Goal: Task Accomplishment & Management: Manage account settings

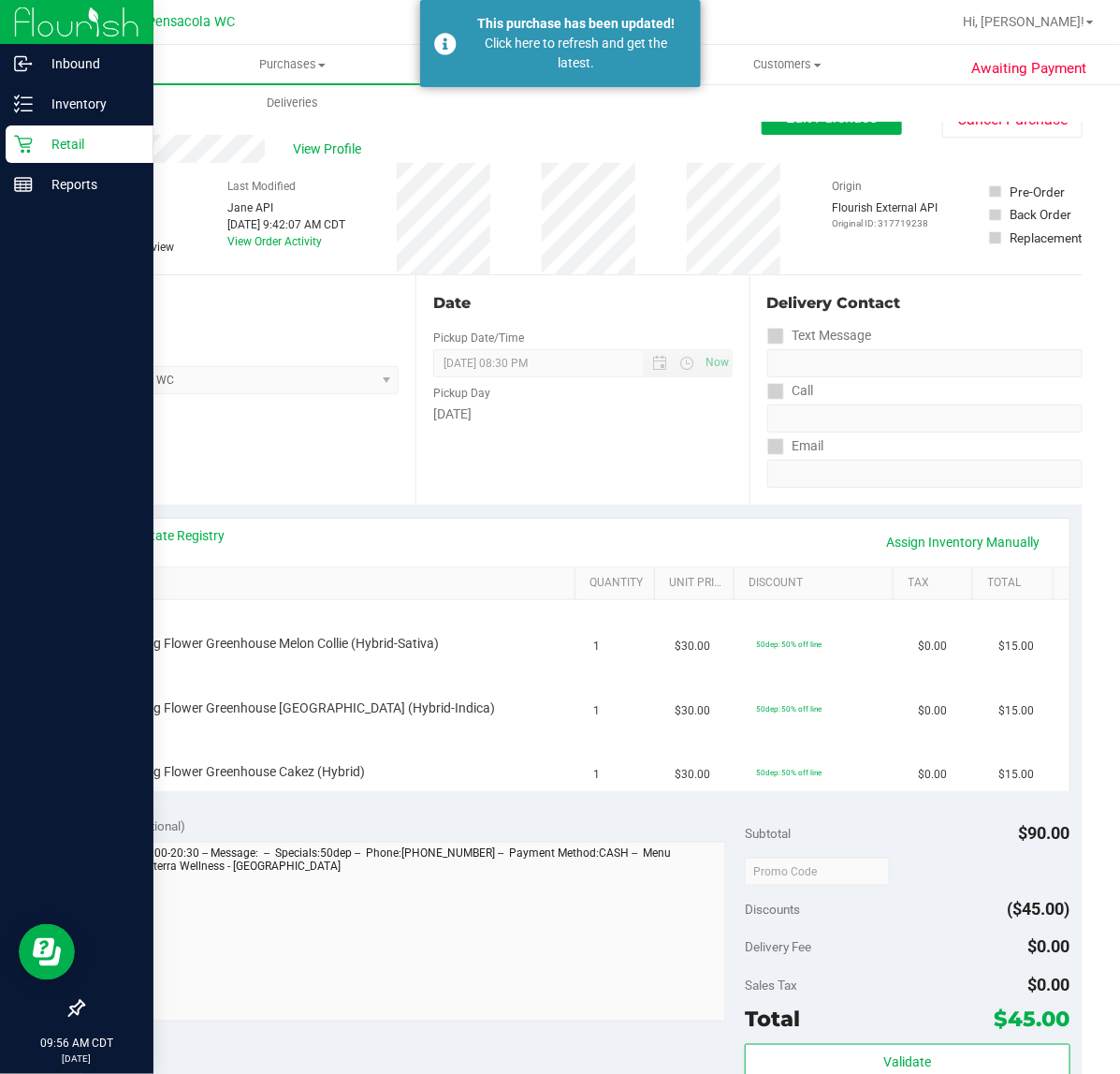
click at [0, 156] on link "Retail" at bounding box center [76, 145] width 154 height 41
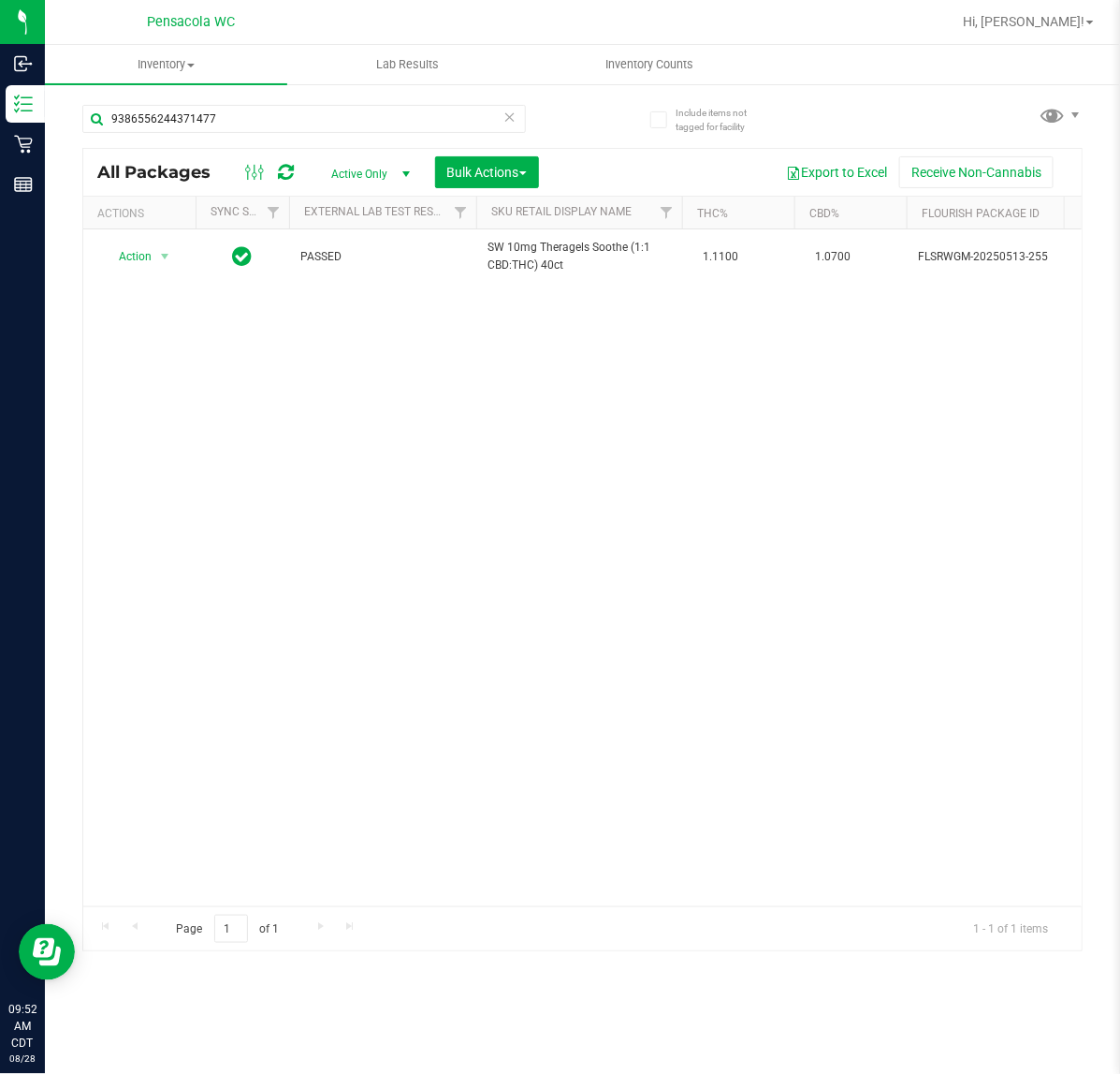
type input "9386556244371477"
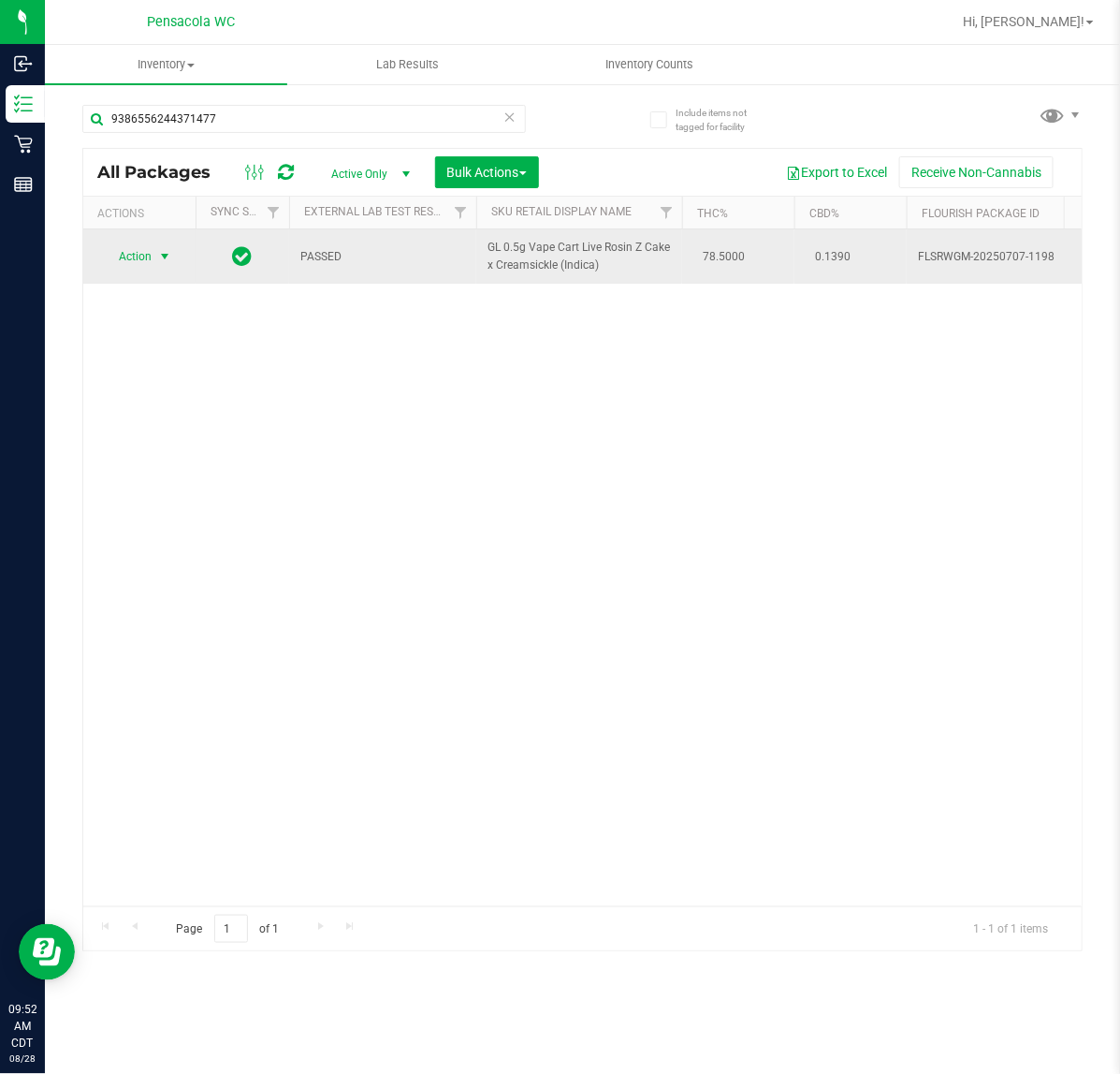
click at [152, 254] on span "Action" at bounding box center [127, 257] width 51 height 26
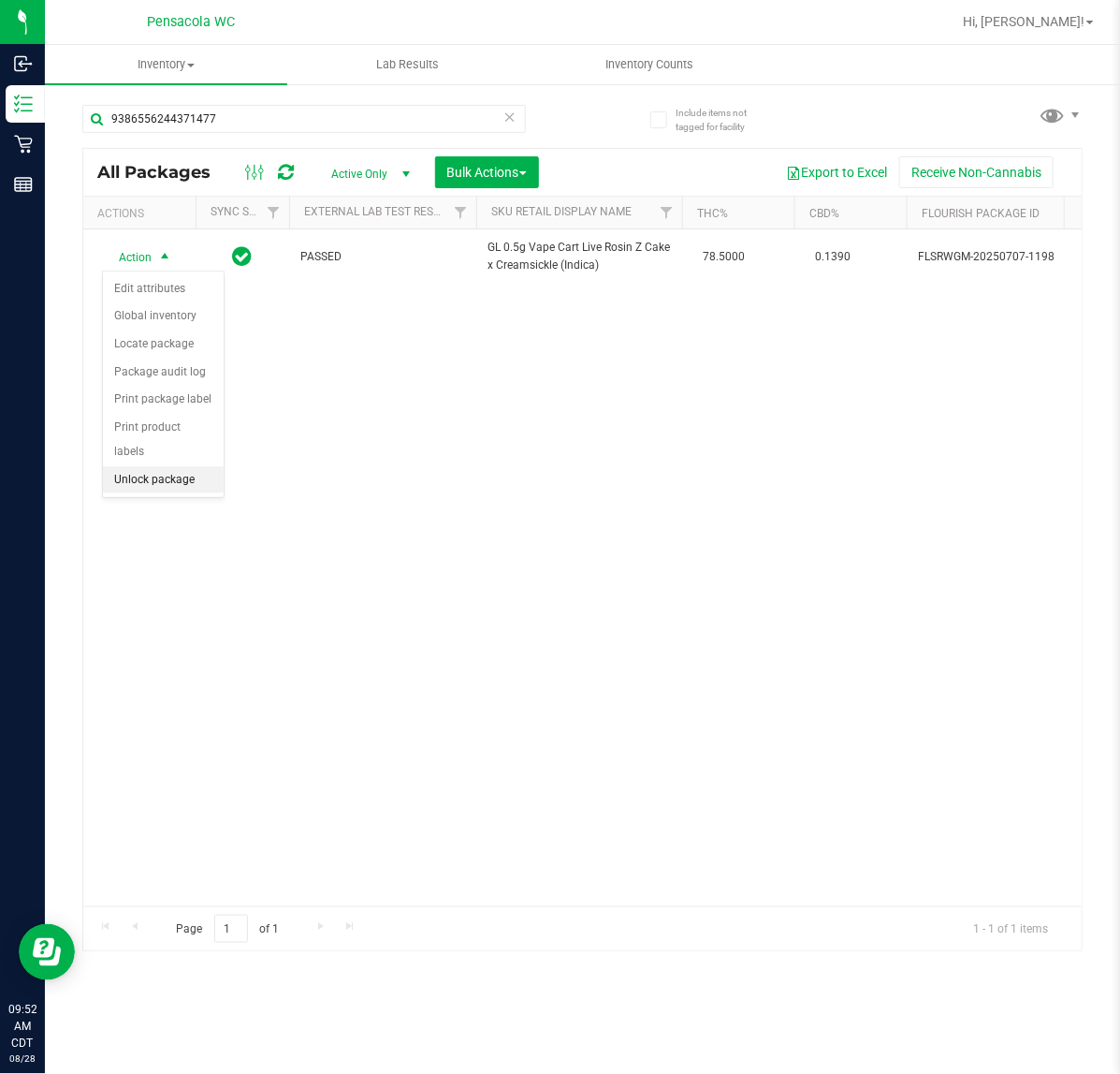
click at [158, 467] on li "Unlock package" at bounding box center [163, 481] width 121 height 28
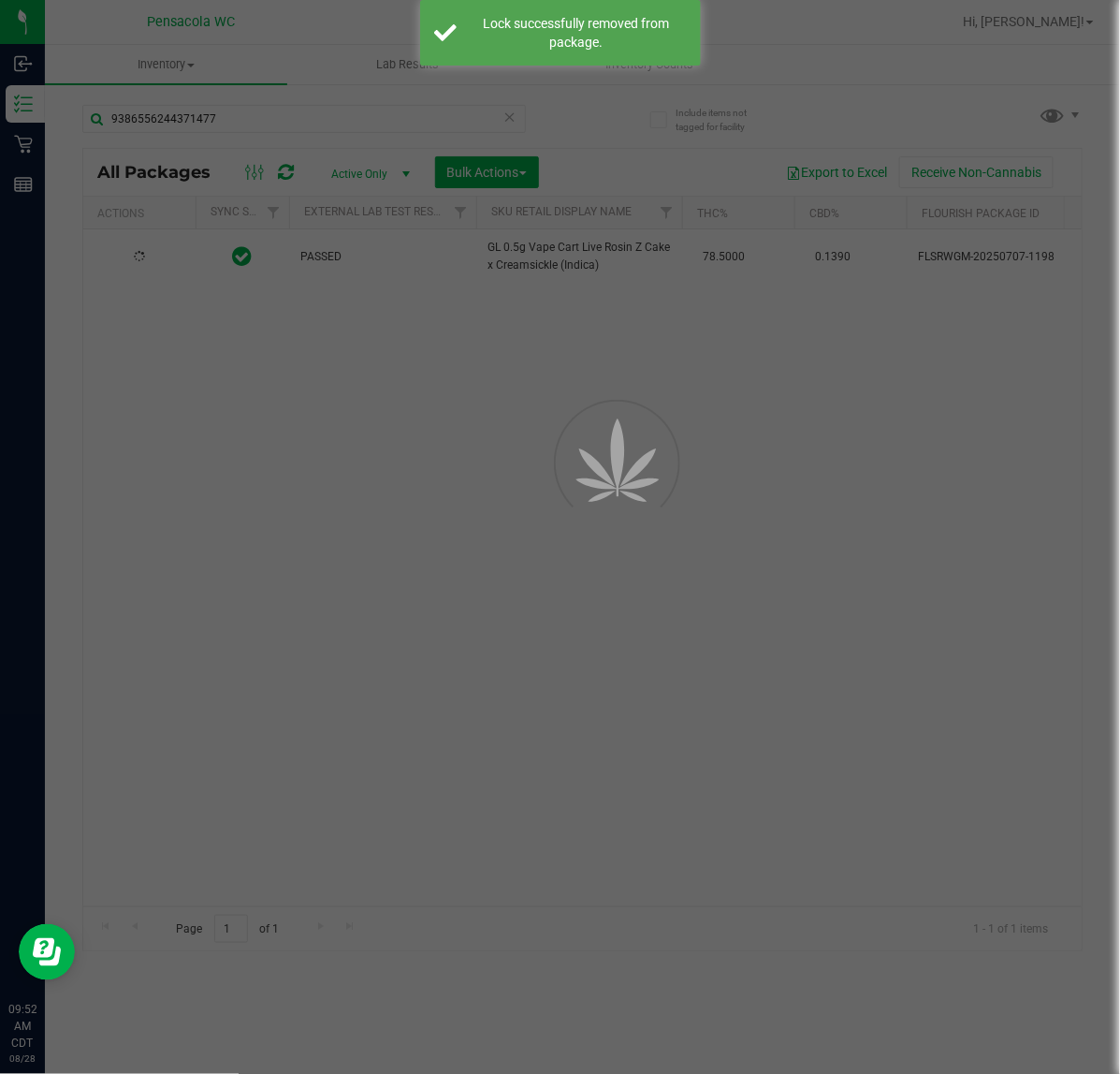
click at [147, 250] on div at bounding box center [560, 537] width 1120 height 1074
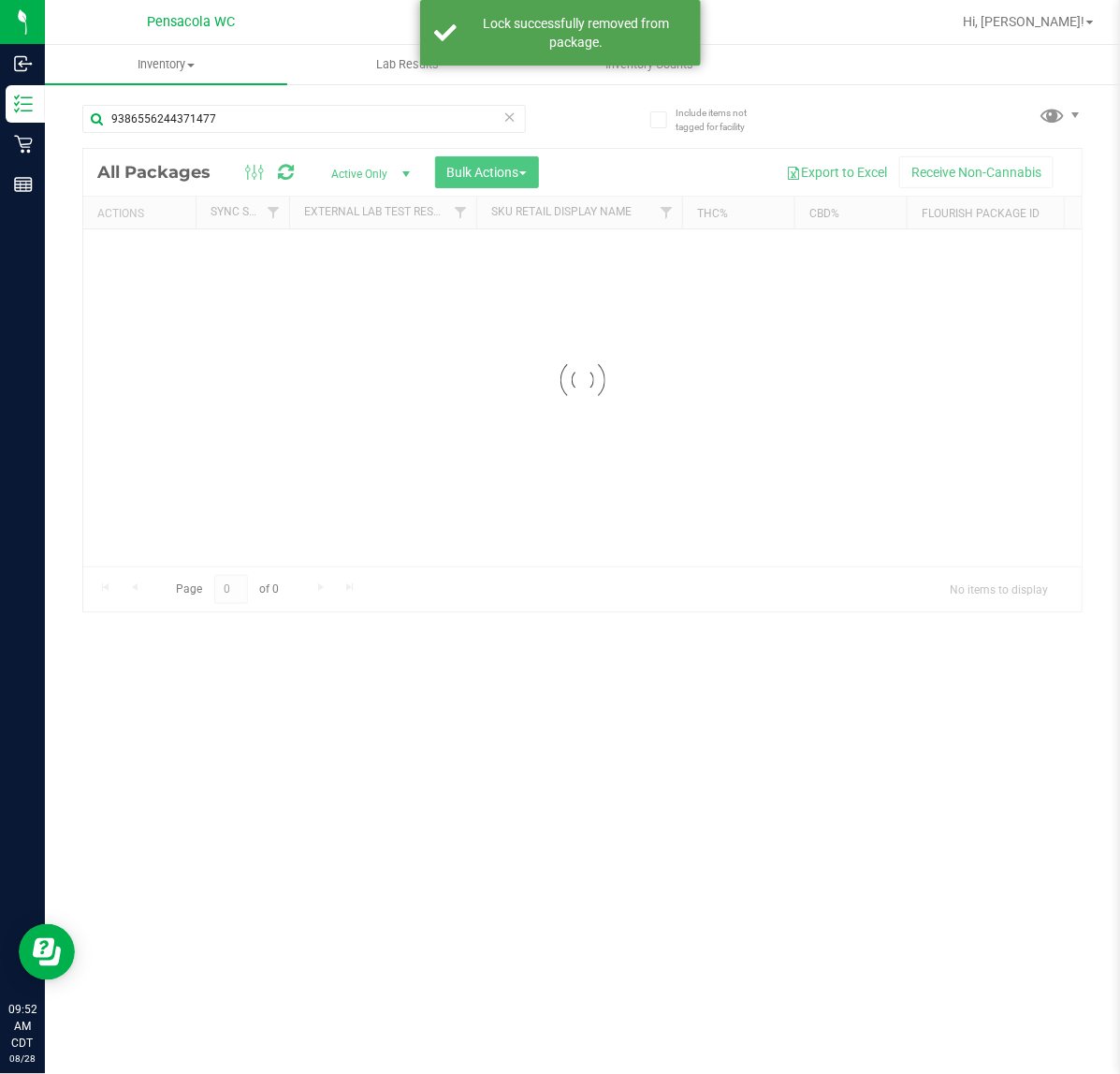
click at [147, 250] on div at bounding box center [583, 381] width 999 height 463
click at [147, 250] on div at bounding box center [583, 550] width 999 height 802
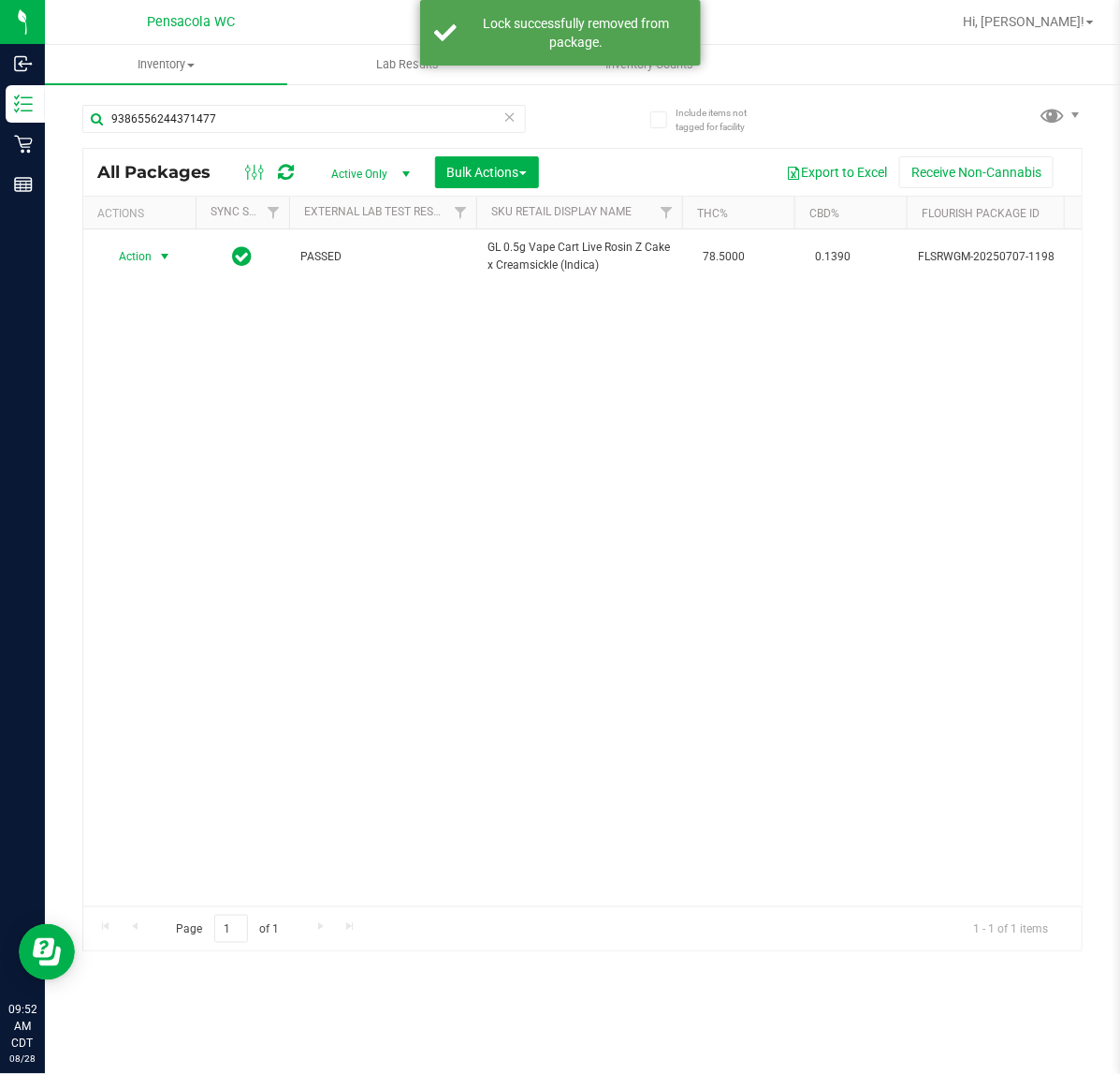
click at [150, 251] on span "Action" at bounding box center [127, 257] width 51 height 26
click at [188, 454] on li "Print package label" at bounding box center [176, 456] width 145 height 28
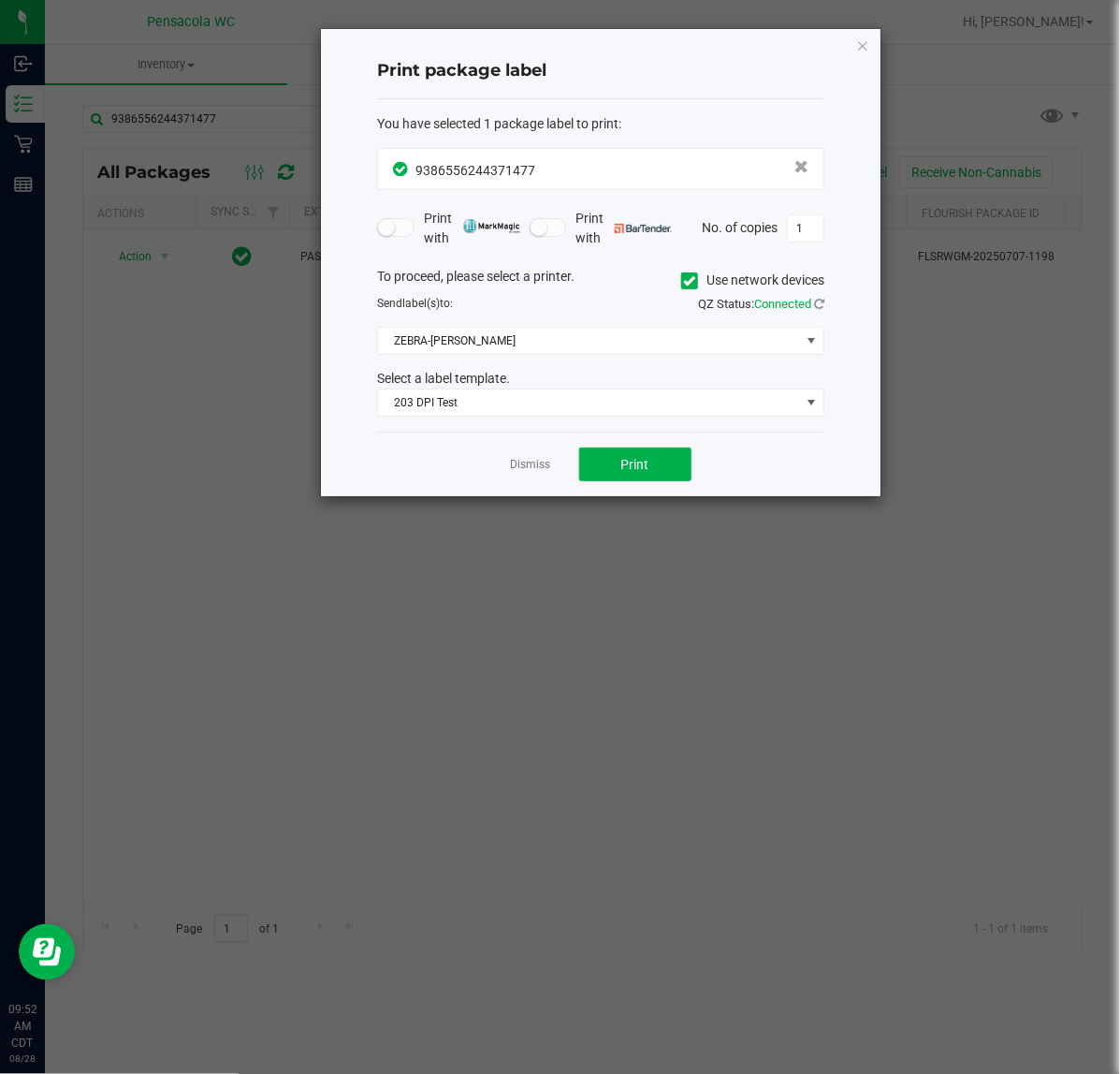
click at [596, 445] on div "Dismiss Print" at bounding box center [601, 464] width 448 height 64
click at [592, 459] on button "Print" at bounding box center [636, 465] width 112 height 34
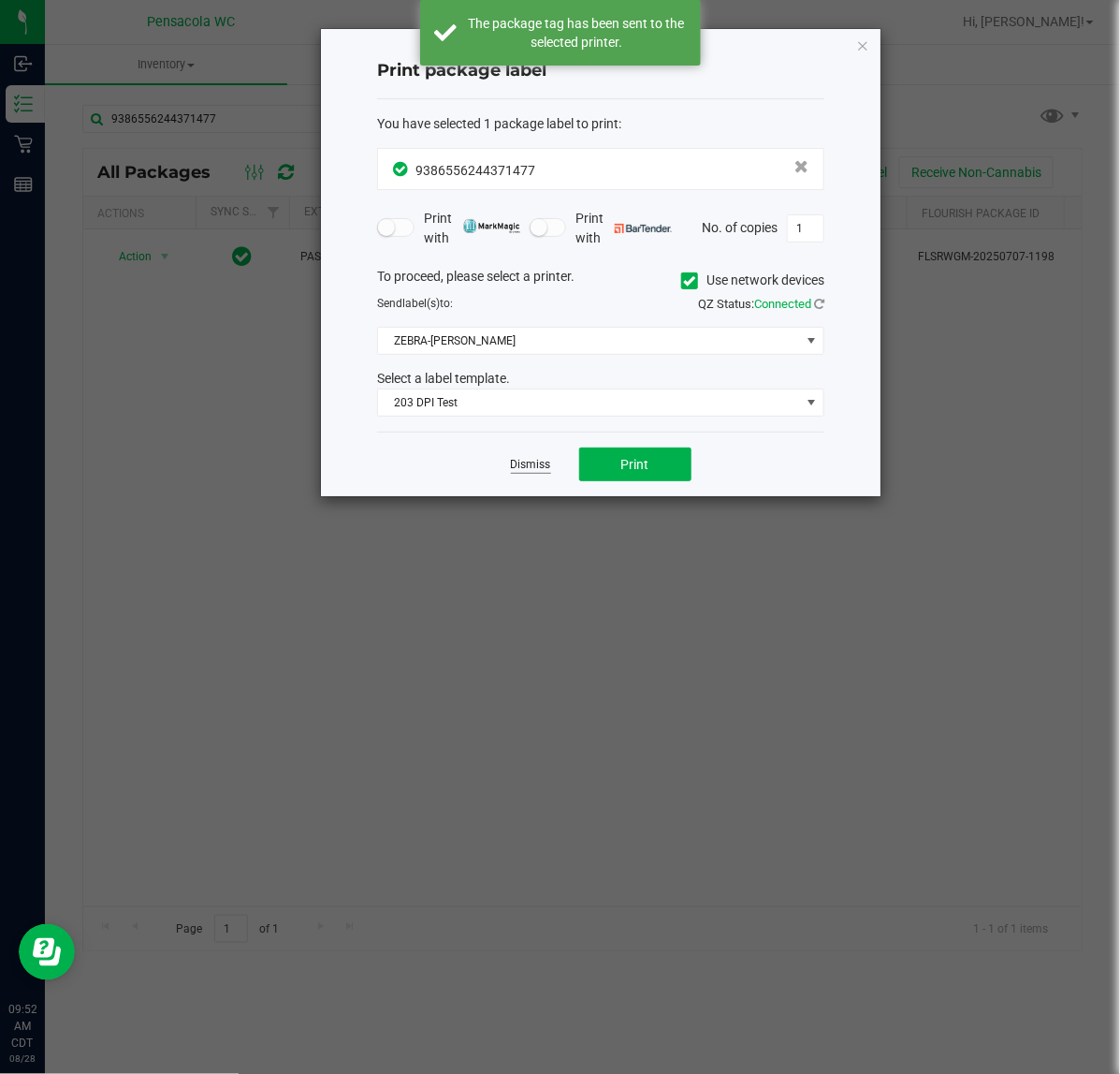
click at [538, 466] on link "Dismiss" at bounding box center [531, 465] width 41 height 16
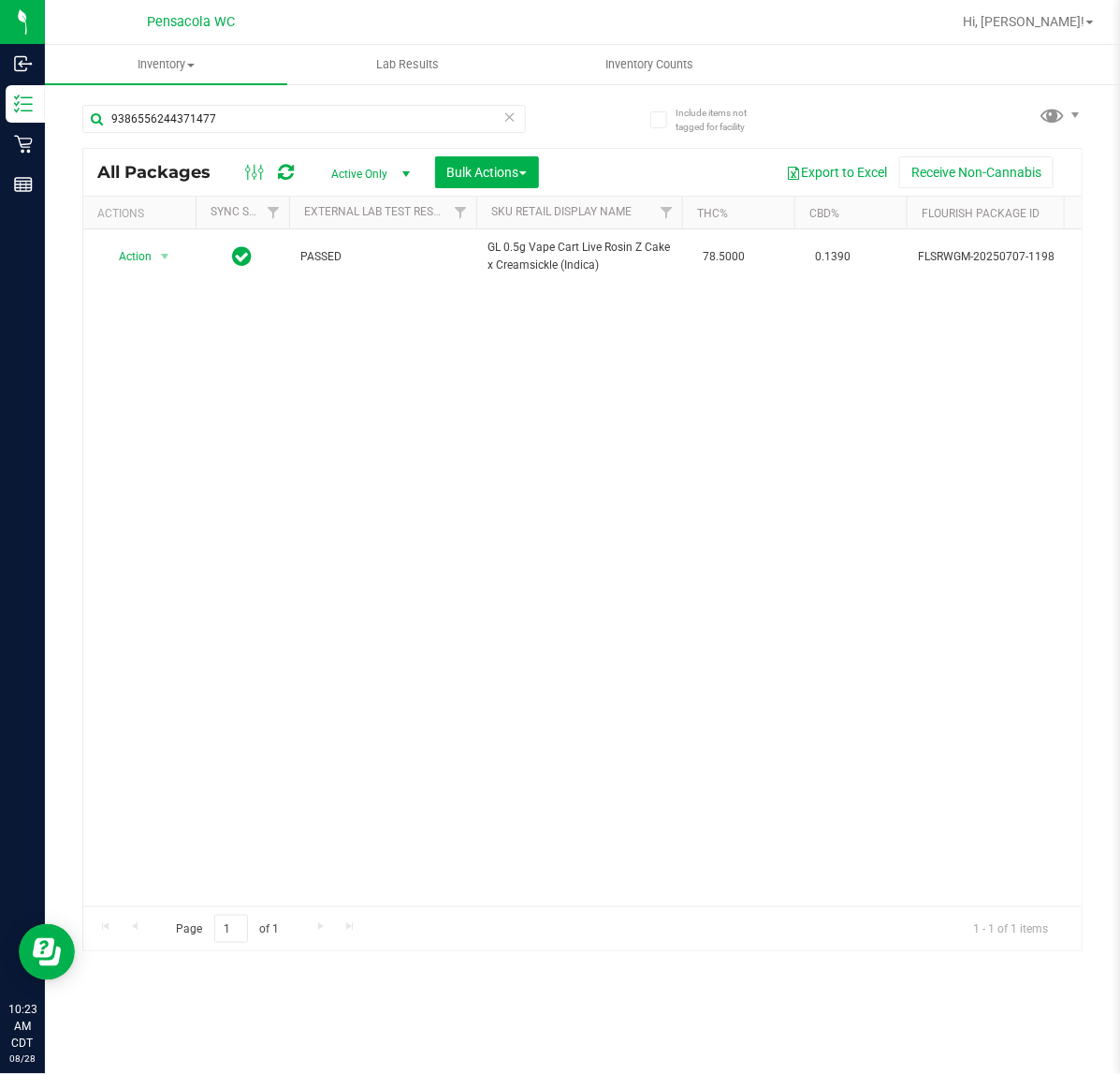
click at [505, 122] on icon at bounding box center [510, 116] width 13 height 23
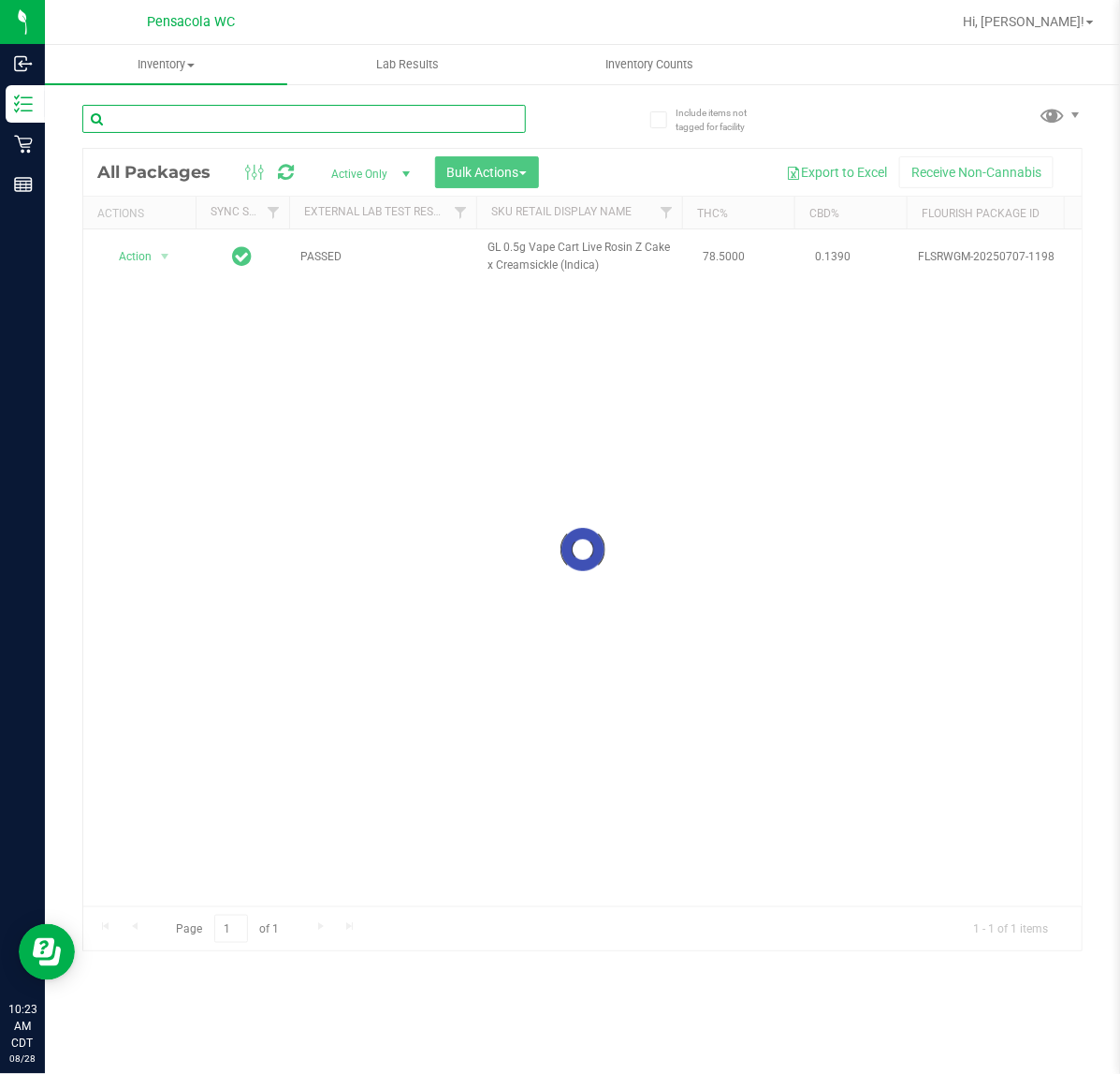
click at [391, 118] on input "text" at bounding box center [304, 119] width 444 height 28
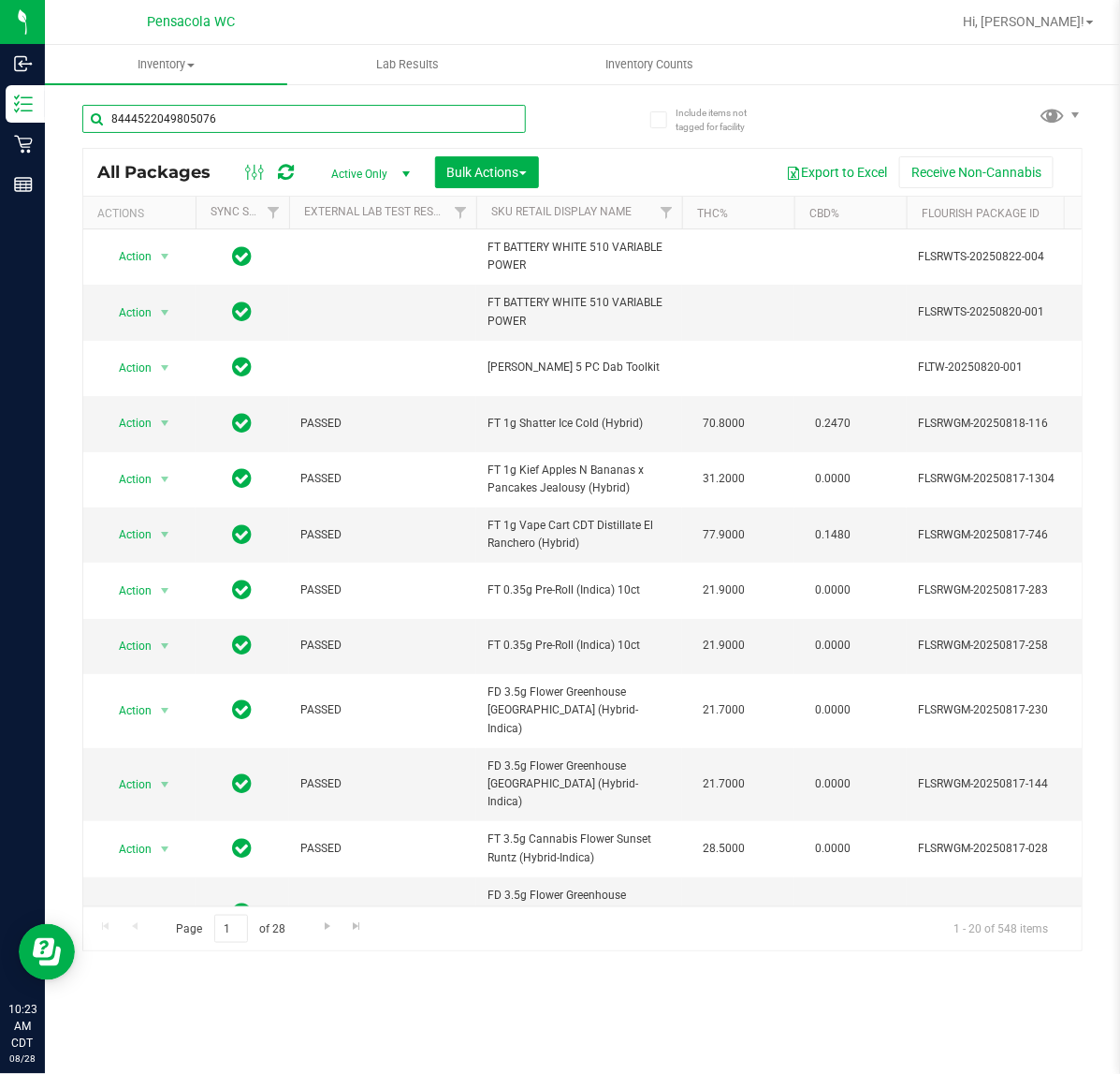
type input "8444522049805076"
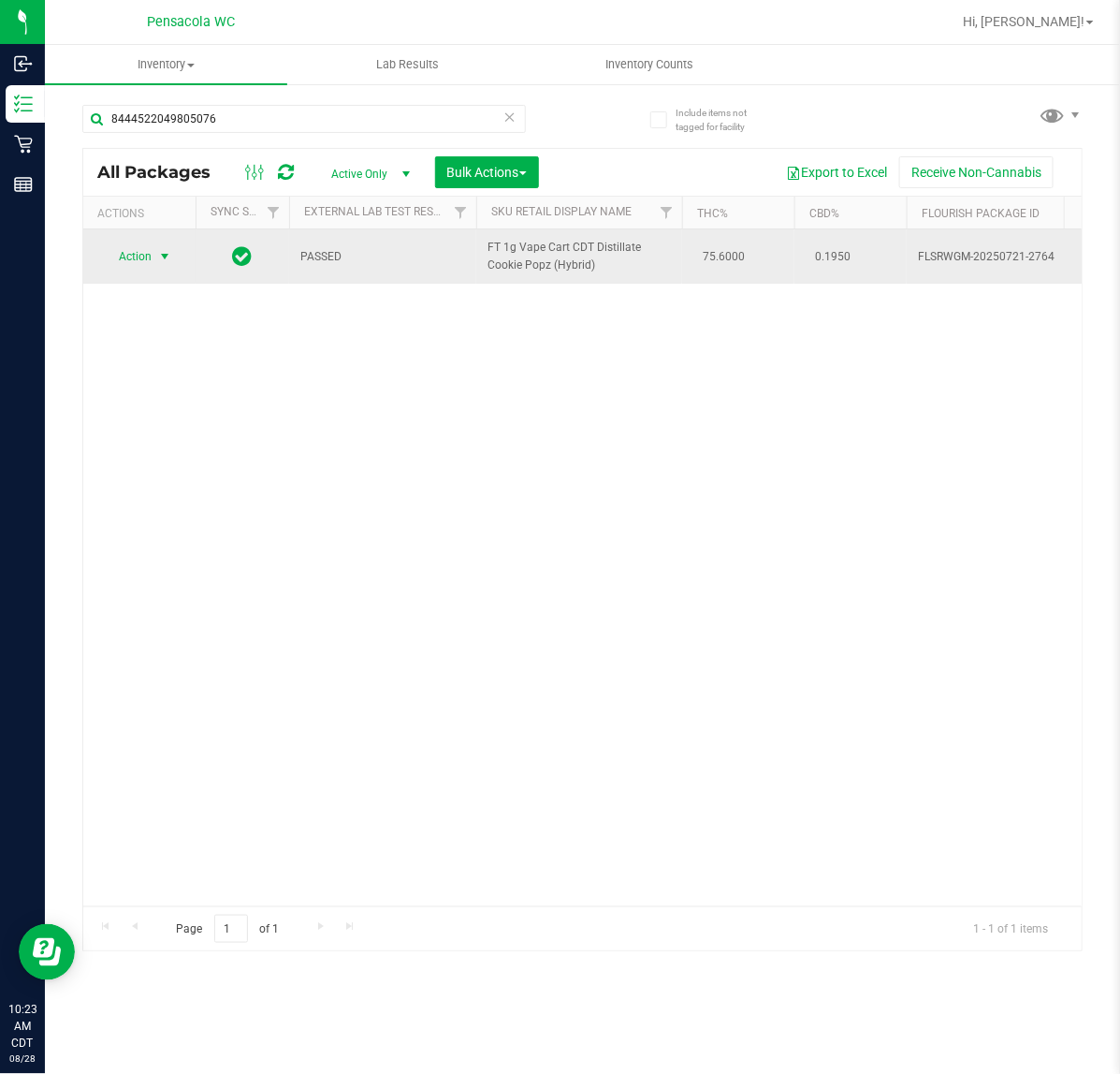
click at [164, 258] on span "select" at bounding box center [165, 257] width 15 height 15
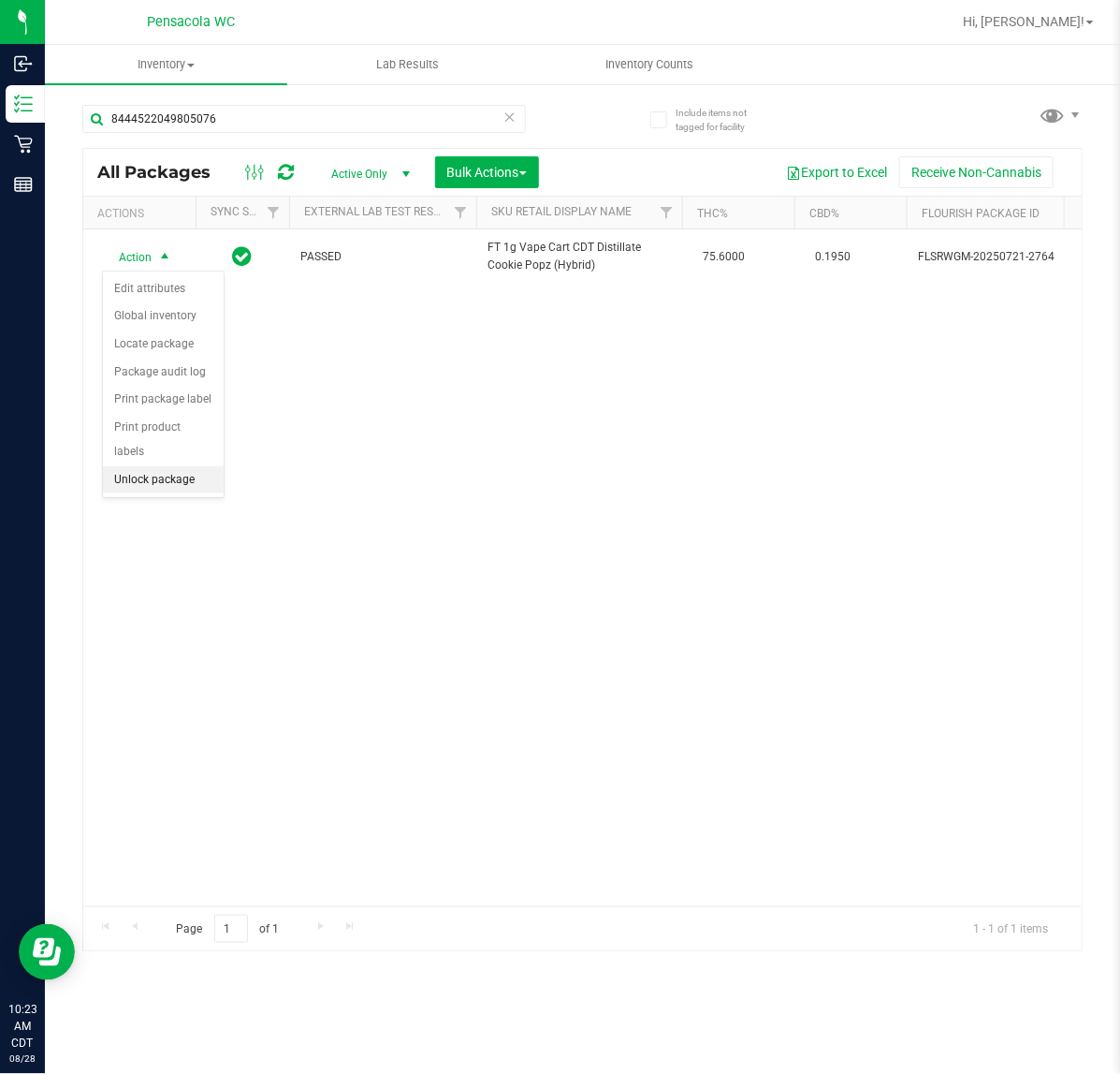
click at [185, 470] on li "Unlock package" at bounding box center [163, 481] width 121 height 28
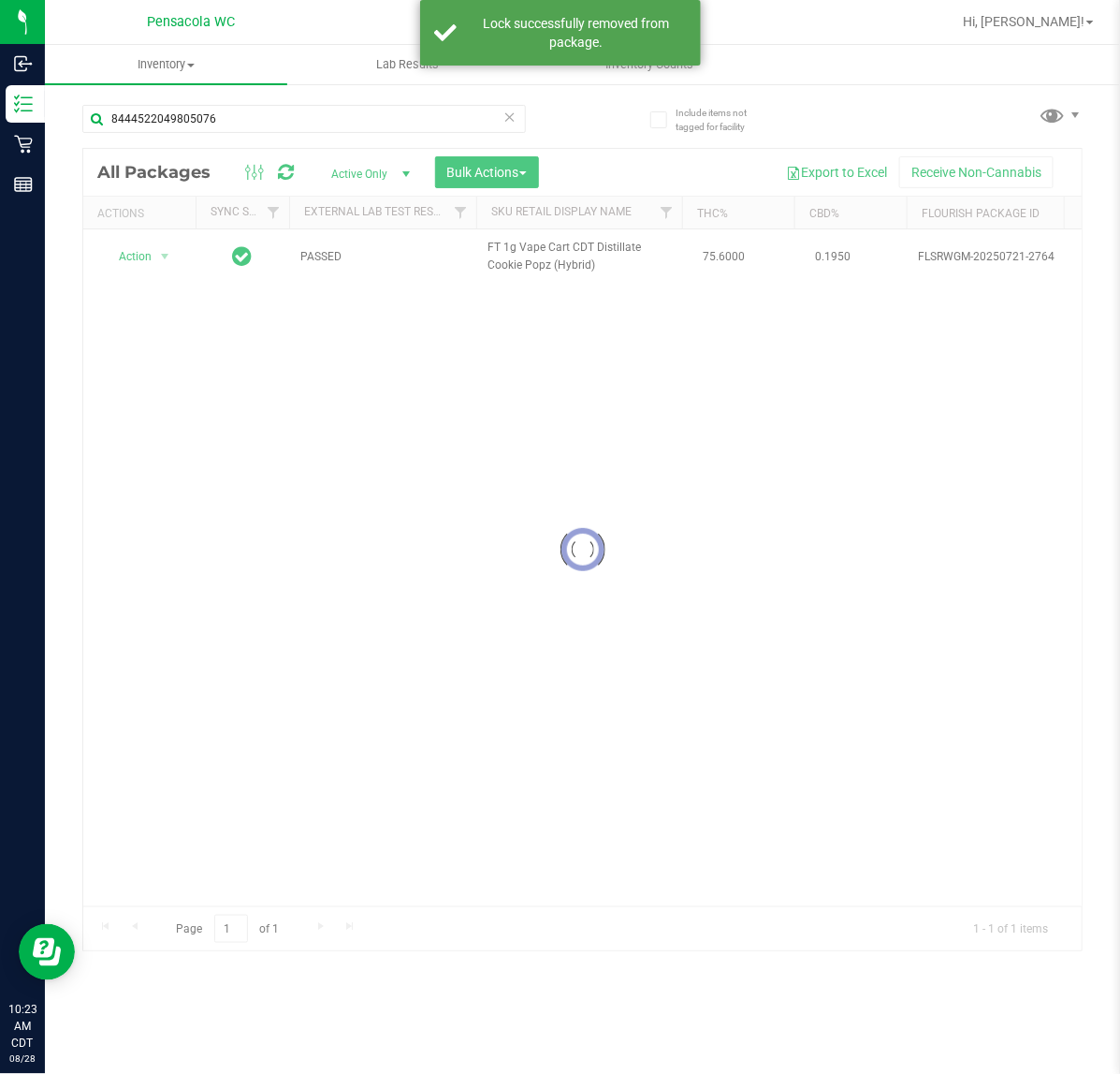
click at [141, 269] on div at bounding box center [583, 550] width 999 height 802
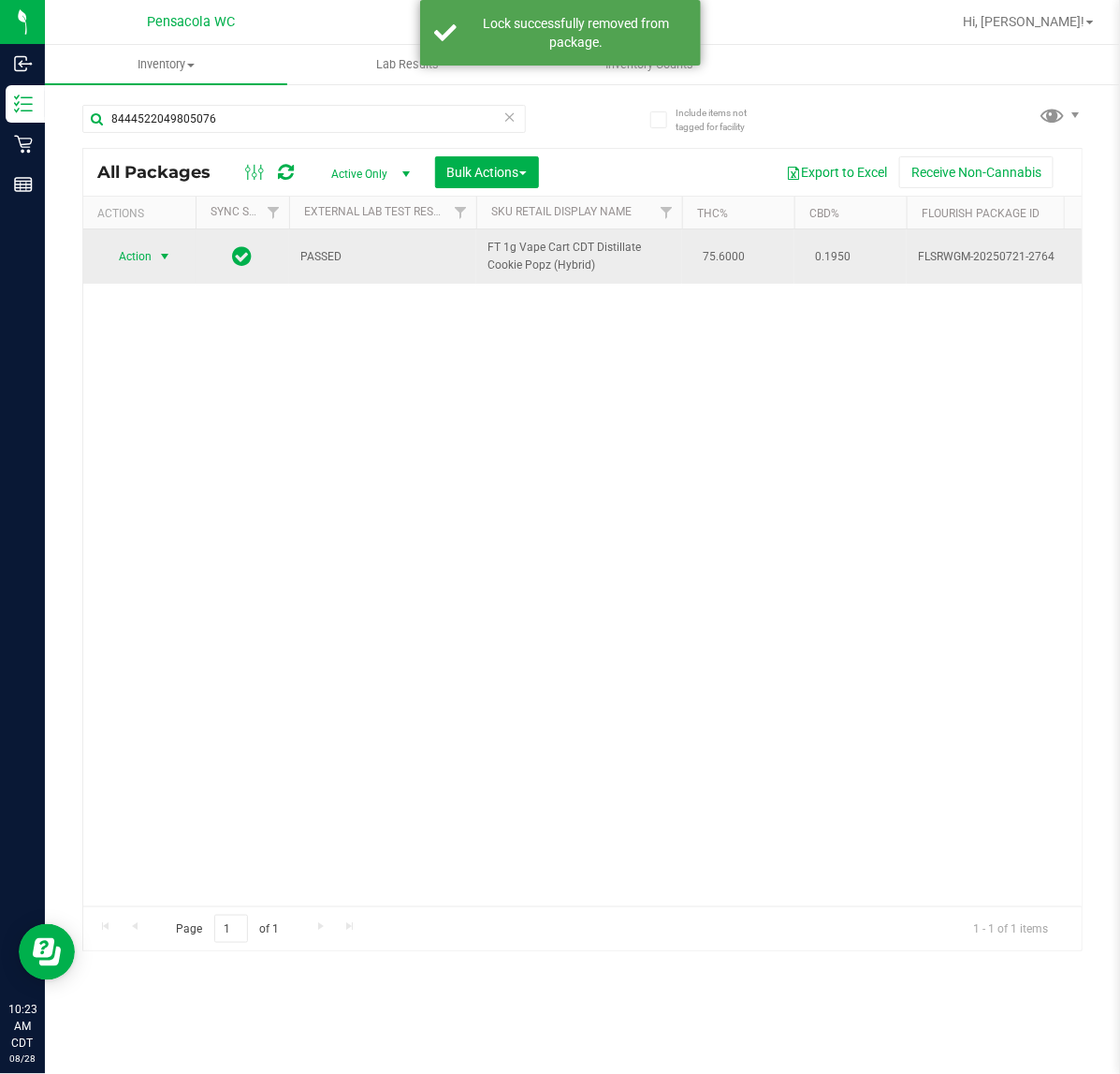
click at [161, 258] on span "select" at bounding box center [165, 257] width 15 height 15
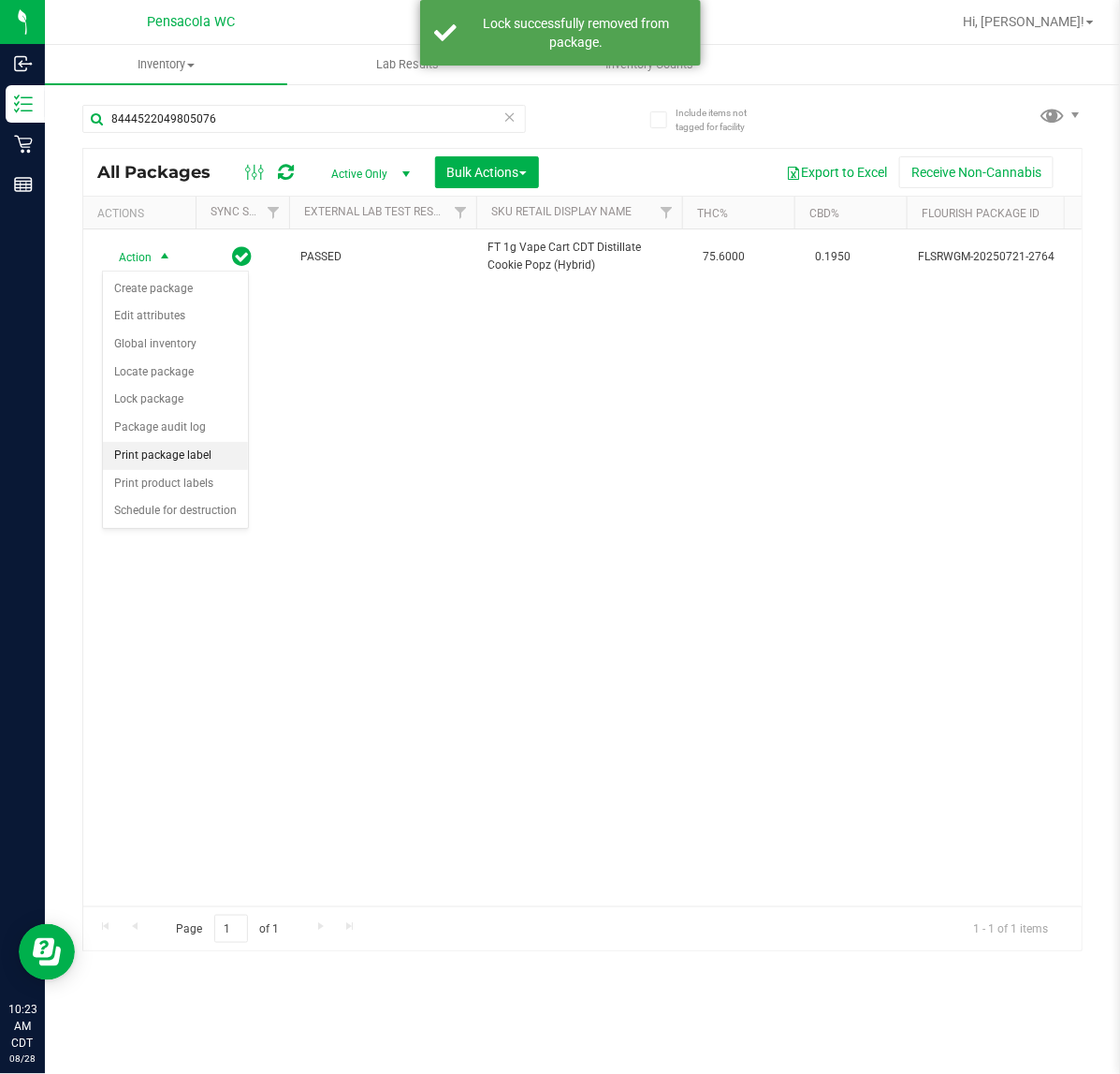
click at [203, 455] on li "Print package label" at bounding box center [176, 456] width 145 height 28
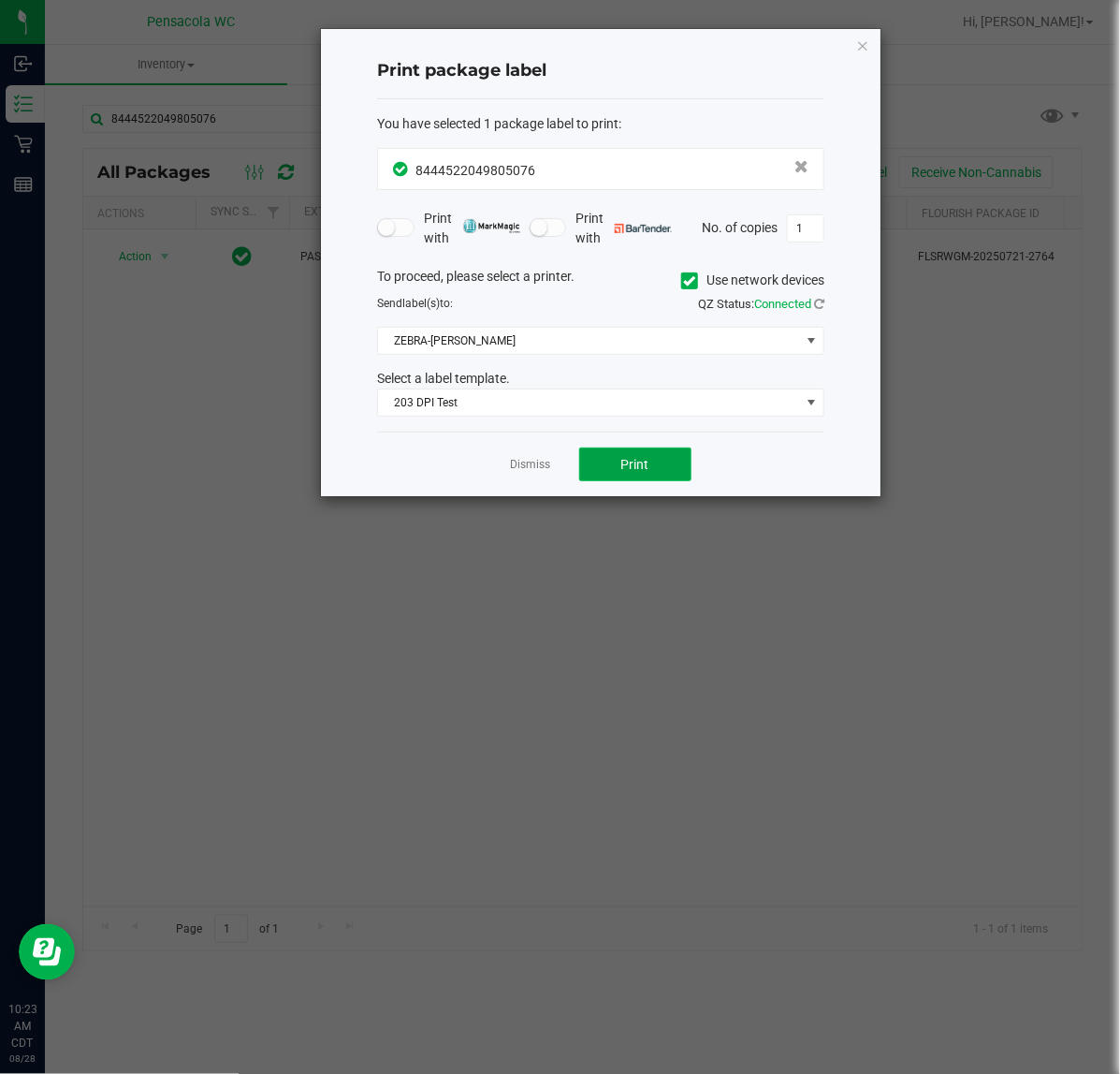
click at [648, 465] on span "Print" at bounding box center [636, 465] width 28 height 15
click at [527, 469] on link "Dismiss" at bounding box center [531, 465] width 41 height 16
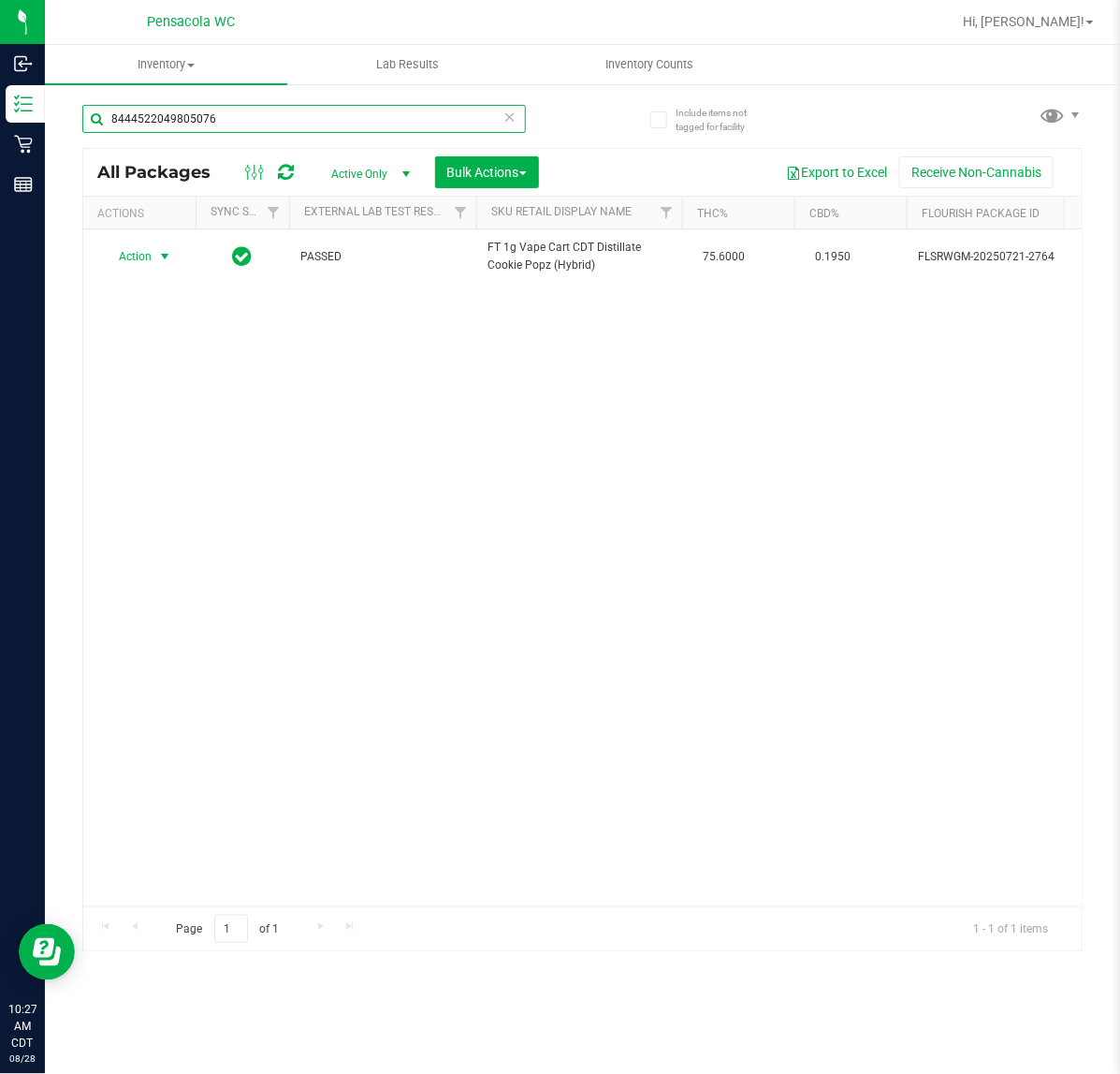
click at [292, 120] on input "8444522049805076" at bounding box center [304, 119] width 444 height 28
type input "6897001135440101"
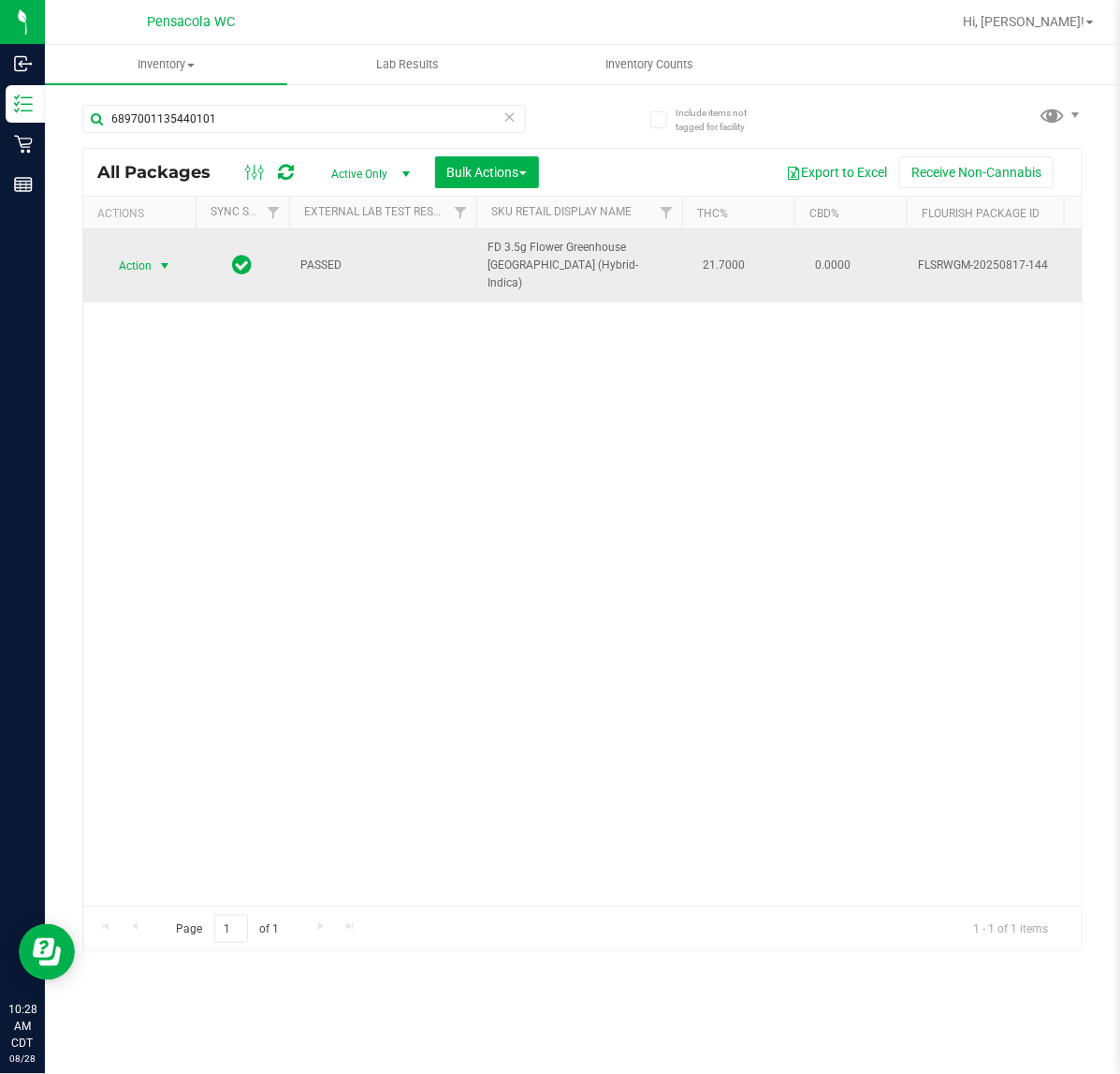
click at [136, 258] on span "Action" at bounding box center [127, 266] width 51 height 26
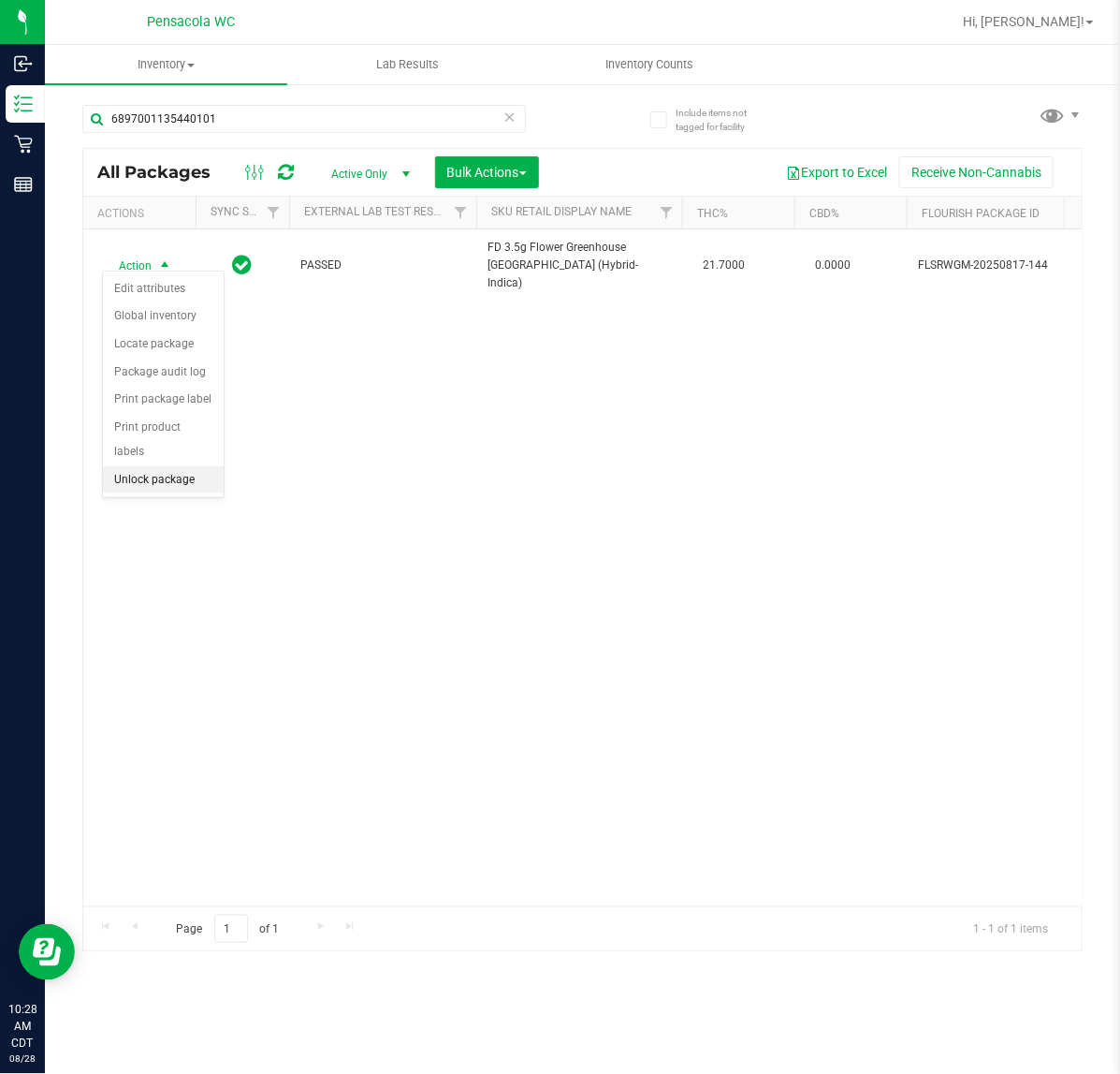
click at [157, 467] on li "Unlock package" at bounding box center [163, 481] width 121 height 28
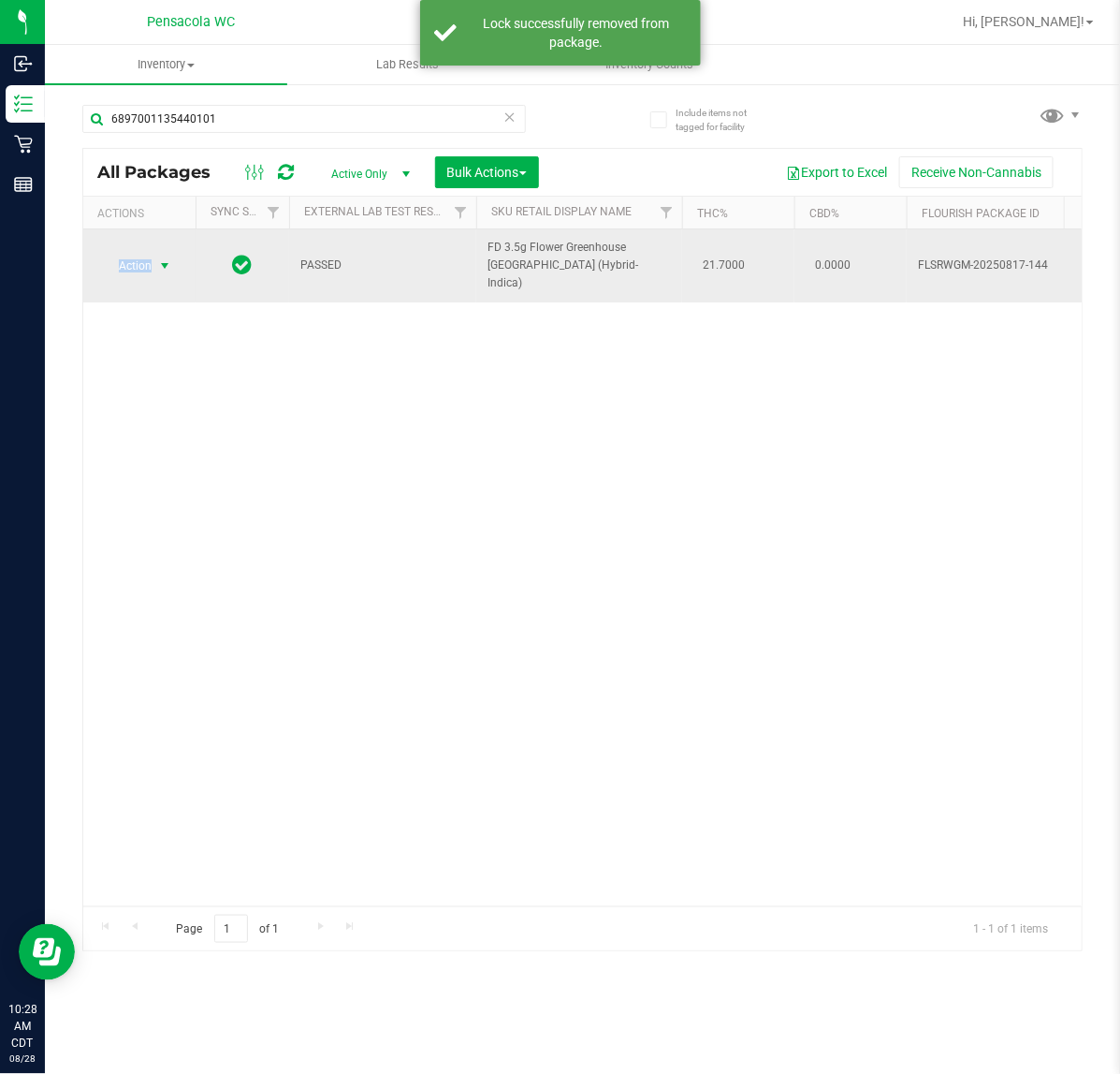
click at [142, 253] on span "Action" at bounding box center [127, 266] width 51 height 26
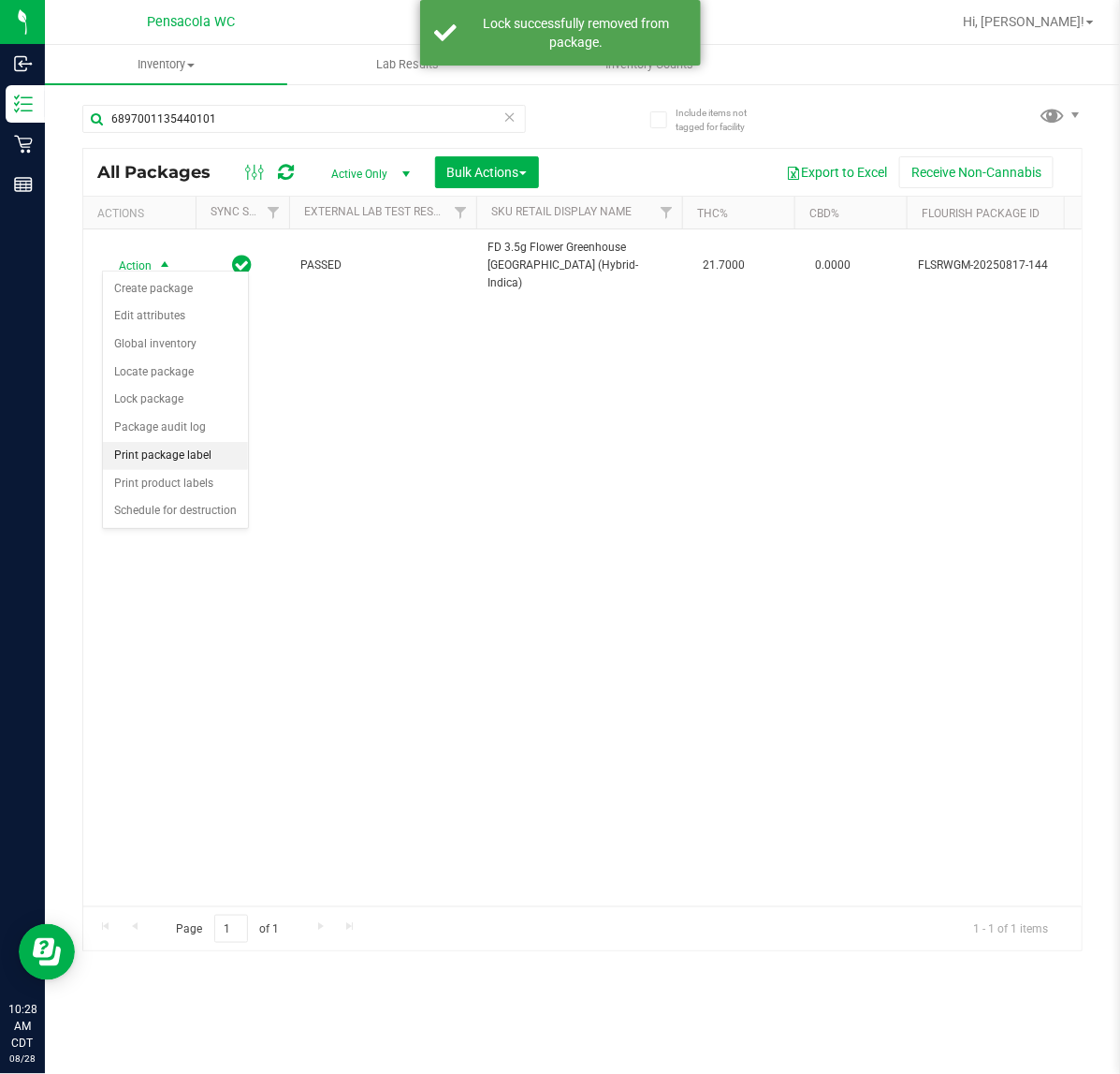
click at [188, 457] on li "Print package label" at bounding box center [176, 456] width 145 height 28
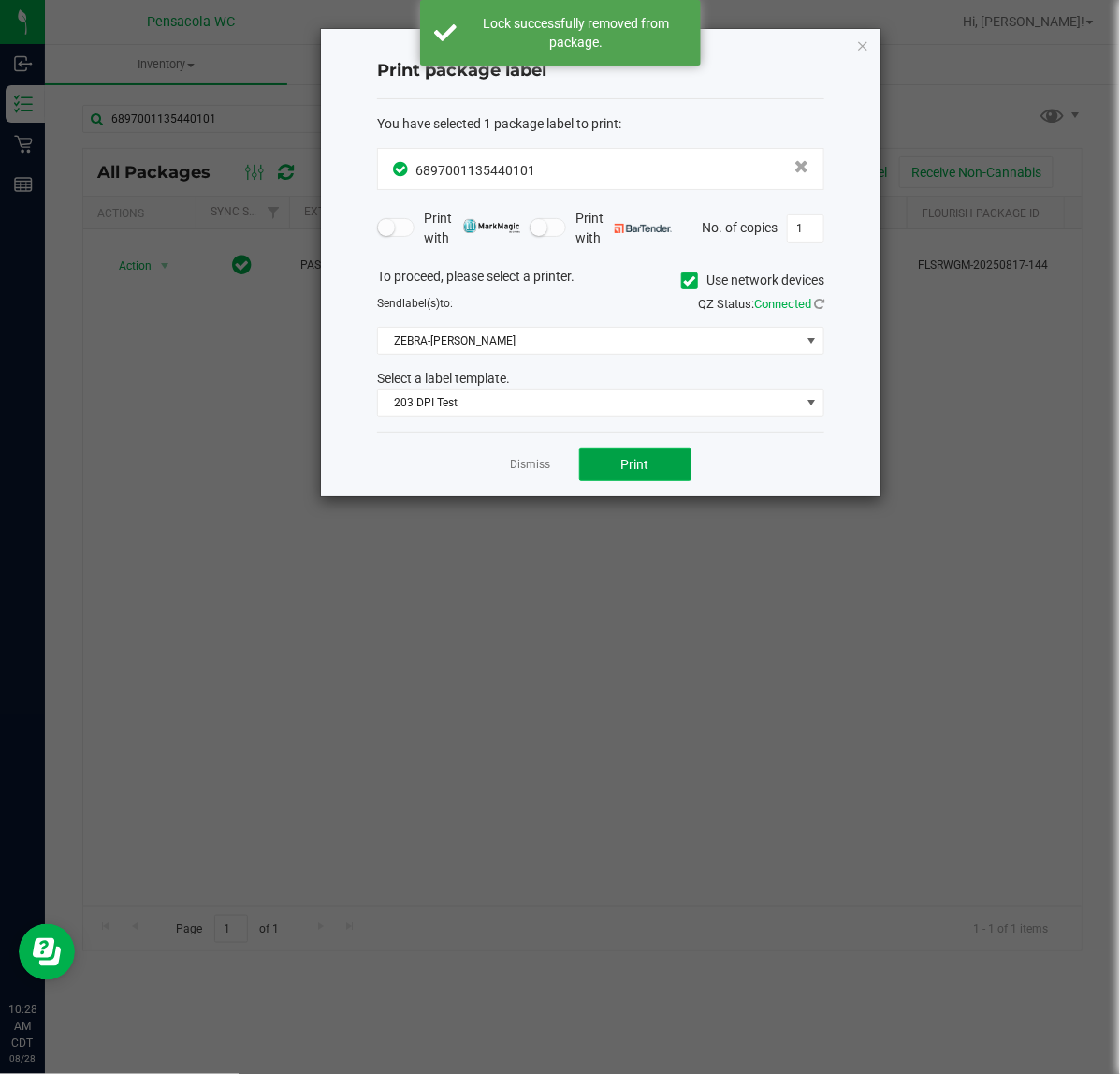
click at [595, 470] on button "Print" at bounding box center [636, 465] width 112 height 34
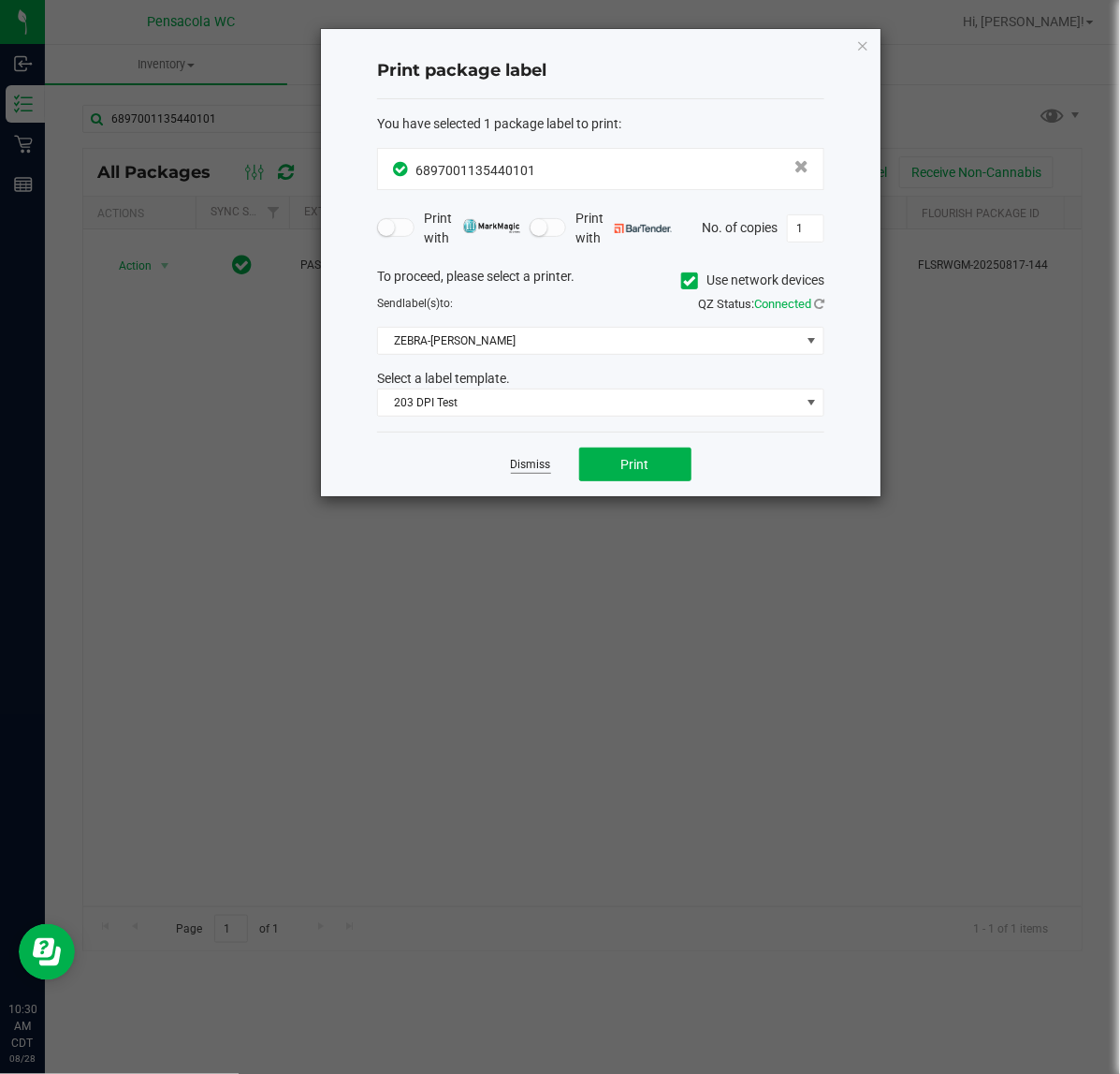
click at [519, 473] on link "Dismiss" at bounding box center [531, 465] width 41 height 16
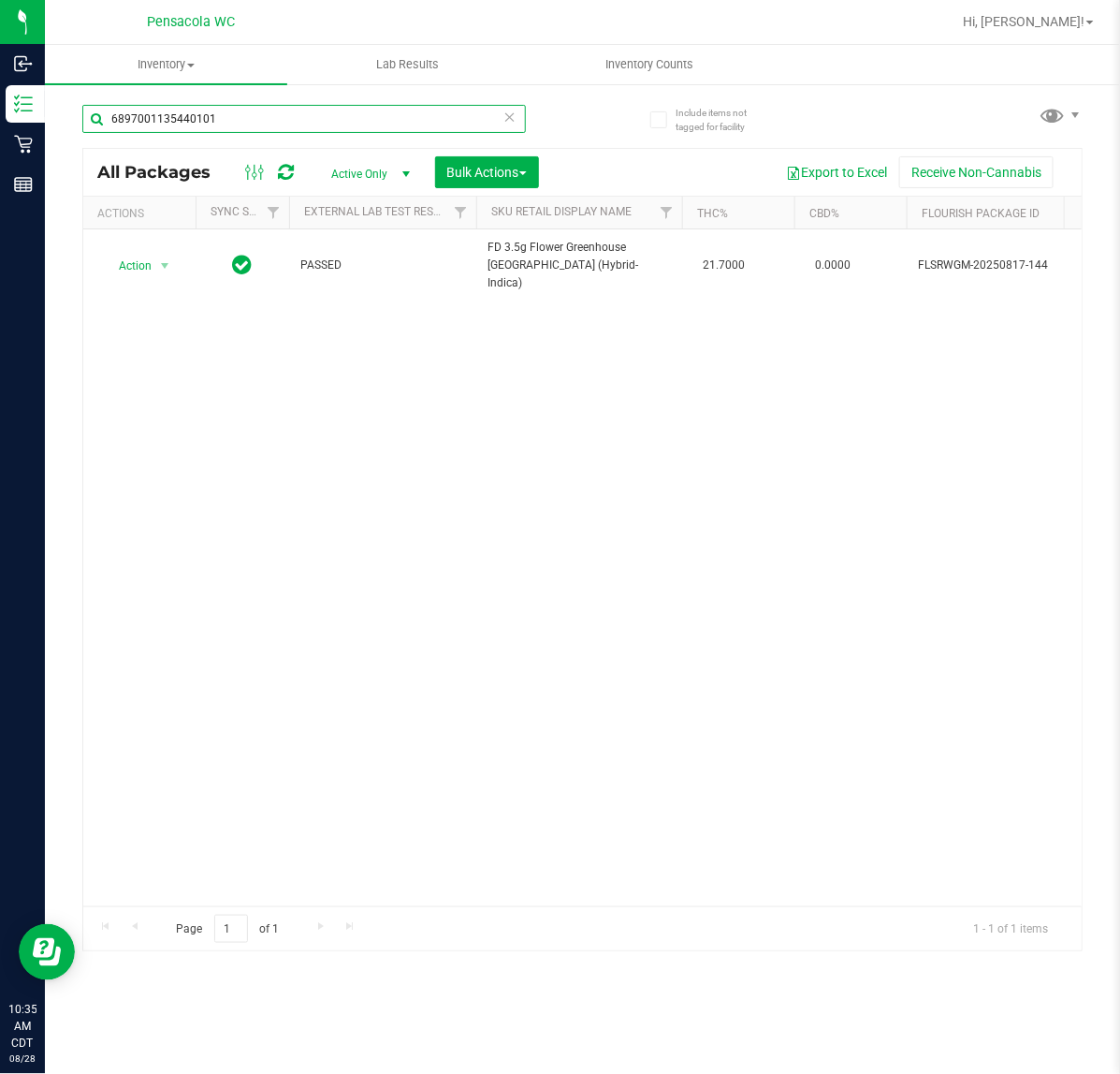
click at [297, 124] on input "6897001135440101" at bounding box center [304, 119] width 444 height 28
type input "6869888403486002"
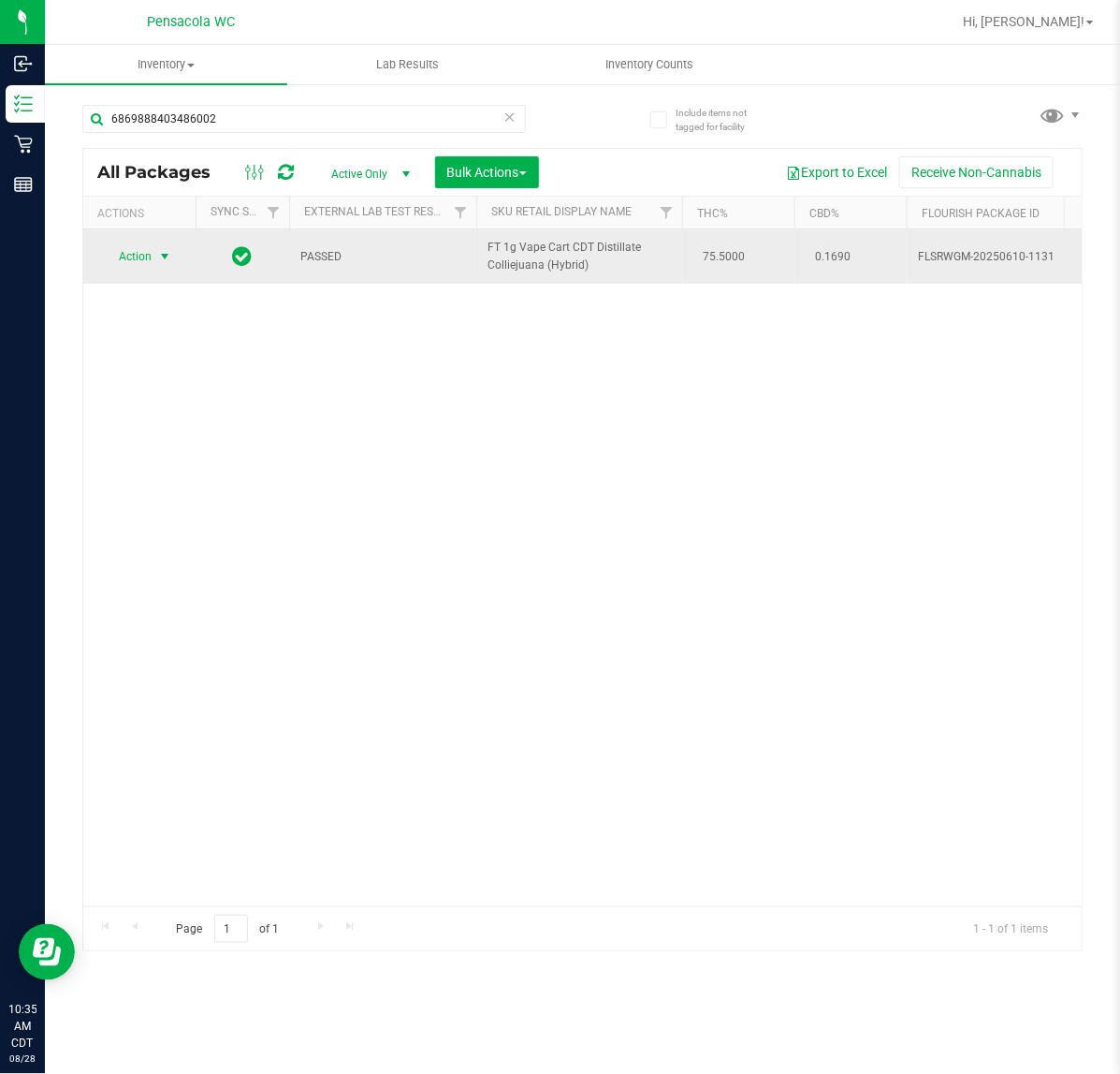
drag, startPoint x: 165, startPoint y: 268, endPoint x: 163, endPoint y: 254, distance: 14.1
click at [163, 268] on span "select" at bounding box center [165, 257] width 24 height 26
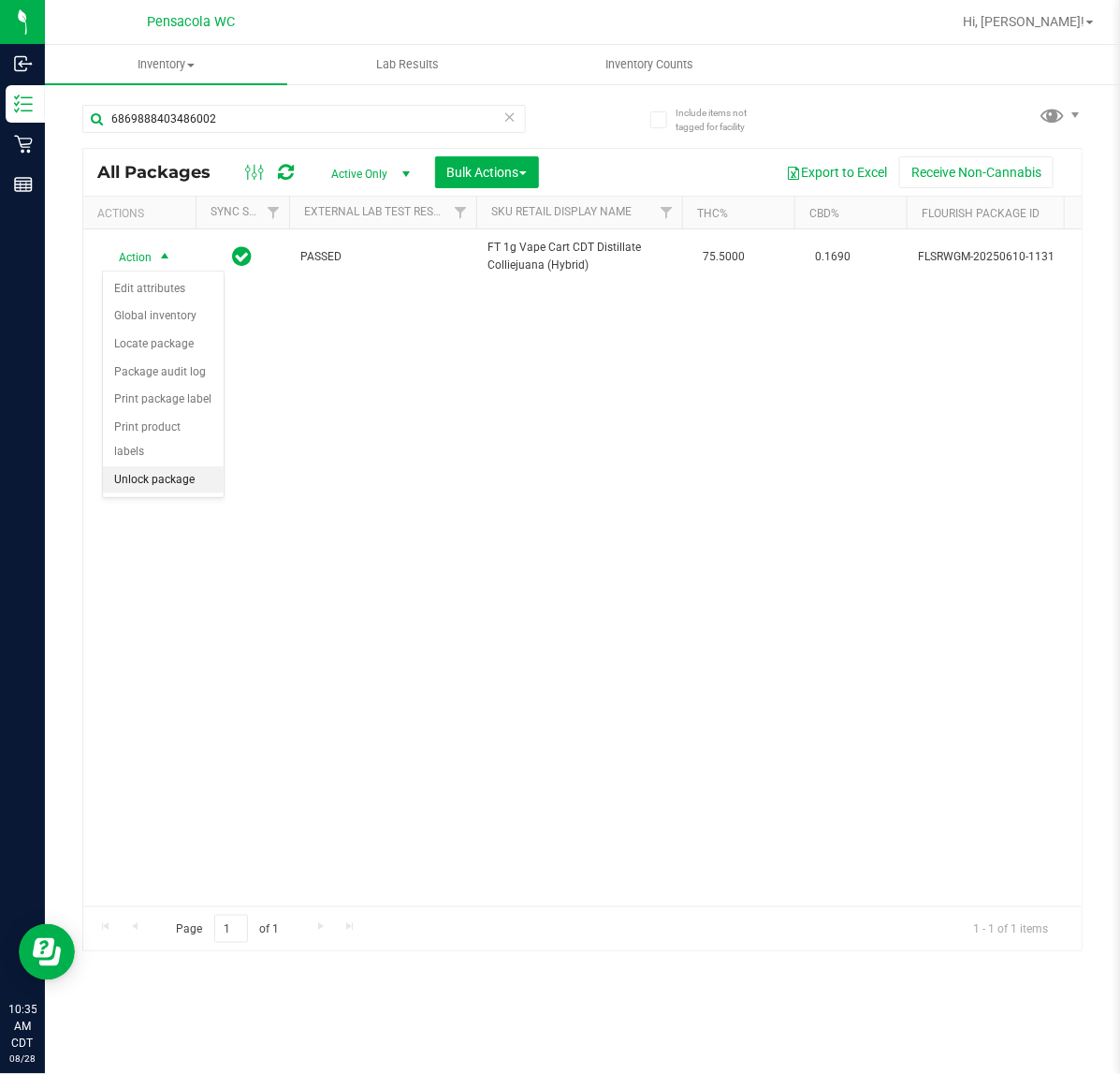
click at [150, 471] on li "Unlock package" at bounding box center [163, 481] width 121 height 28
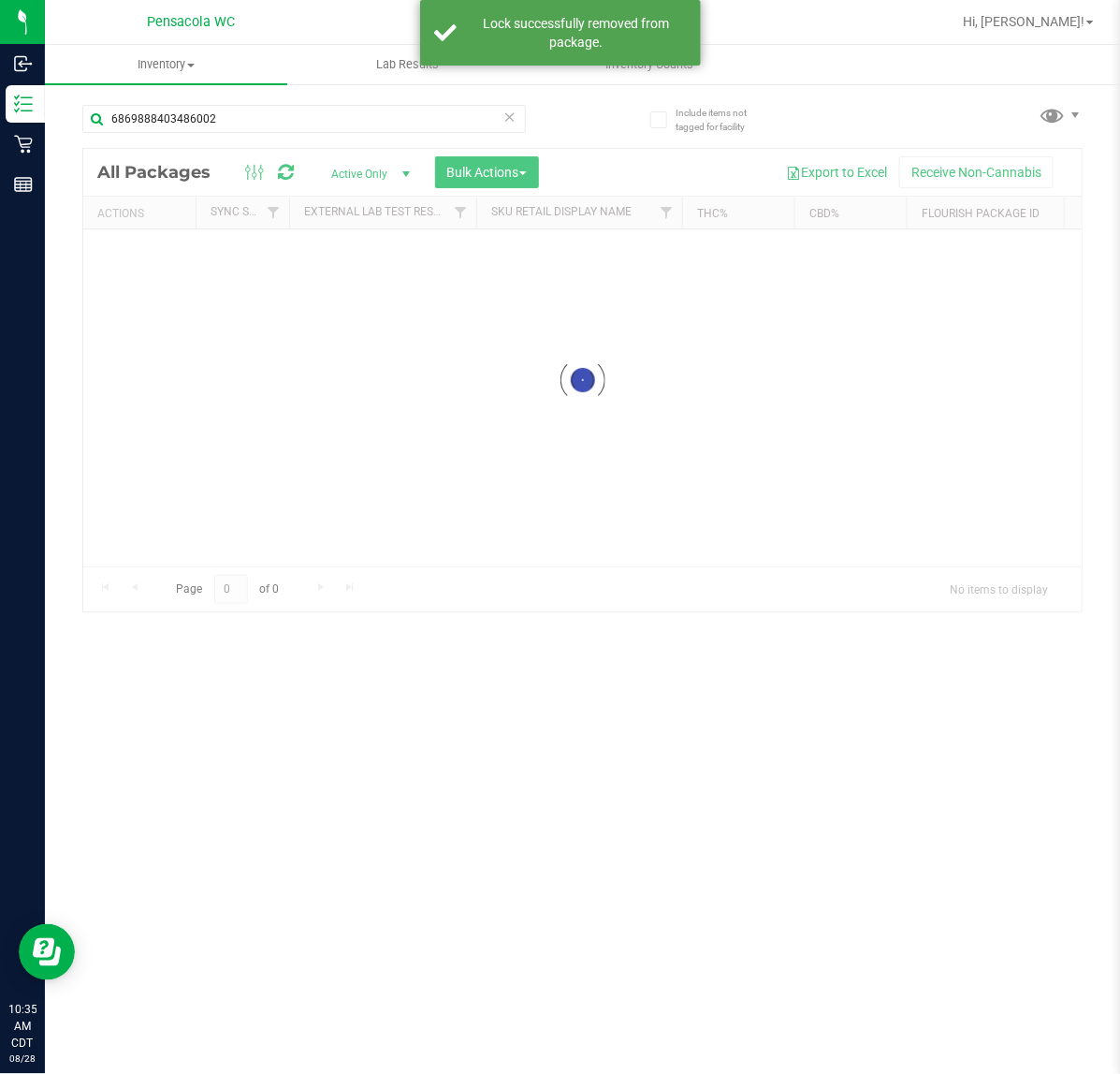
click at [157, 249] on div at bounding box center [583, 381] width 999 height 463
click at [157, 249] on div at bounding box center [583, 550] width 999 height 802
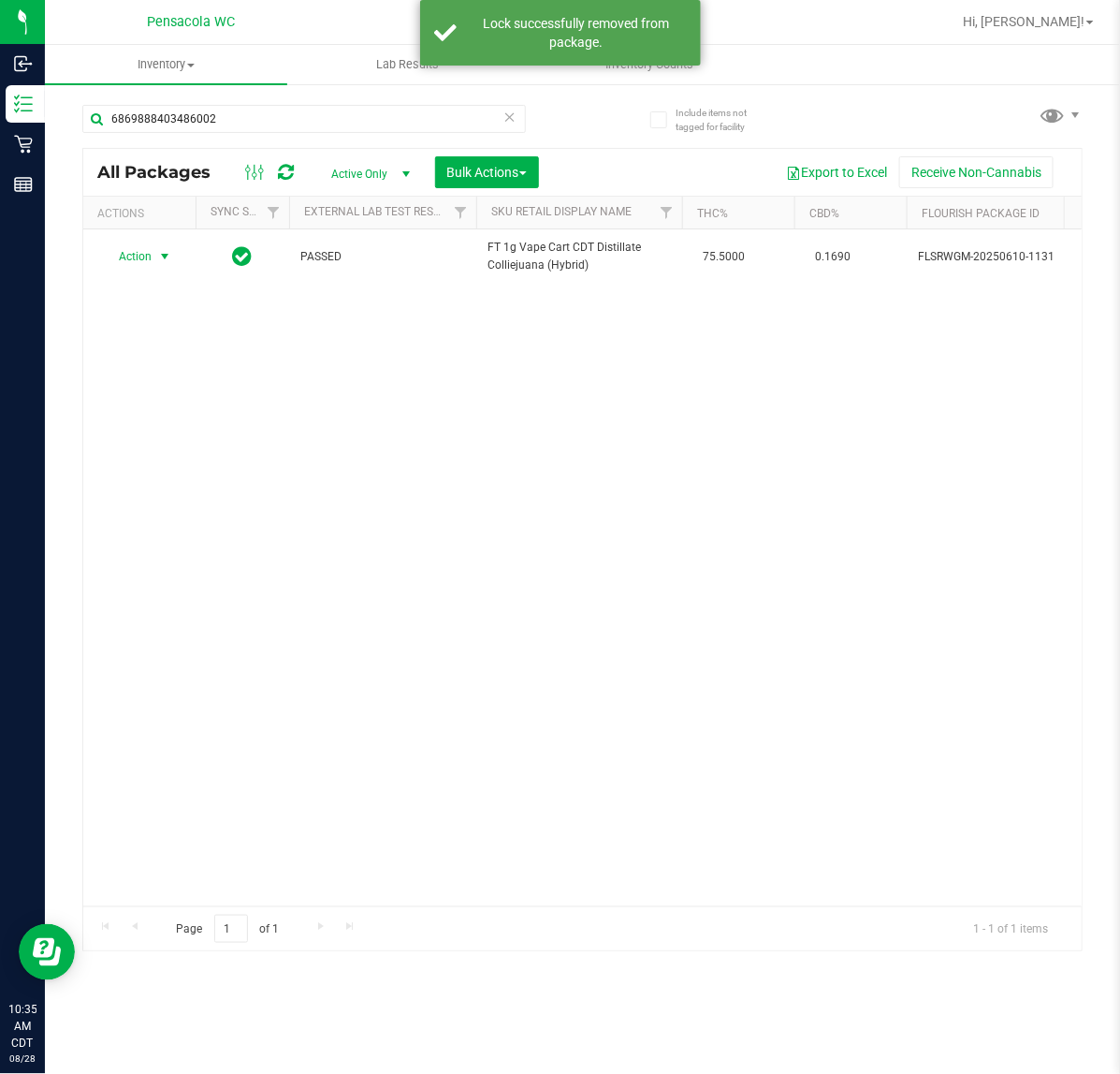
click at [158, 249] on span "select" at bounding box center [165, 257] width 15 height 15
click at [180, 455] on li "Print package label" at bounding box center [176, 456] width 145 height 28
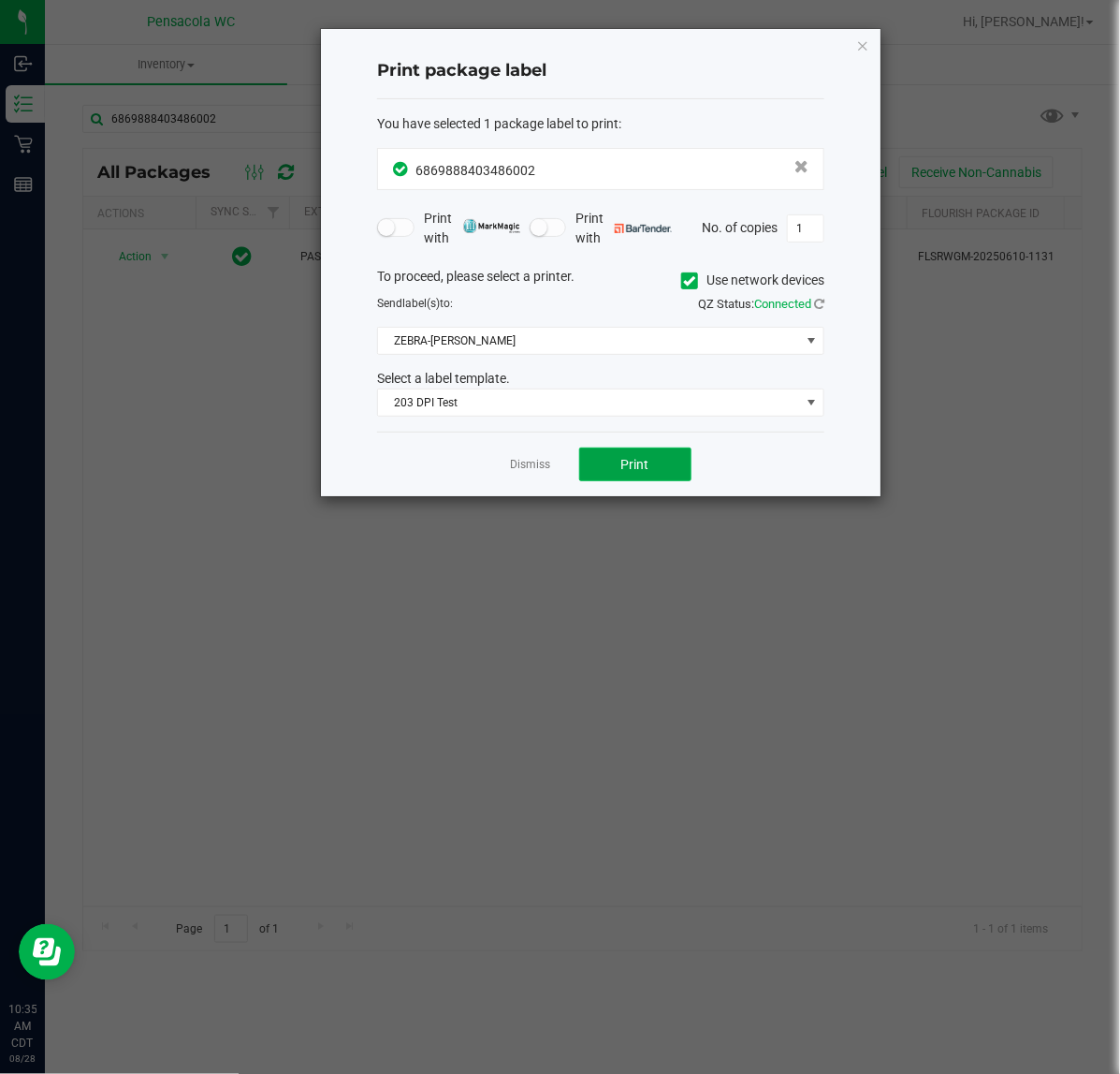
click at [618, 461] on button "Print" at bounding box center [636, 465] width 112 height 34
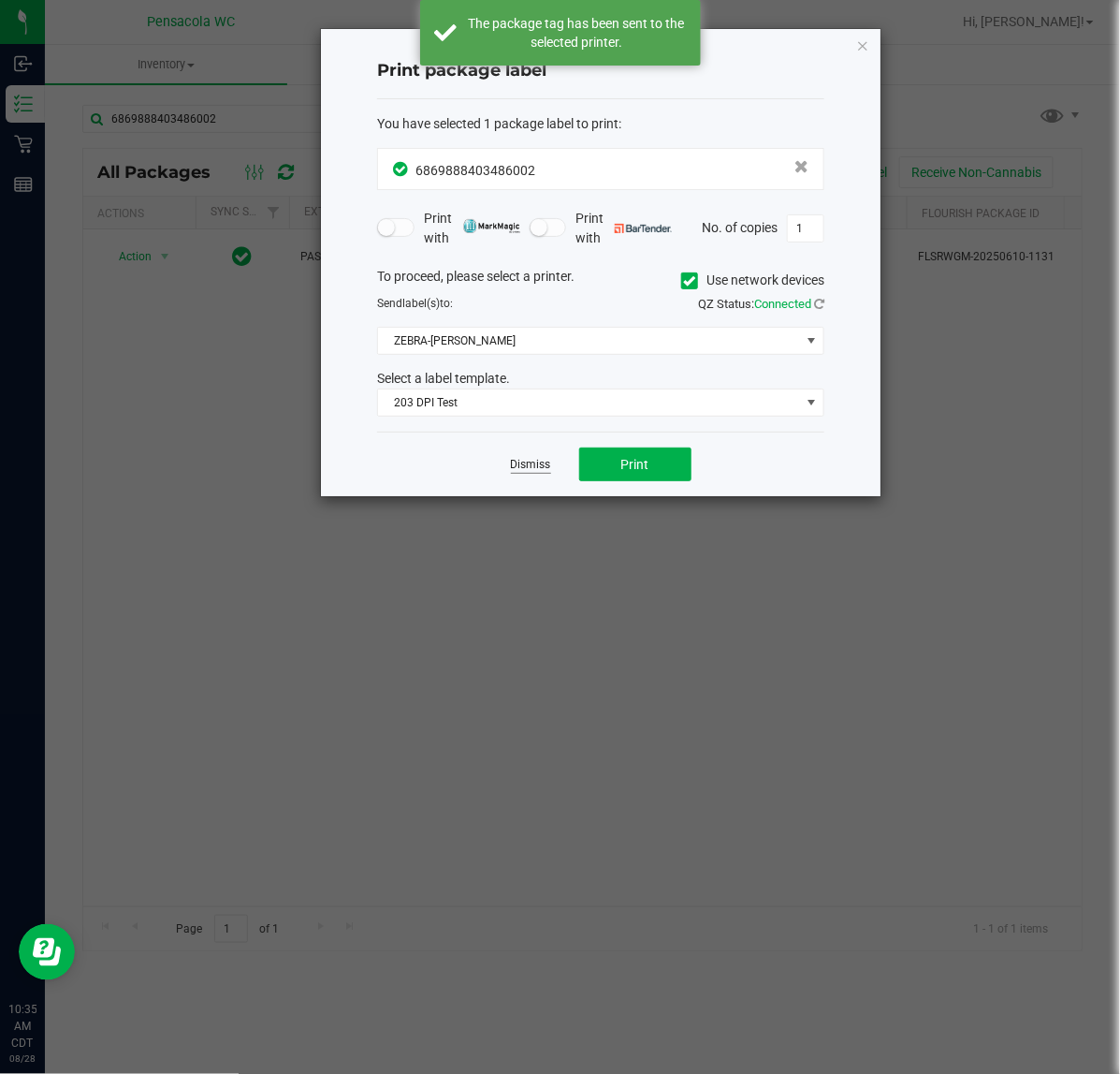
click at [534, 473] on link "Dismiss" at bounding box center [531, 465] width 41 height 16
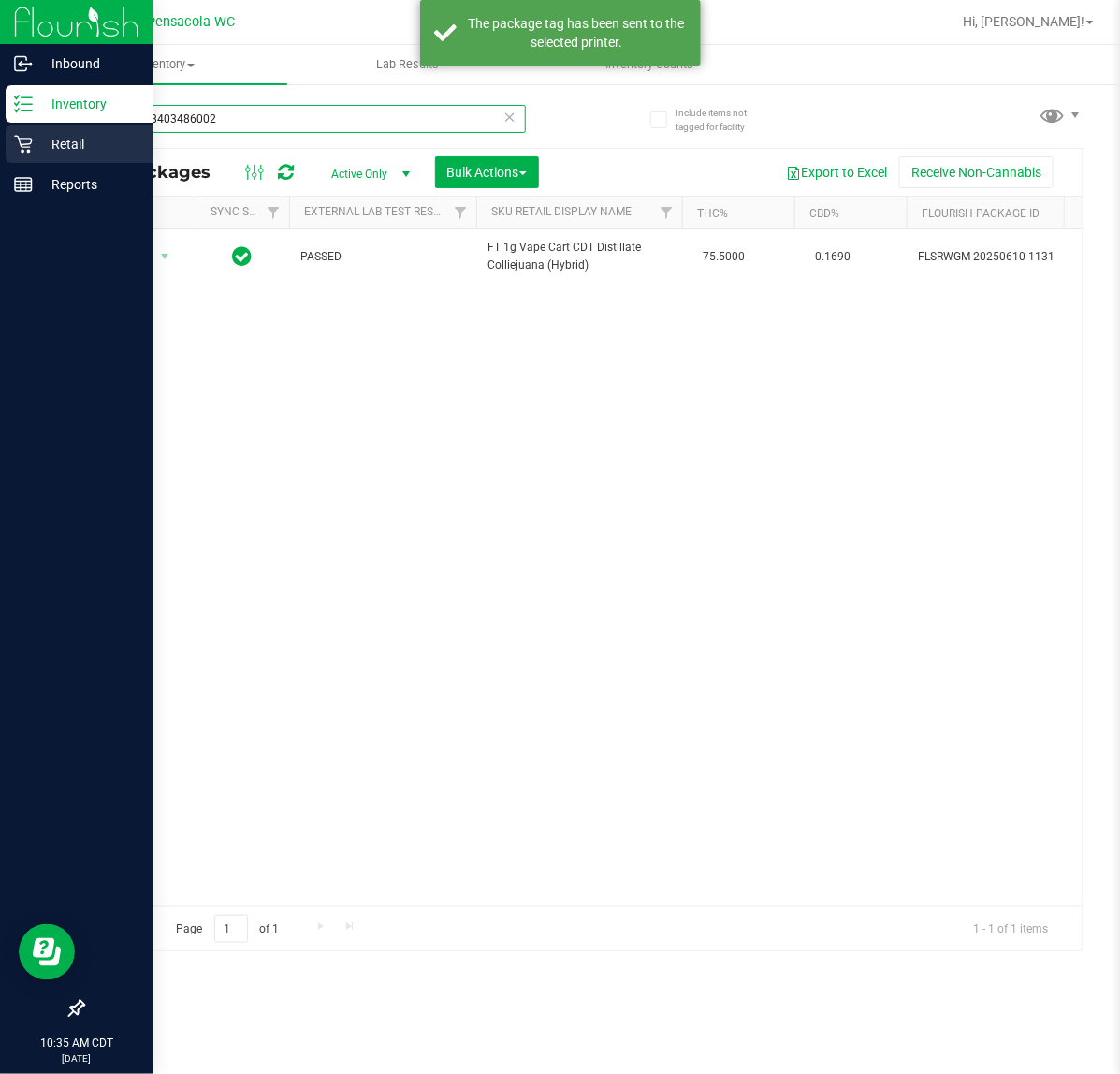
click at [2, 147] on div "Inbound Inventory Retail Reports 10:35 AM CDT 08/28/2025 08/28 Pensacola WC Hi,…" at bounding box center [560, 537] width 1120 height 1074
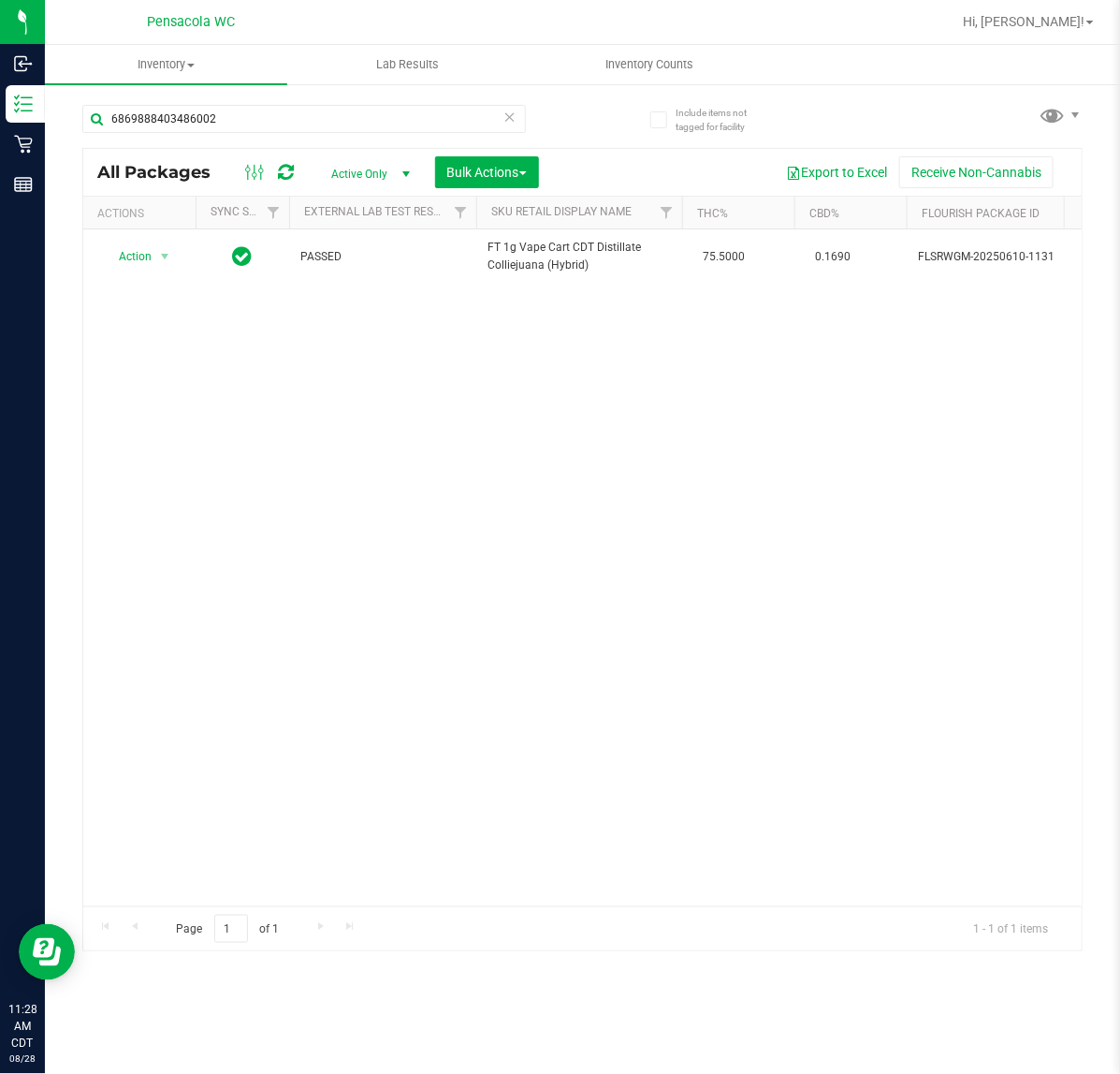
click at [508, 119] on icon at bounding box center [510, 116] width 13 height 23
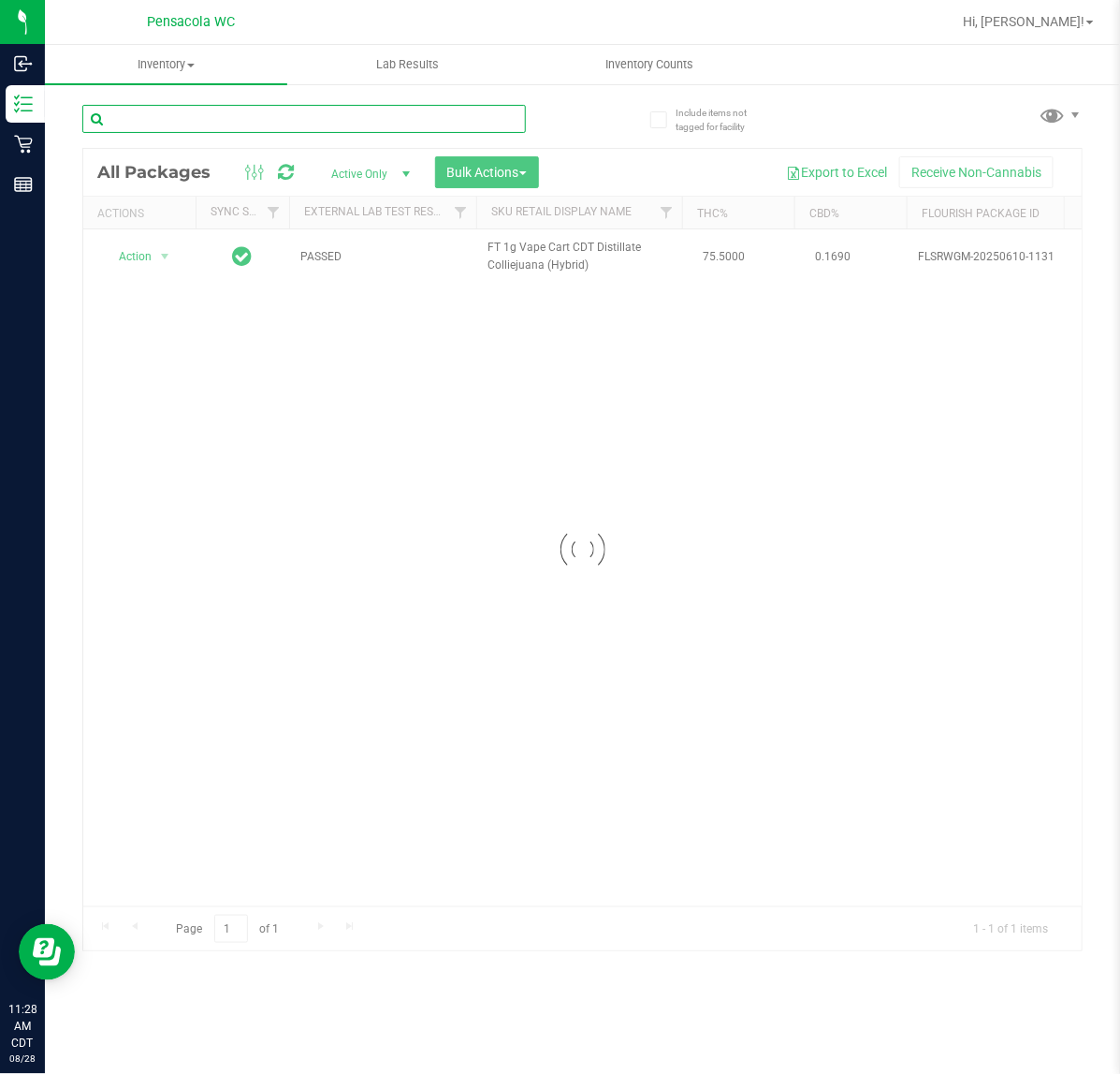
click at [323, 129] on input "text" at bounding box center [304, 119] width 444 height 28
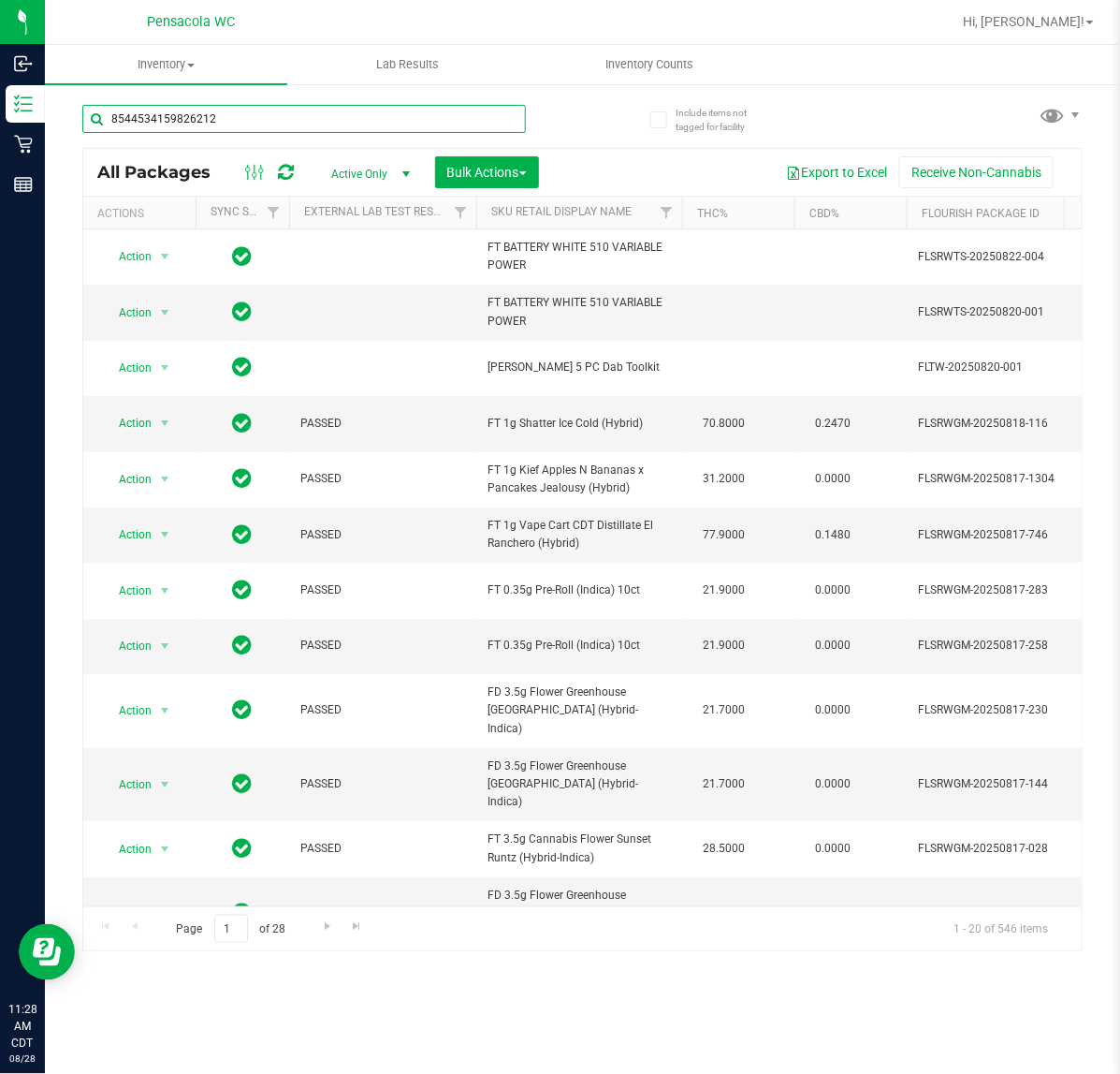
type input "8544534159826212"
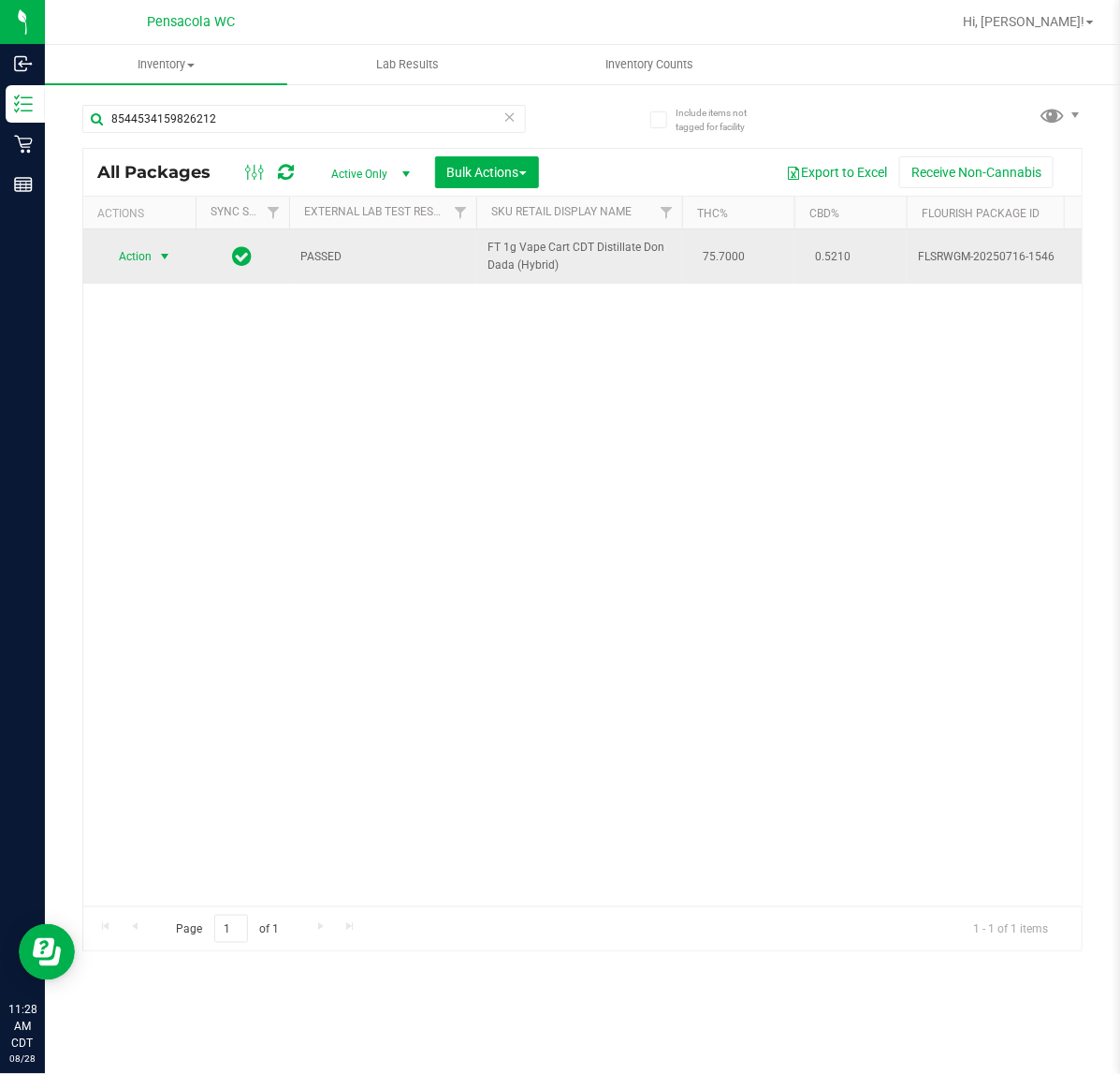
click at [161, 263] on span "select" at bounding box center [165, 257] width 15 height 15
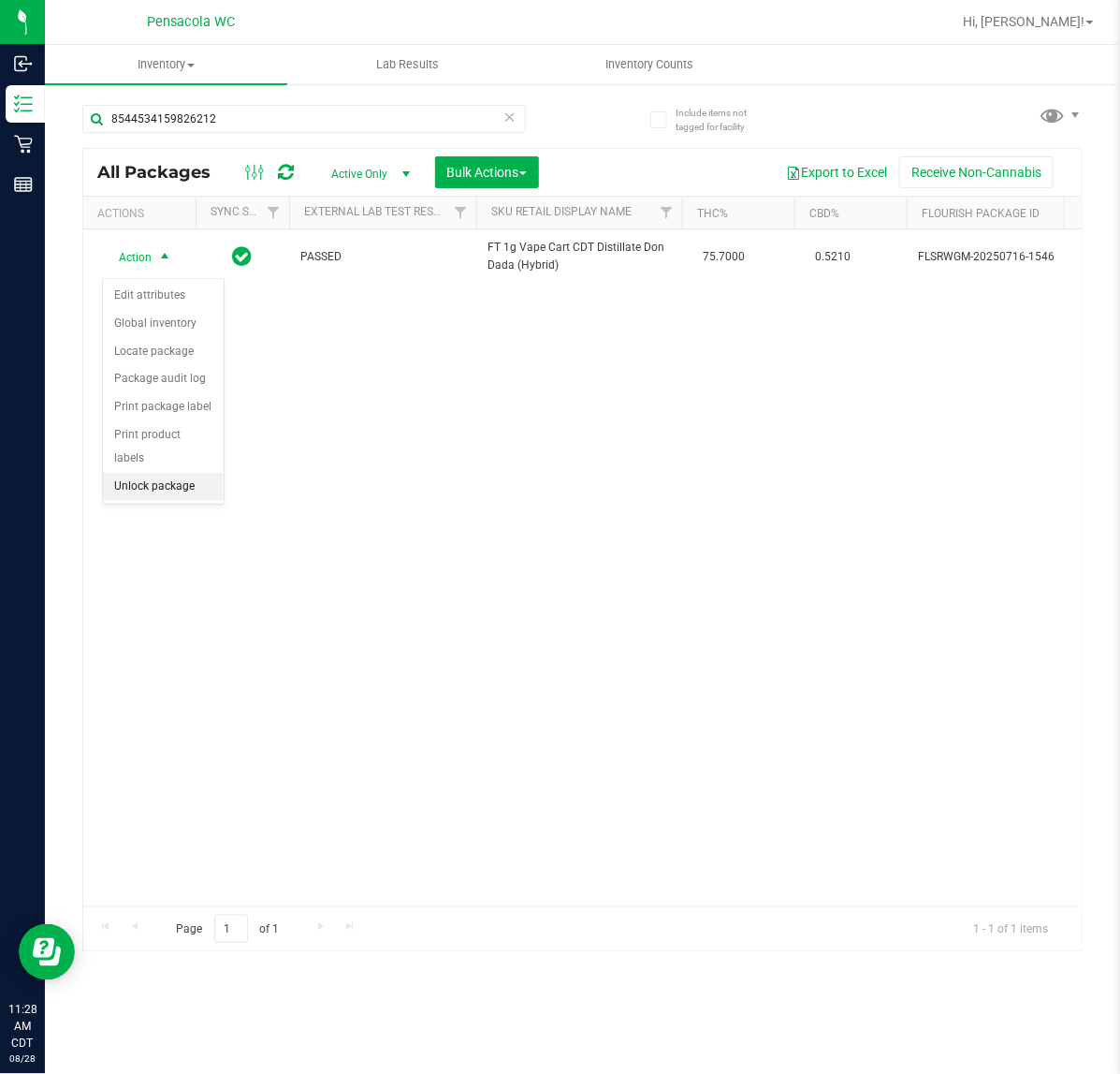
click at [164, 474] on li "Unlock package" at bounding box center [163, 487] width 121 height 28
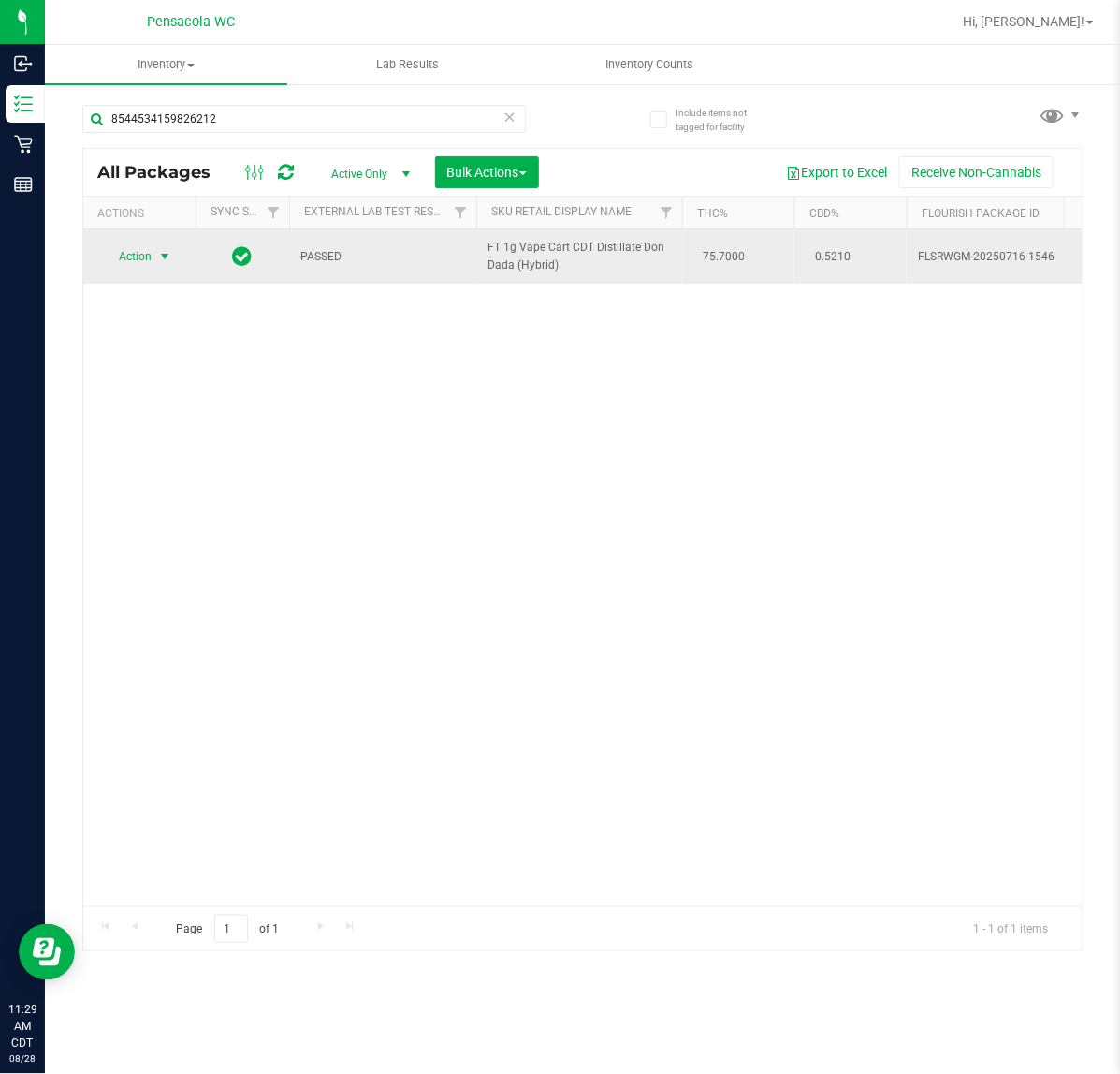
click at [164, 264] on span "select" at bounding box center [165, 257] width 15 height 15
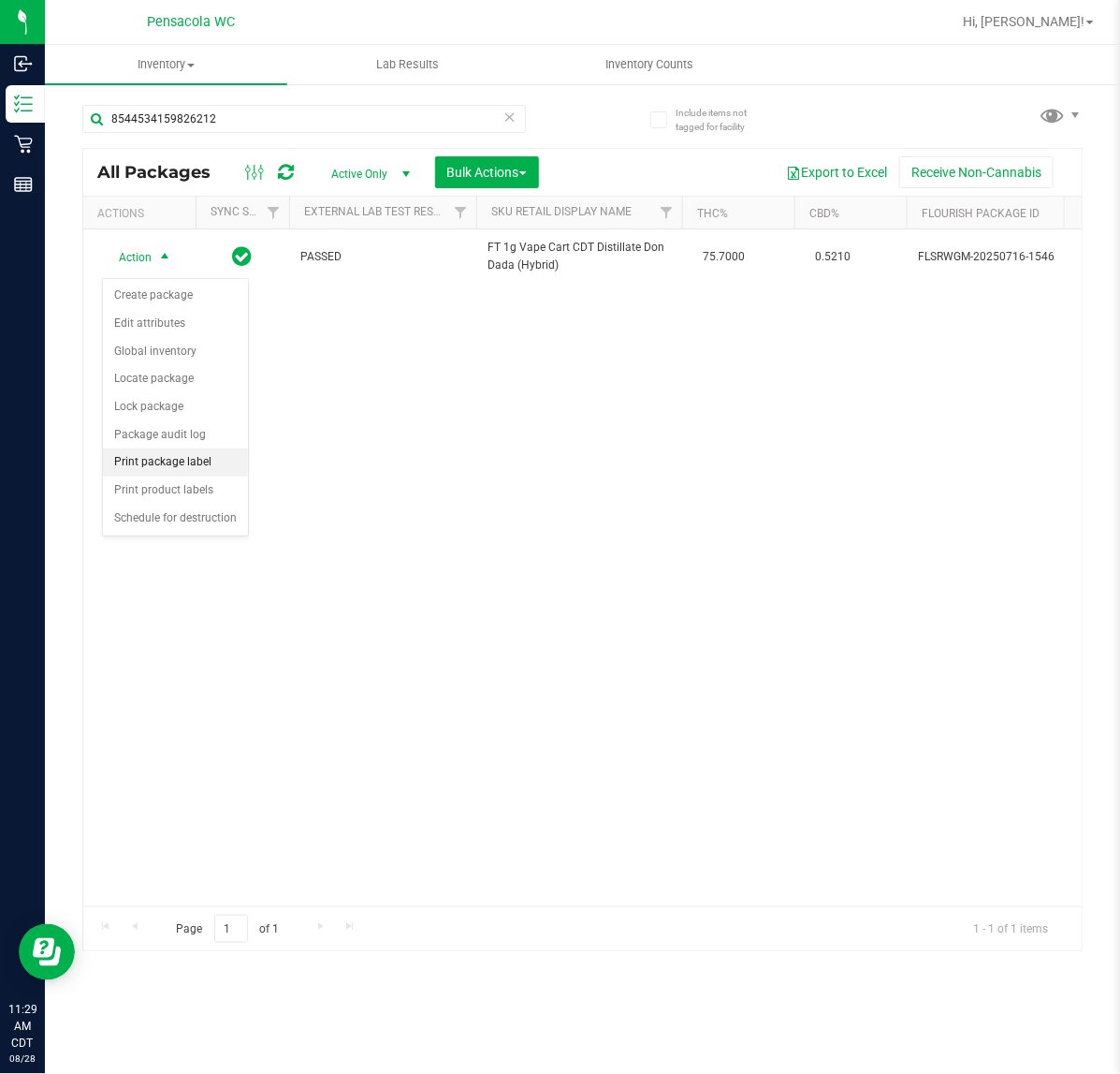
click at [161, 459] on li "Print package label" at bounding box center [176, 463] width 145 height 28
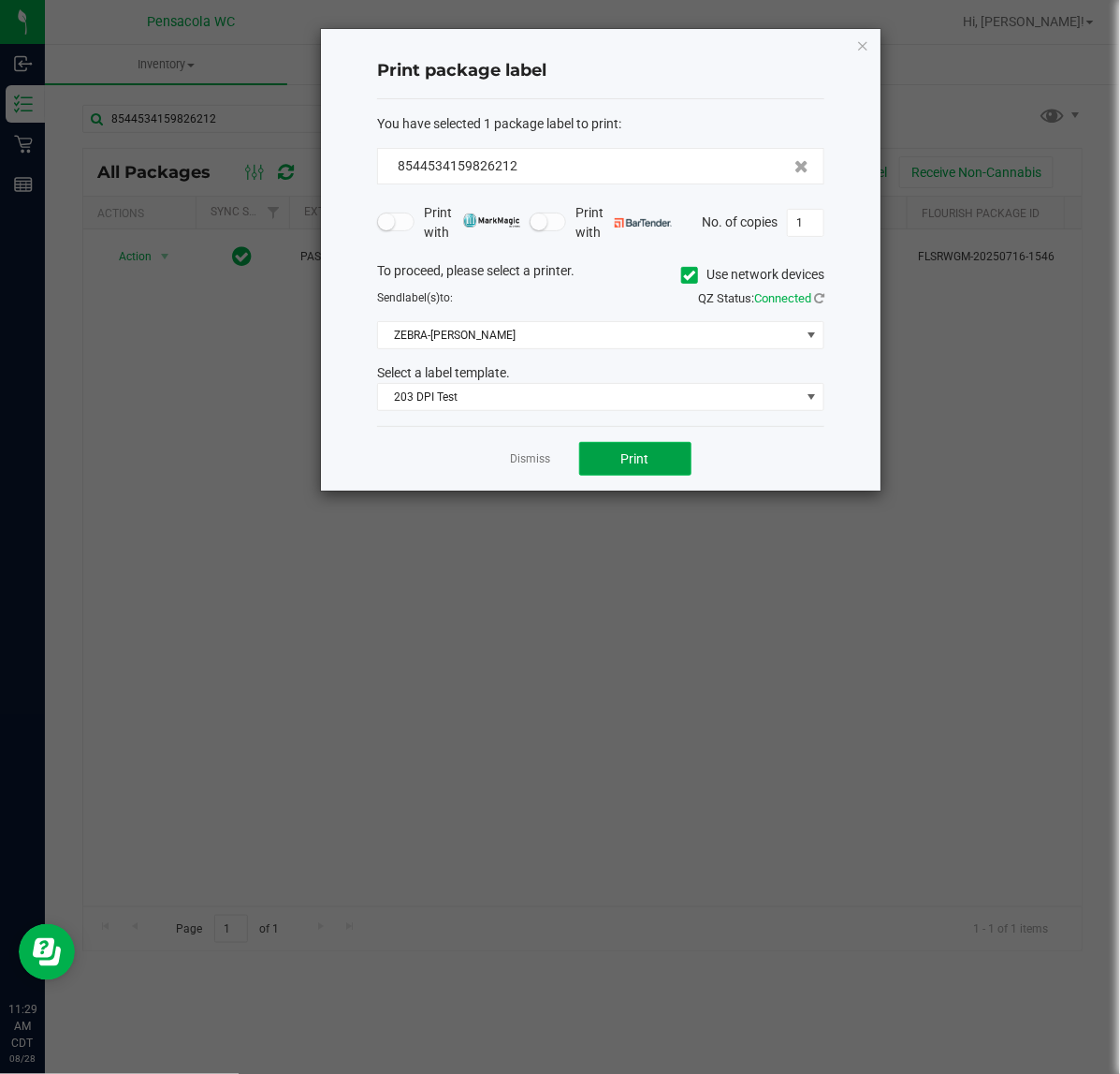
click at [642, 467] on span "Print" at bounding box center [636, 459] width 28 height 15
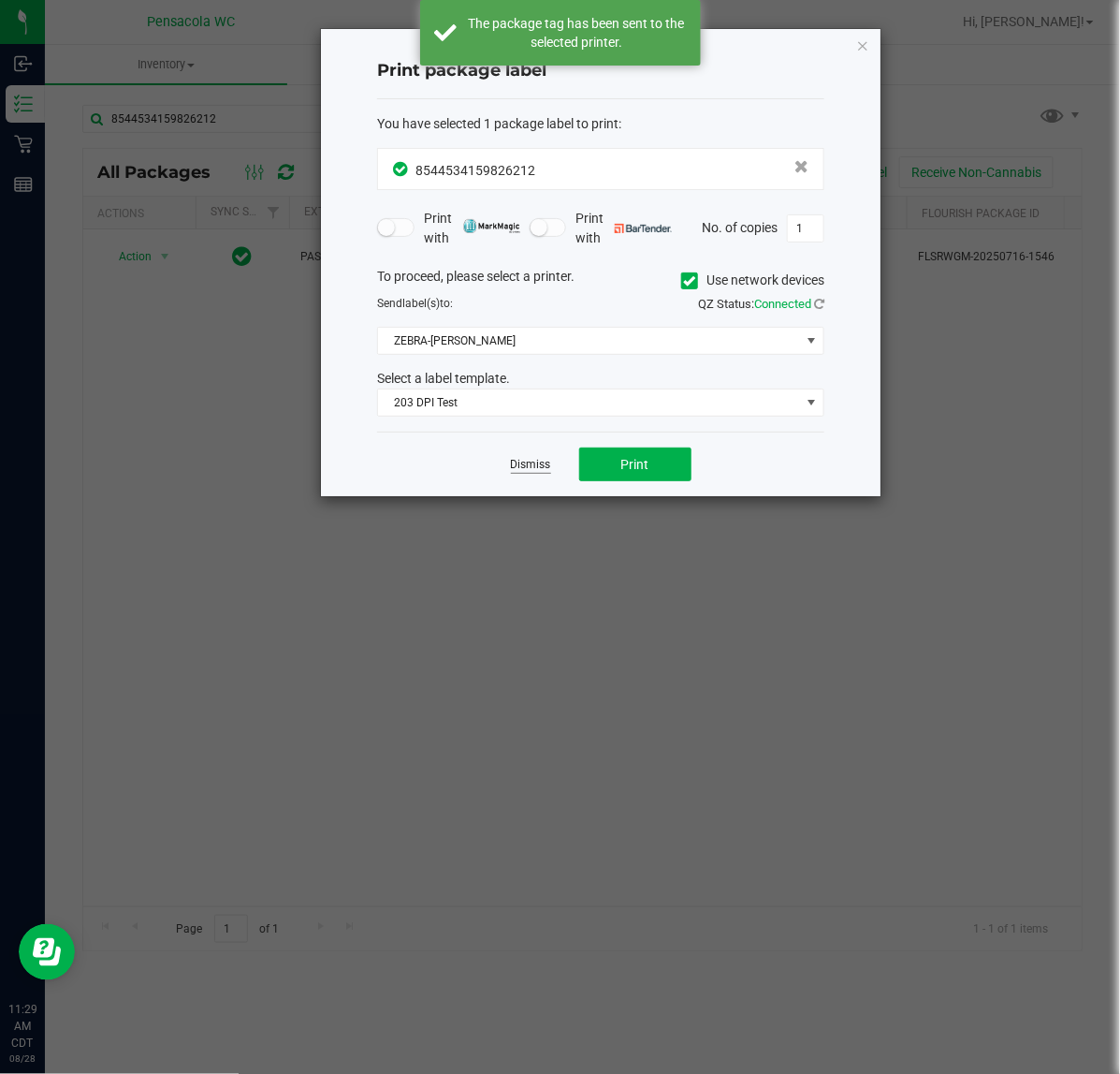
click at [531, 467] on link "Dismiss" at bounding box center [531, 465] width 41 height 16
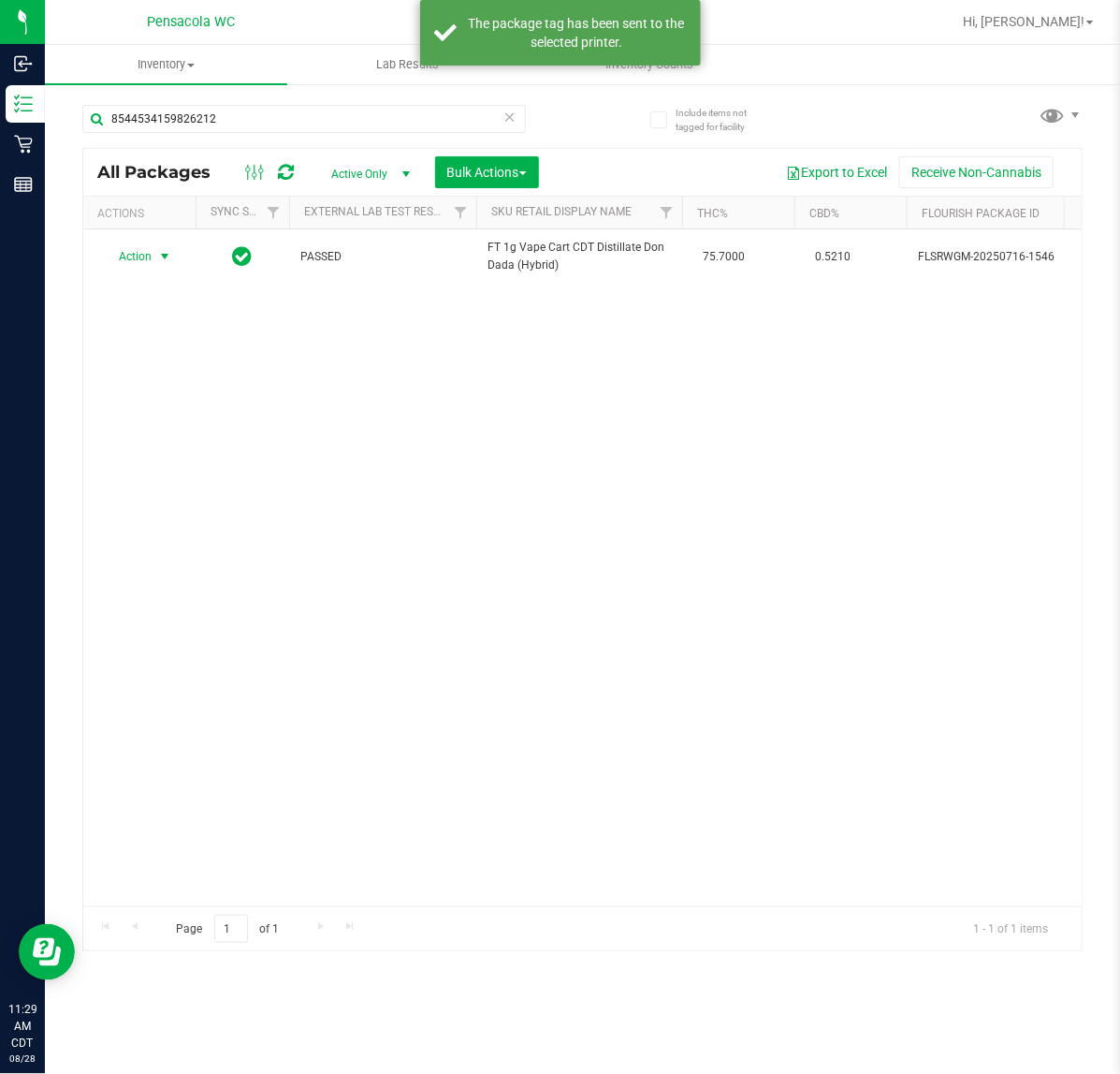
click at [461, 587] on div "Action Action Create package Edit attributes Global inventory Locate package Lo…" at bounding box center [583, 568] width 999 height 677
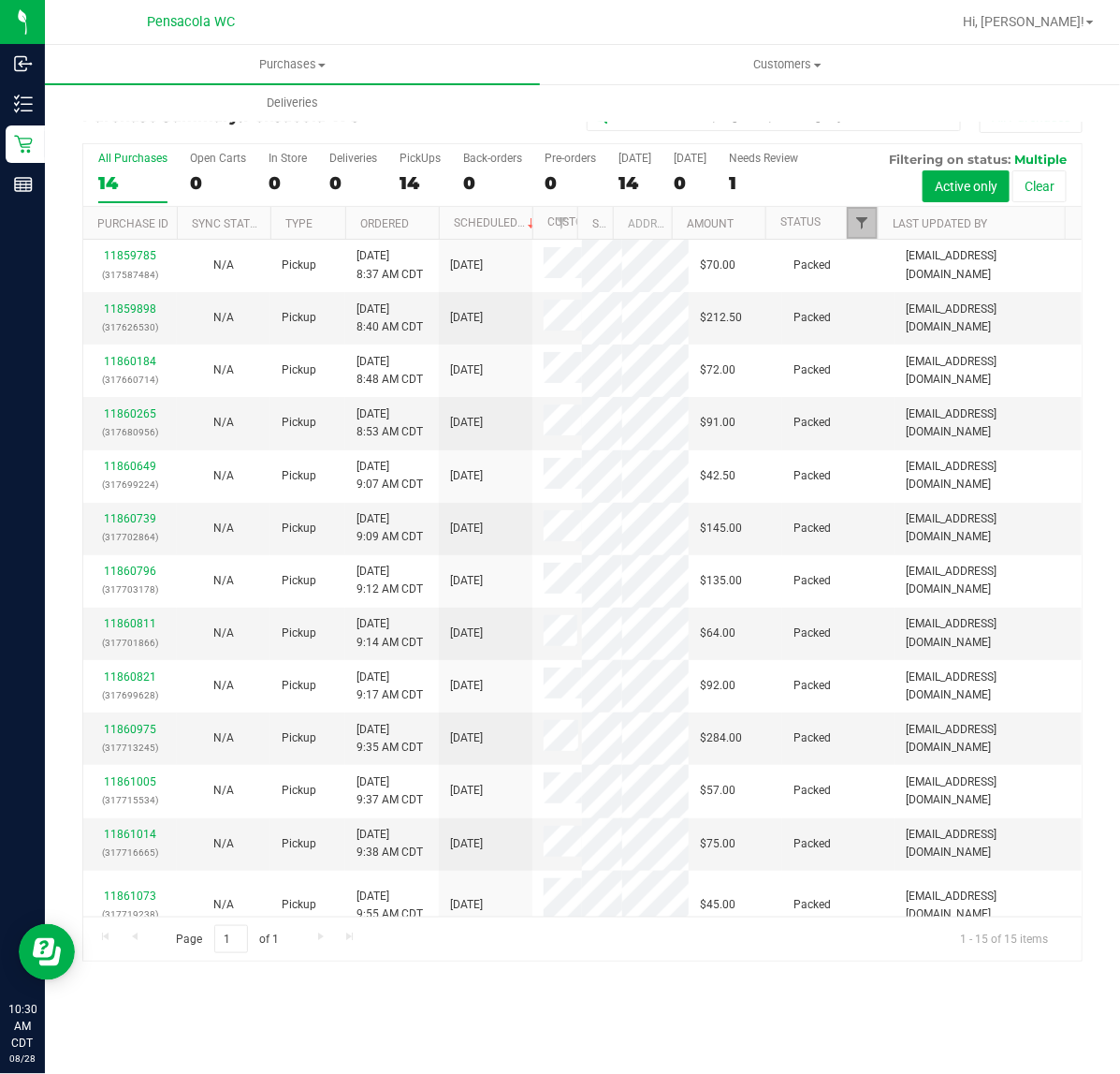
click at [862, 222] on span "Filter" at bounding box center [862, 223] width 15 height 15
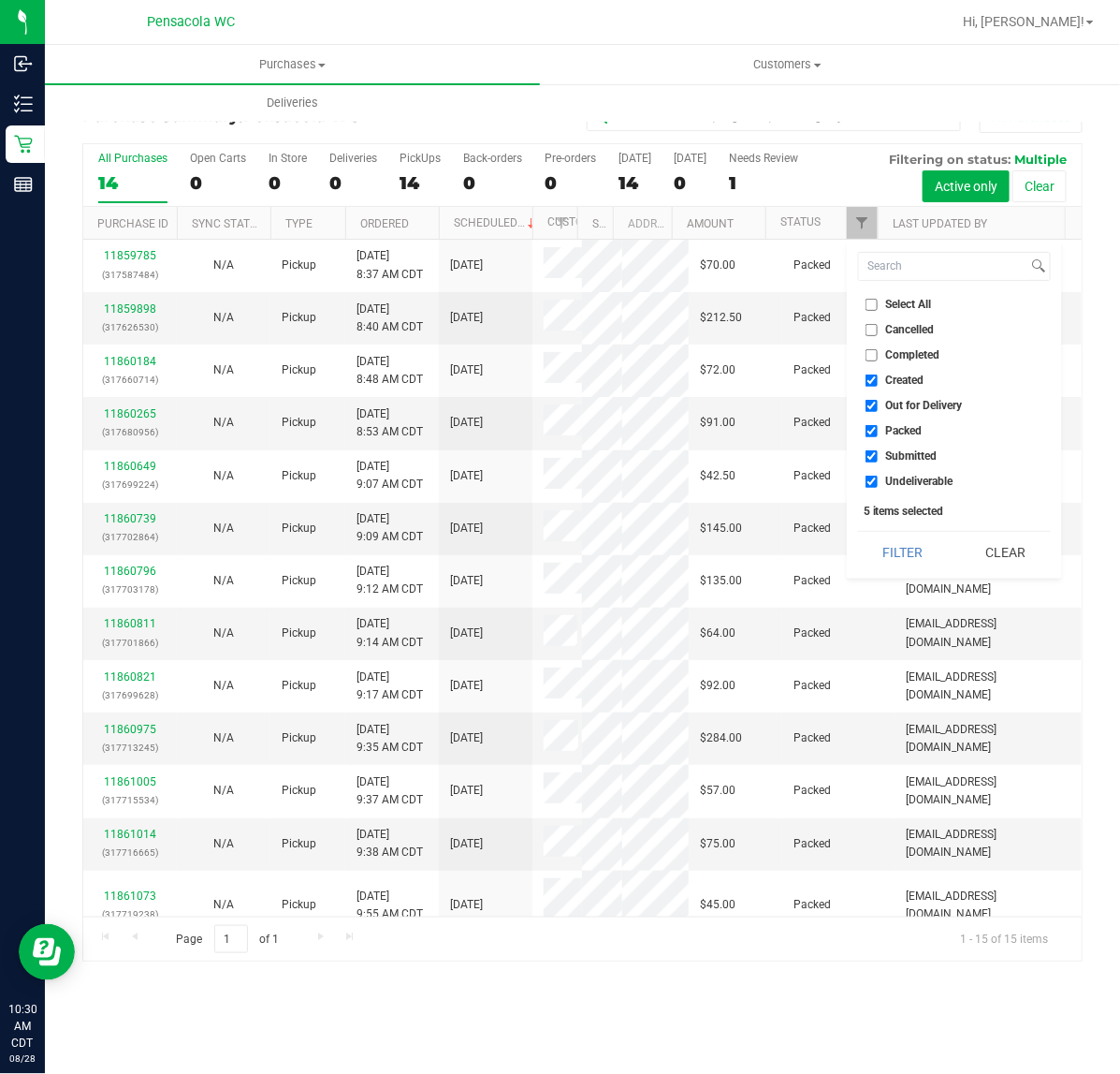
click at [872, 304] on input "Select All" at bounding box center [872, 304] width 12 height 12
checkbox input "true"
click at [876, 304] on input "Select All" at bounding box center [872, 304] width 12 height 12
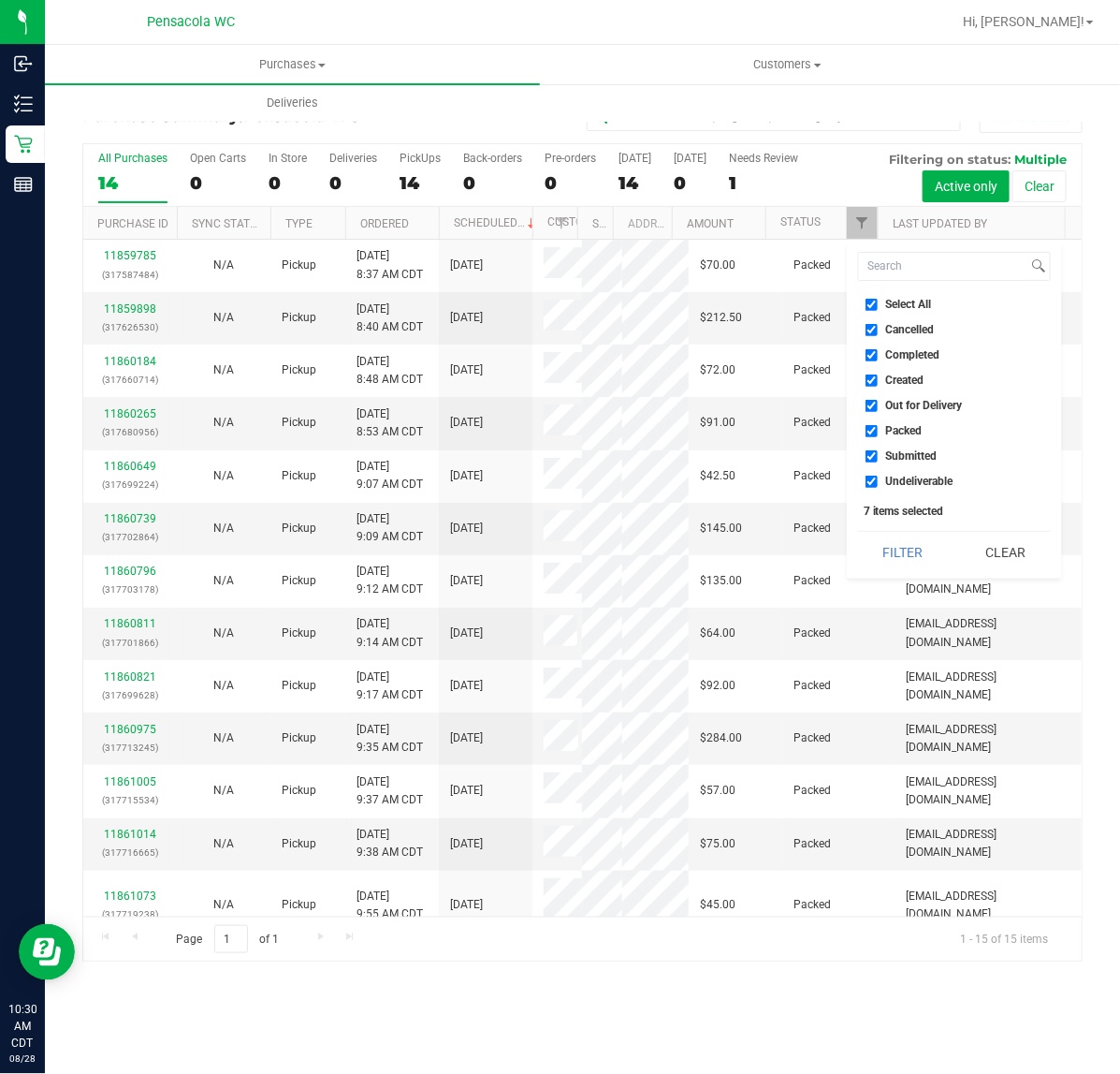
checkbox input "false"
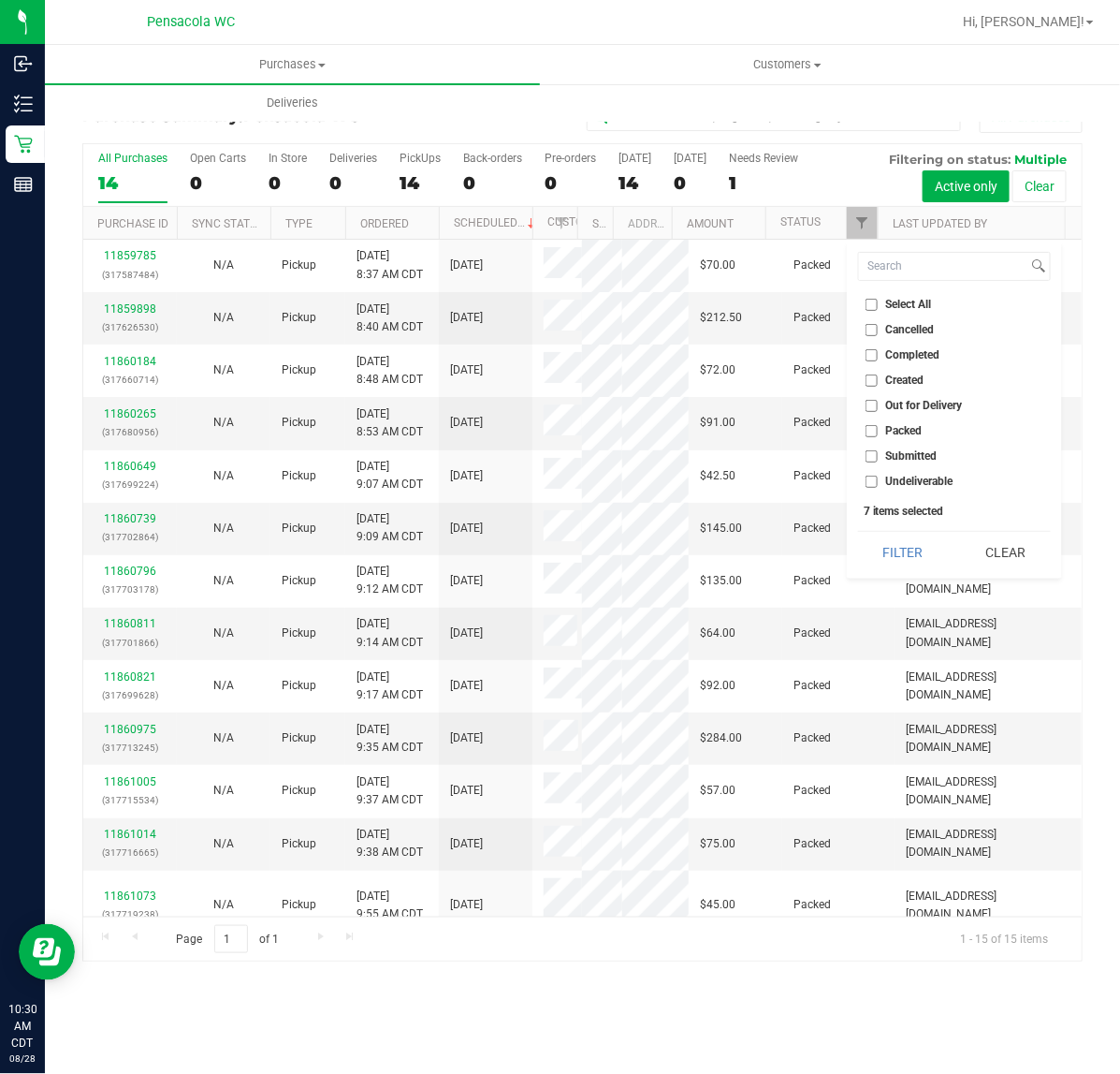
checkbox input "false"
click at [875, 456] on input "Submitted" at bounding box center [872, 456] width 12 height 12
checkbox input "true"
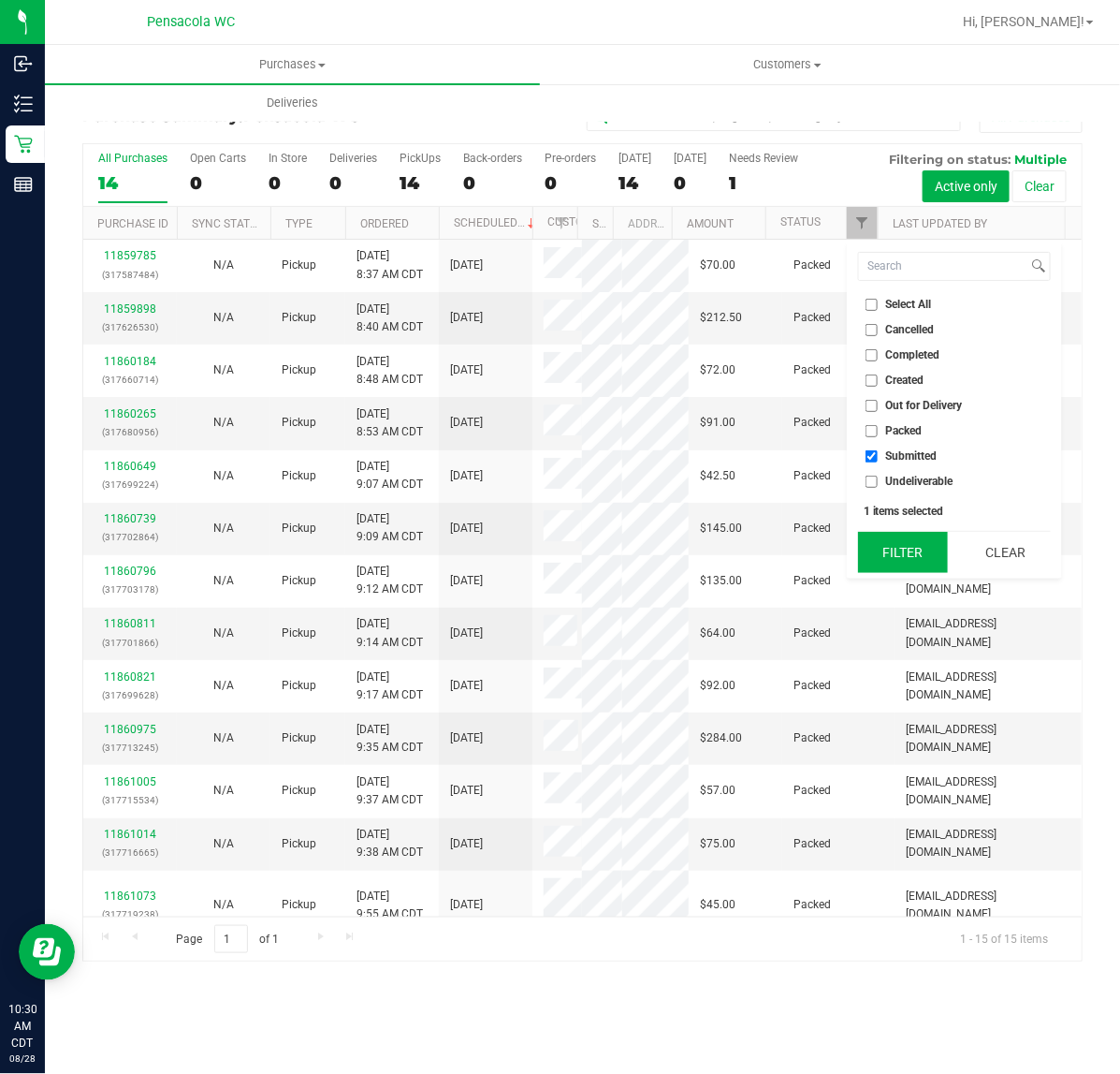
click at [905, 551] on button "Filter" at bounding box center [903, 553] width 90 height 42
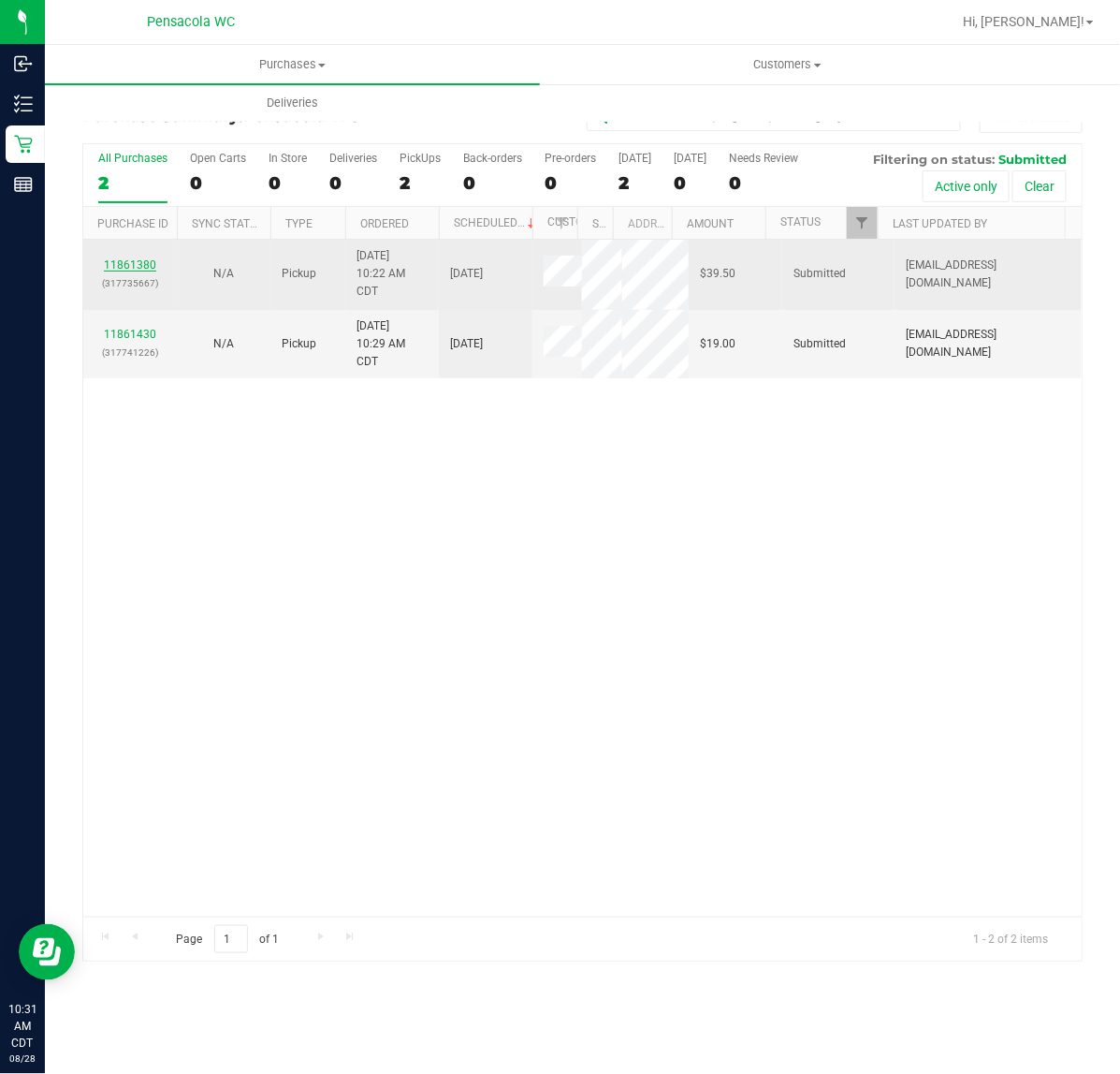
click at [108, 263] on link "11861380" at bounding box center [130, 265] width 53 height 13
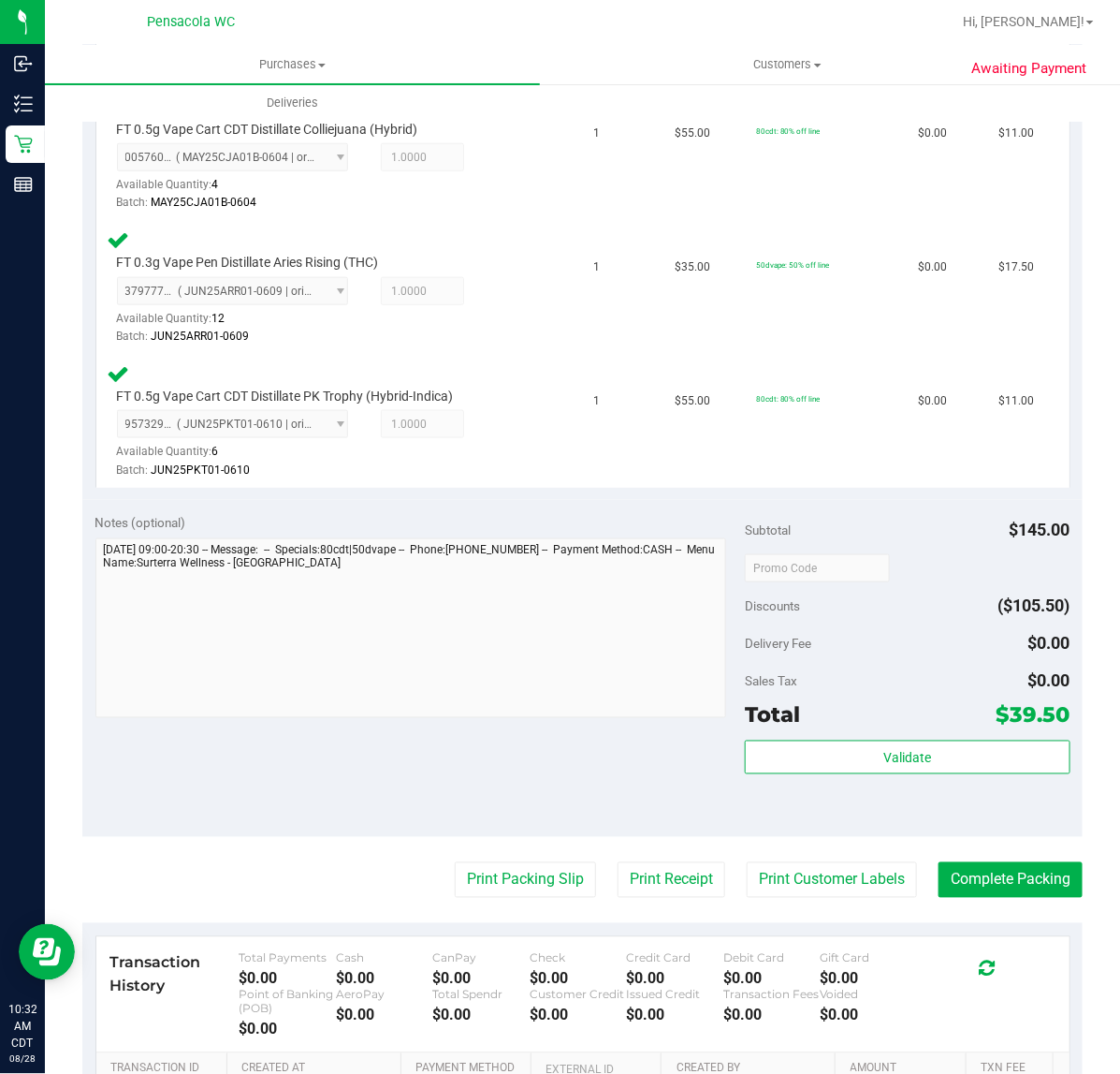
scroll to position [525, 0]
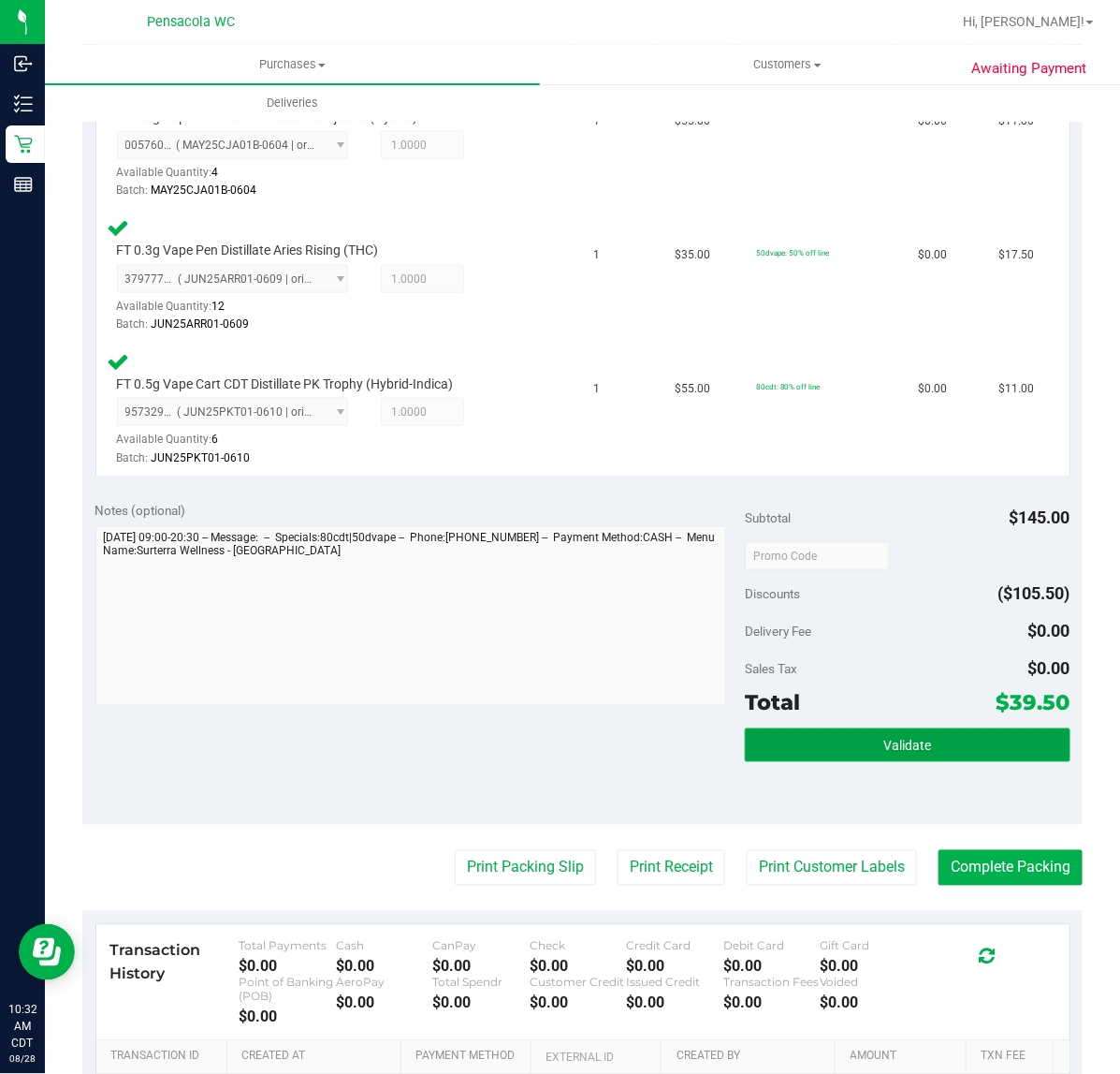
click at [842, 754] on button "Validate" at bounding box center [908, 745] width 325 height 34
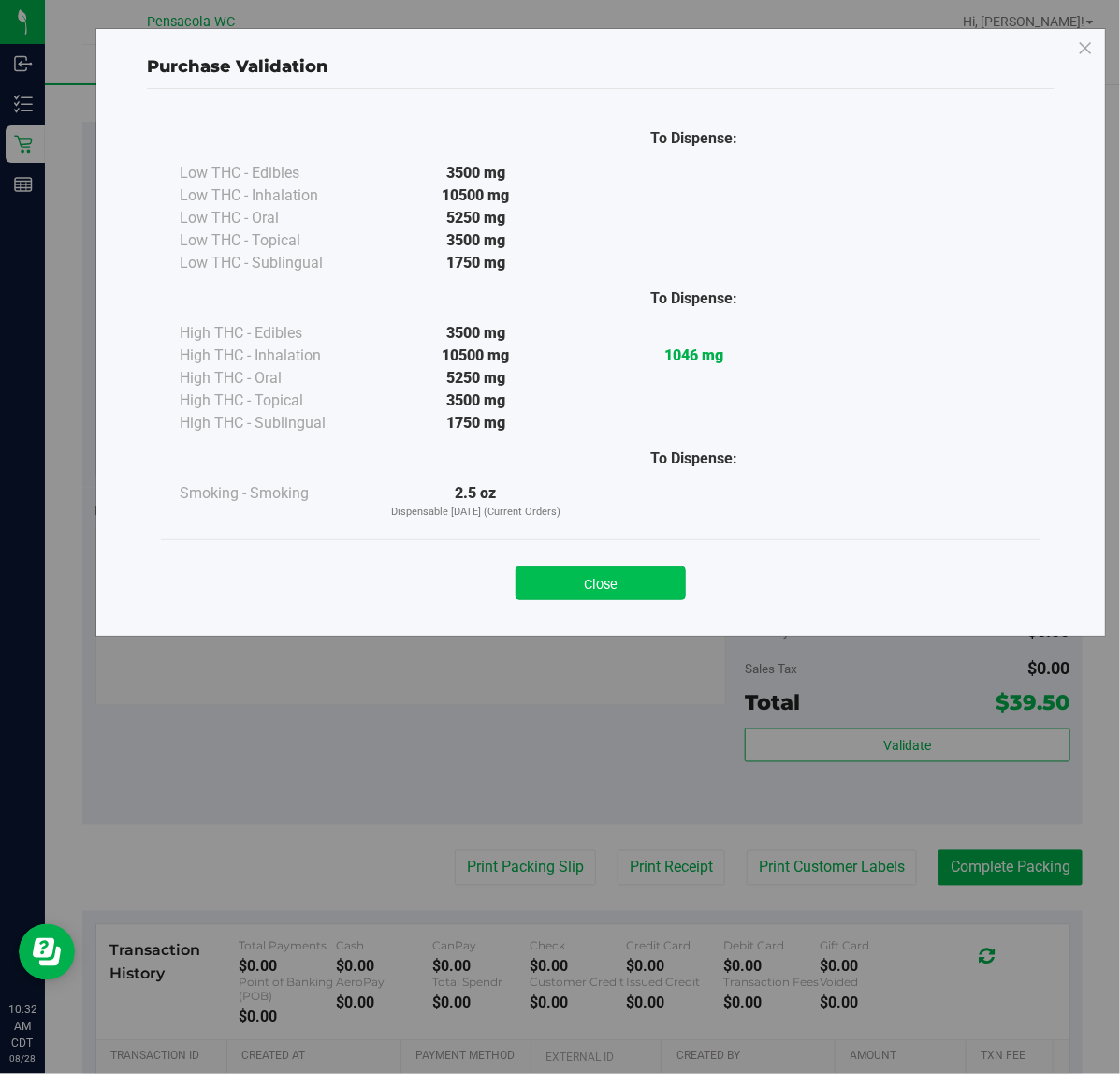
click at [601, 599] on button "Close" at bounding box center [601, 584] width 170 height 34
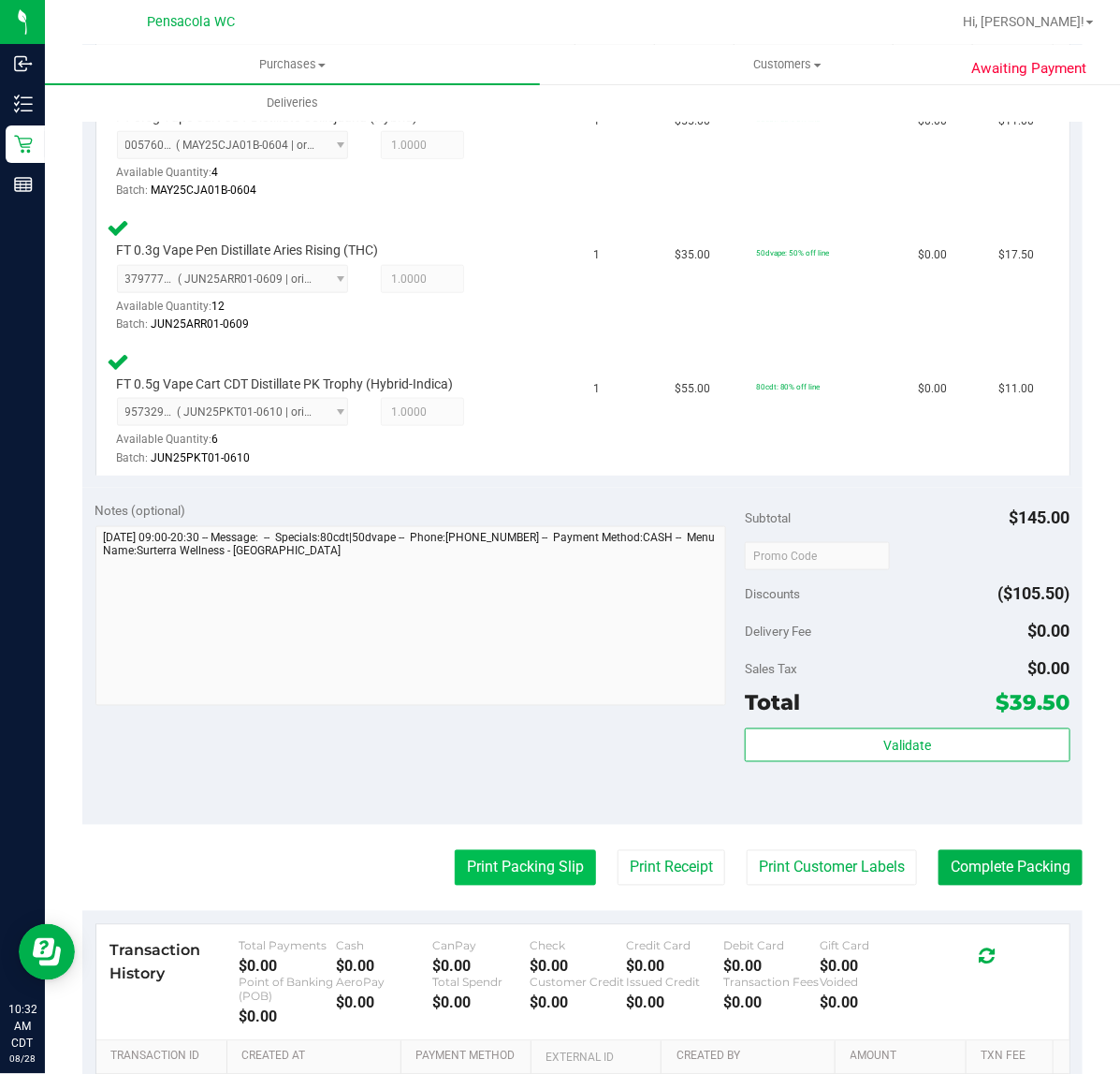
click at [501, 873] on button "Print Packing Slip" at bounding box center [526, 868] width 142 height 36
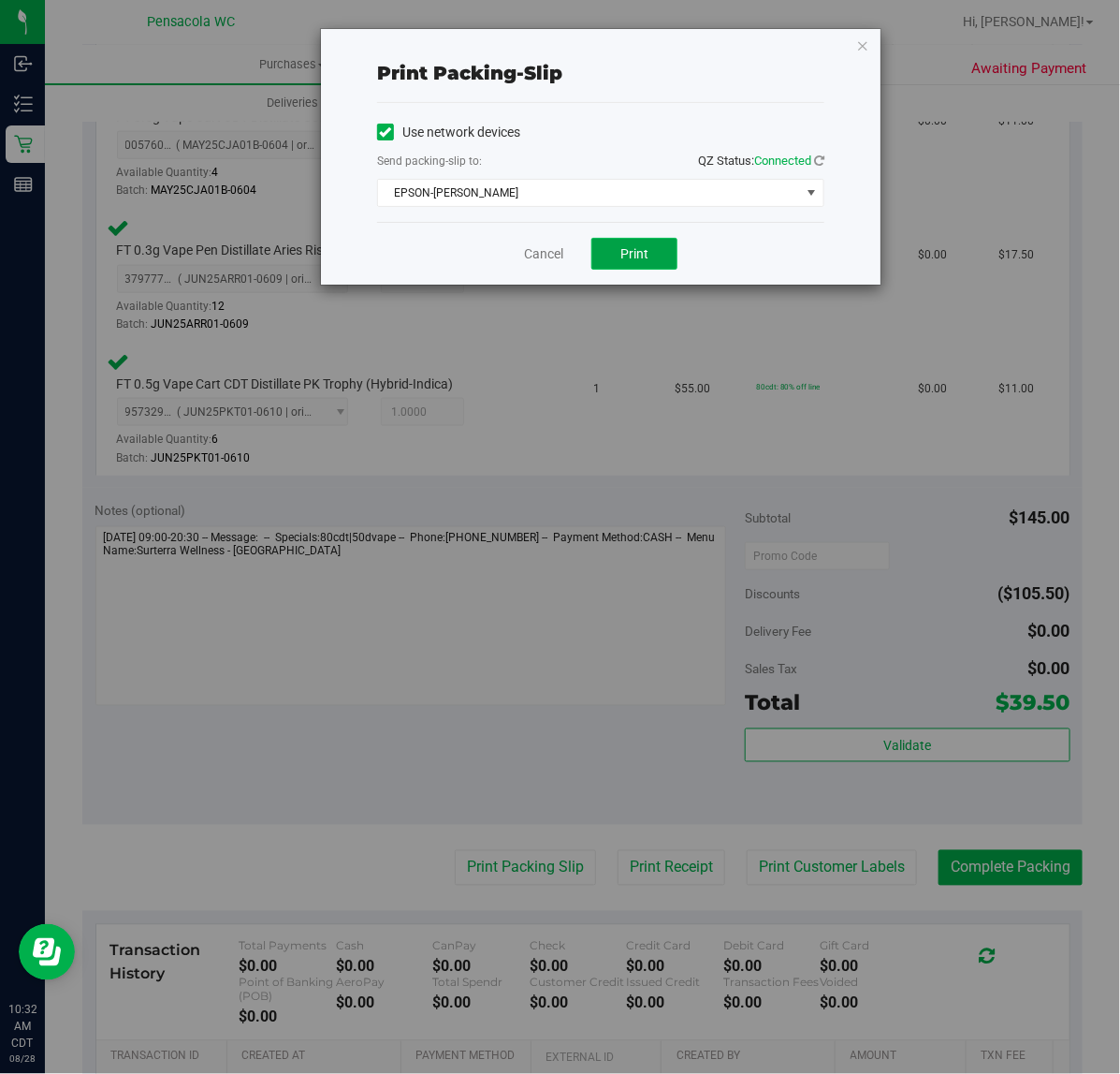
click at [639, 265] on button "Print" at bounding box center [634, 254] width 86 height 32
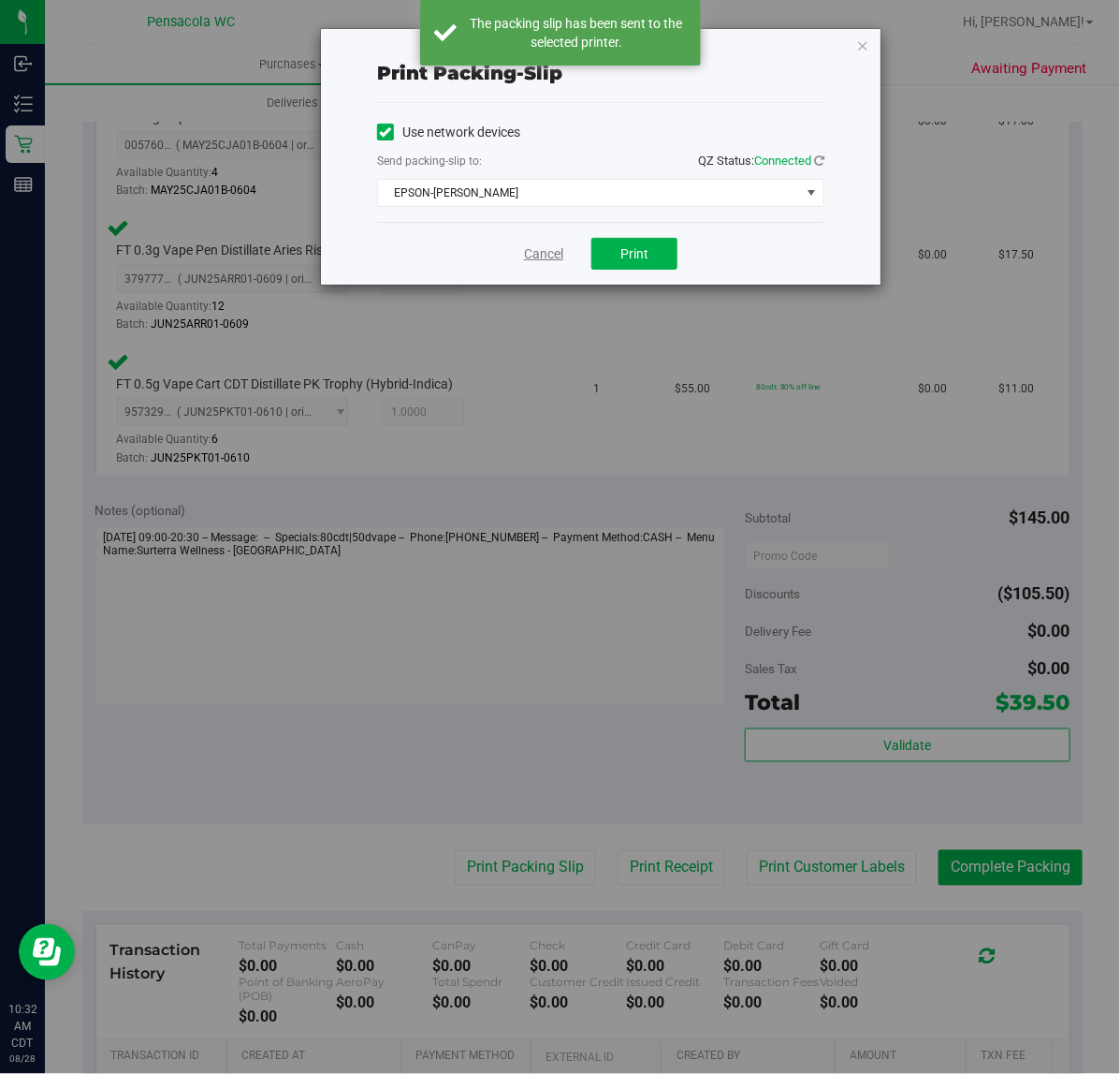
click at [530, 254] on link "Cancel" at bounding box center [544, 254] width 40 height 20
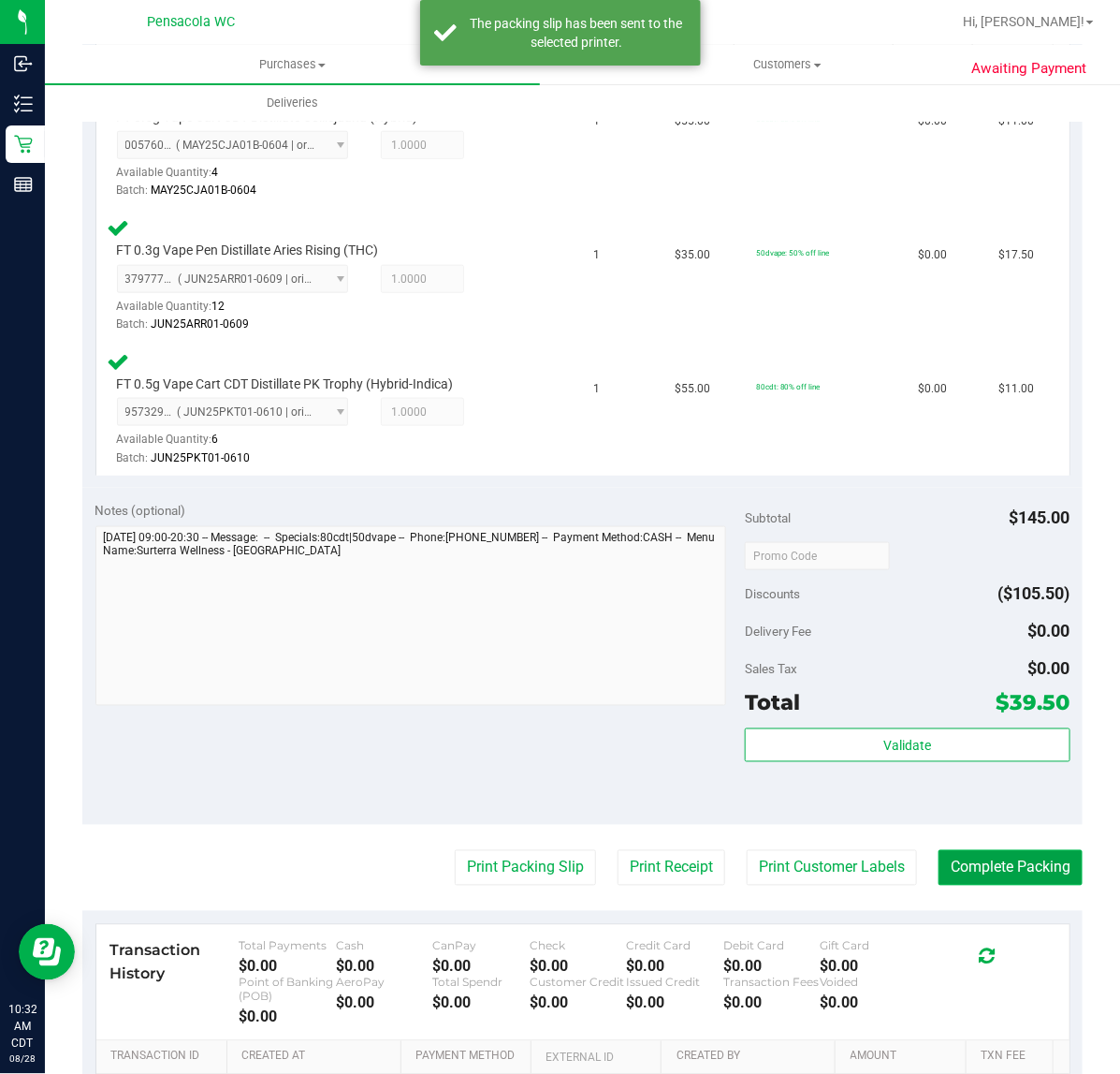
click at [953, 854] on button "Complete Packing" at bounding box center [1010, 868] width 144 height 36
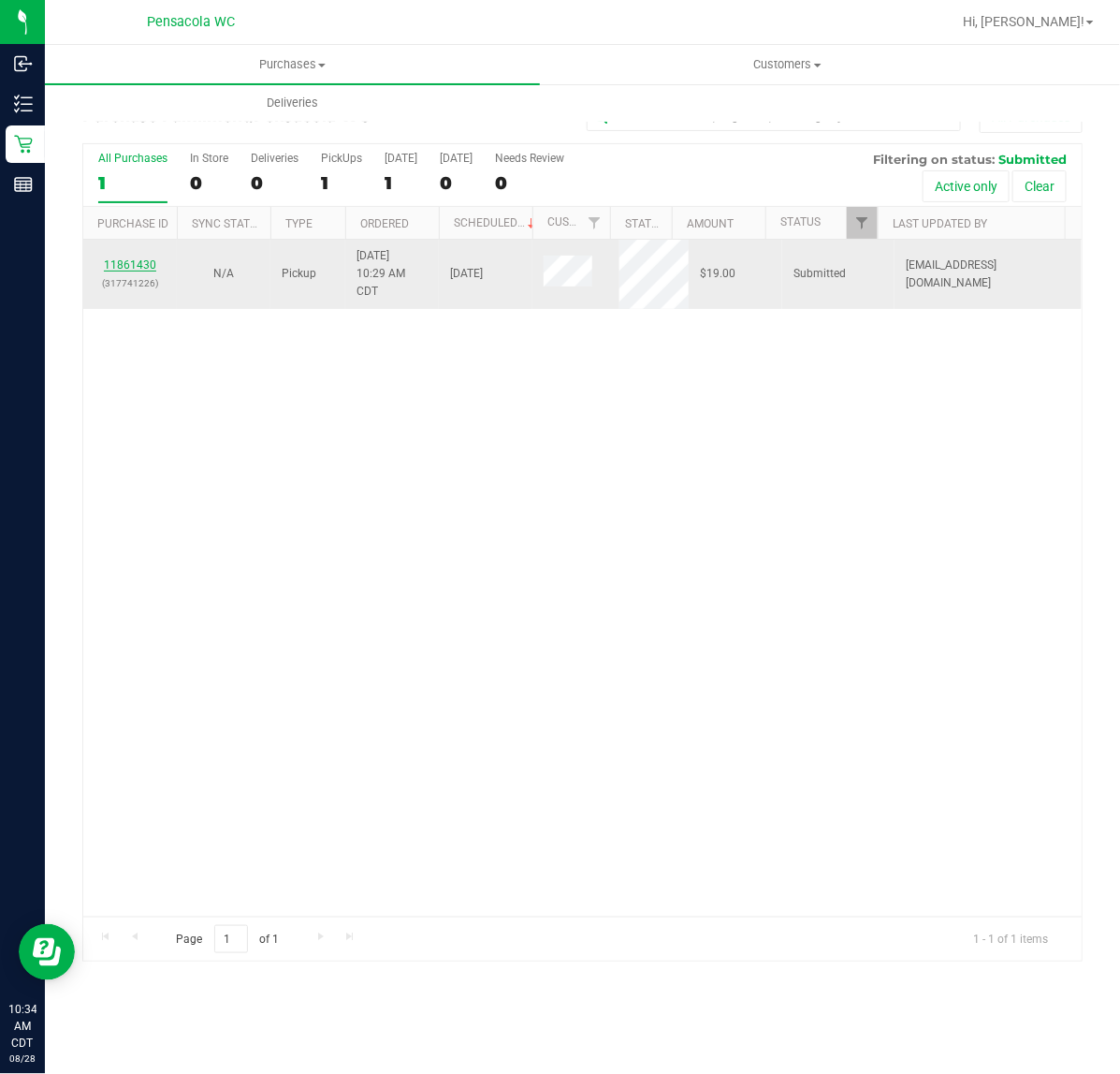
click at [133, 266] on link "11861430" at bounding box center [130, 265] width 53 height 13
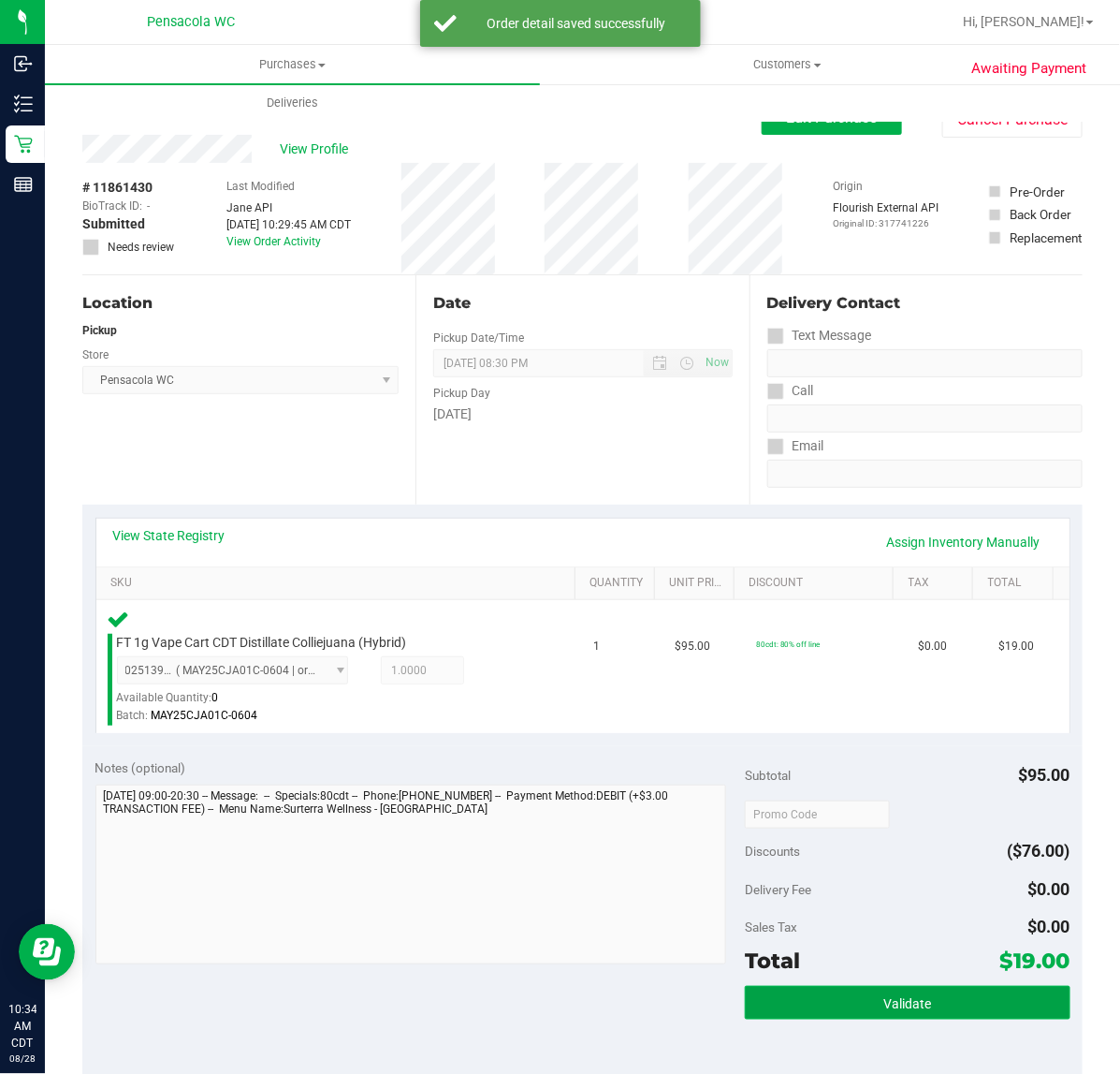
click at [948, 1010] on button "Validate" at bounding box center [908, 1003] width 325 height 34
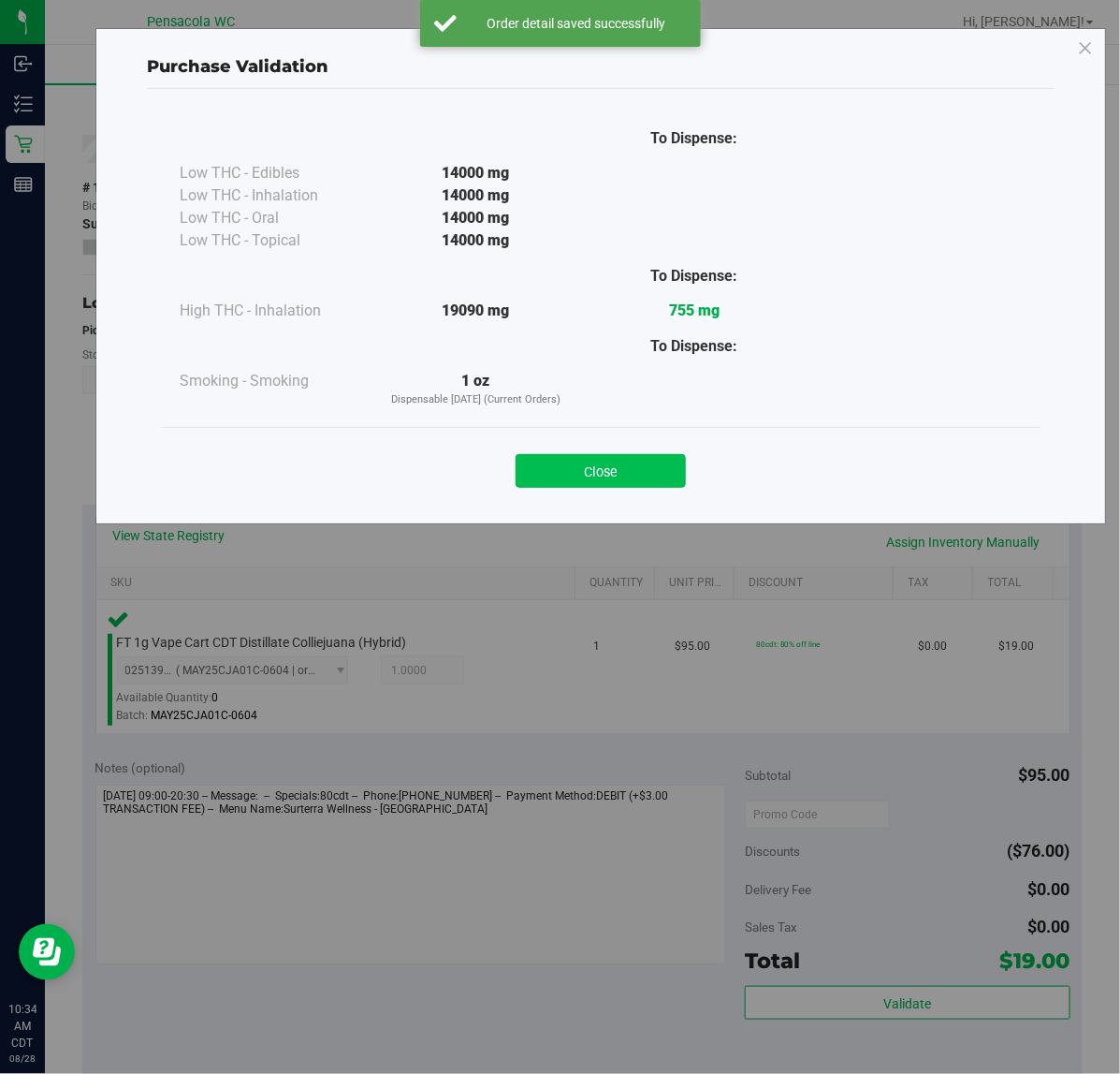
click at [652, 485] on button "Close" at bounding box center [601, 471] width 170 height 34
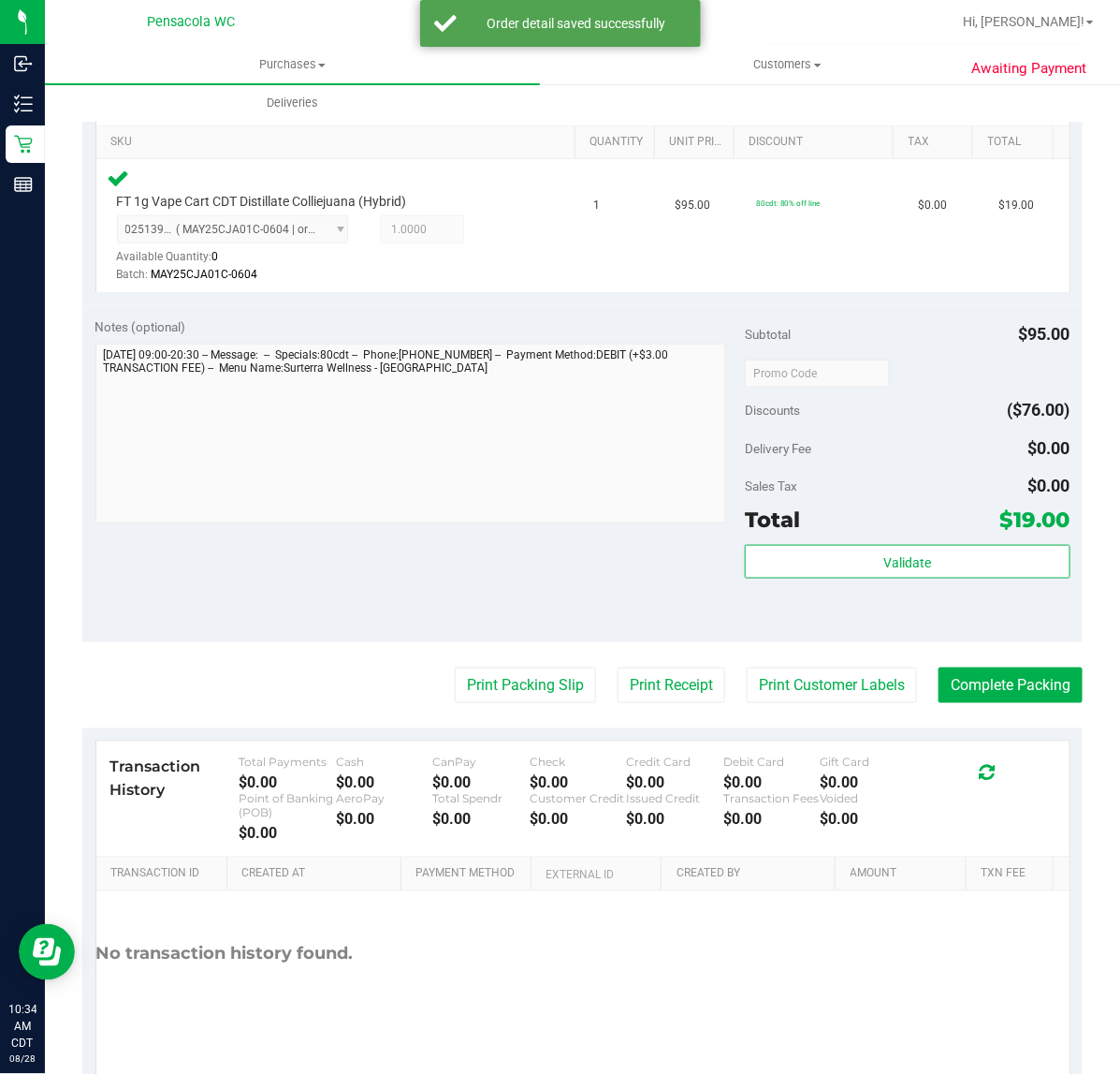
scroll to position [450, 0]
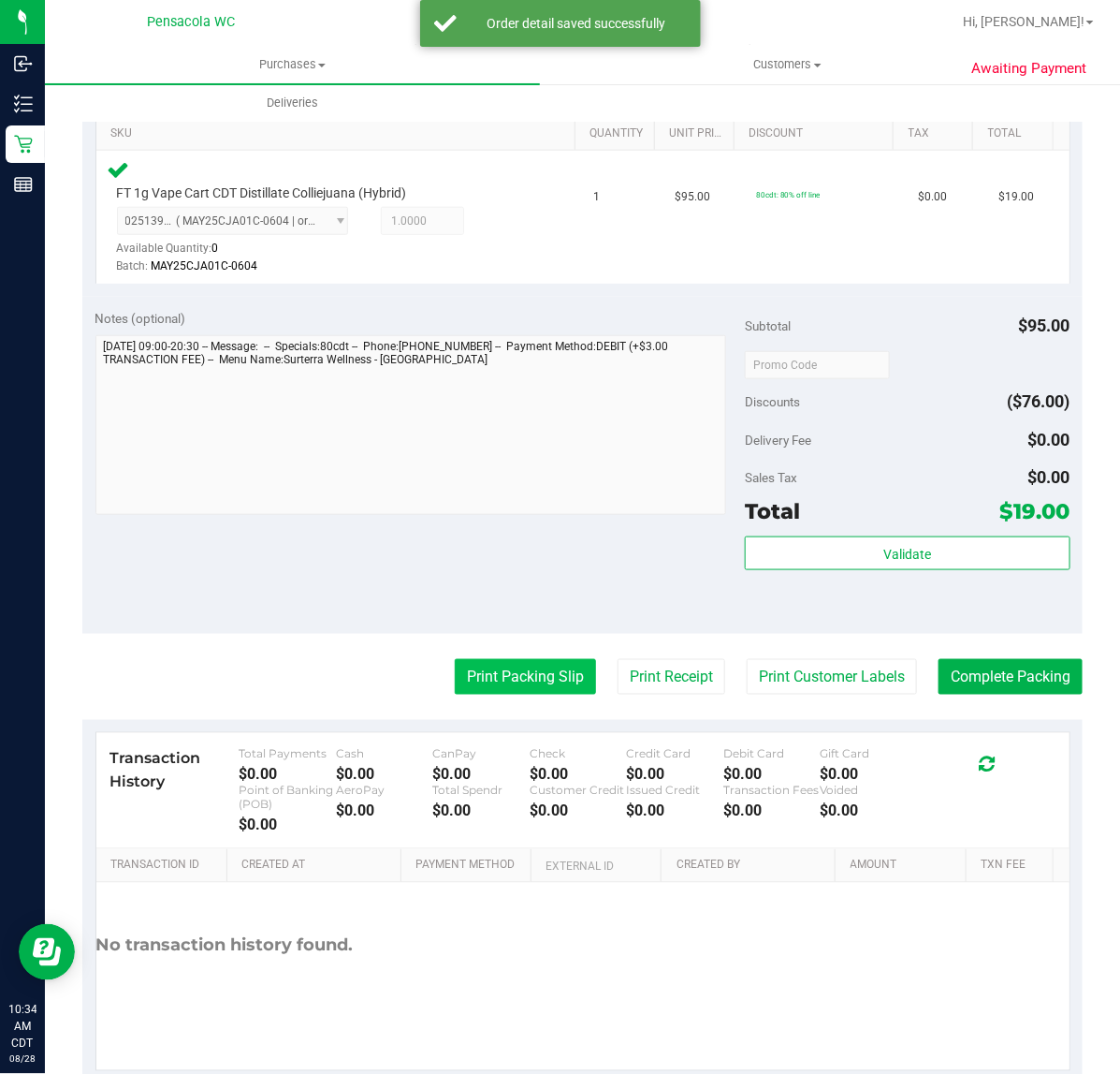
click at [526, 681] on button "Print Packing Slip" at bounding box center [526, 677] width 142 height 36
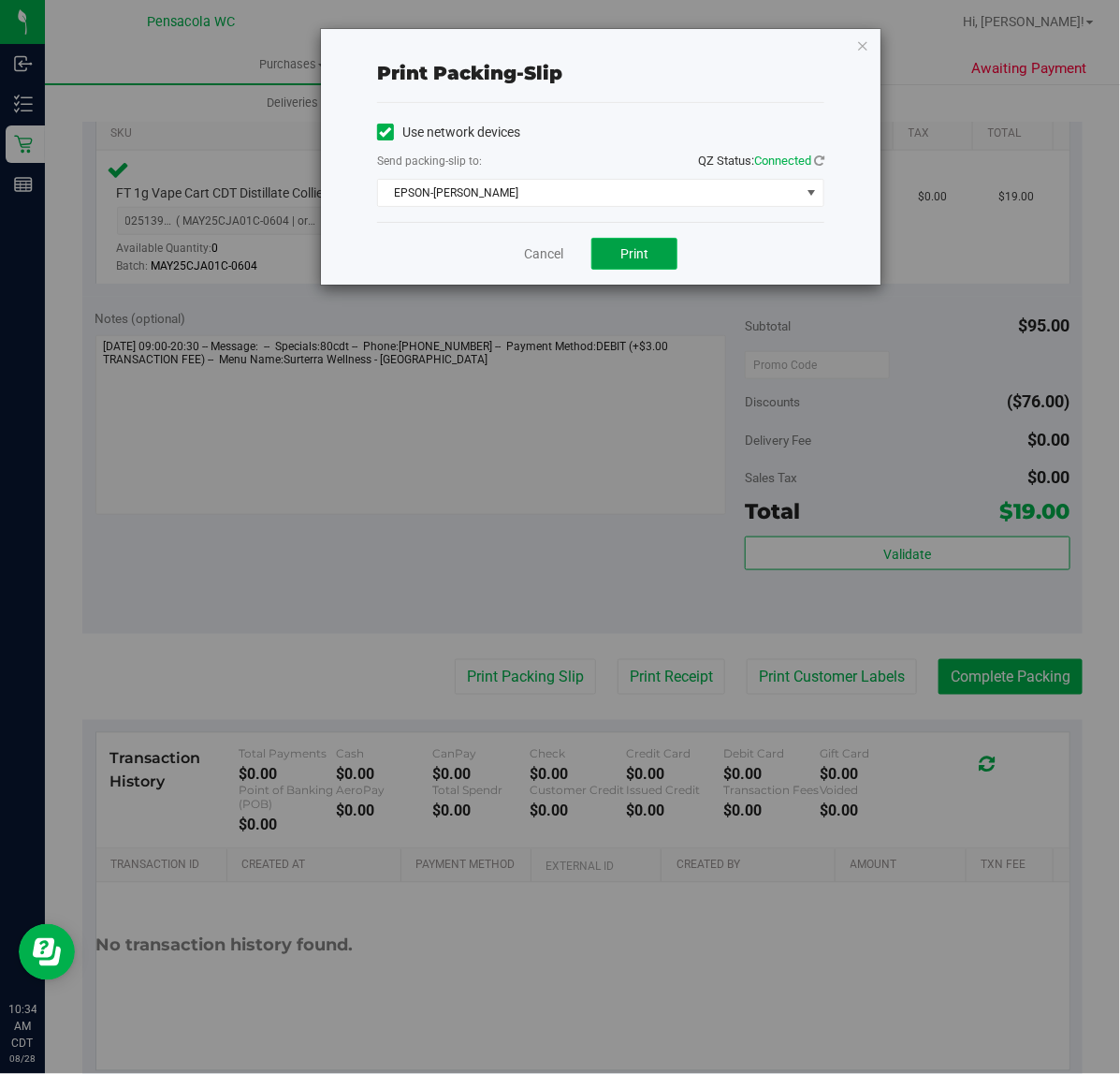
click at [665, 266] on button "Print" at bounding box center [634, 254] width 86 height 32
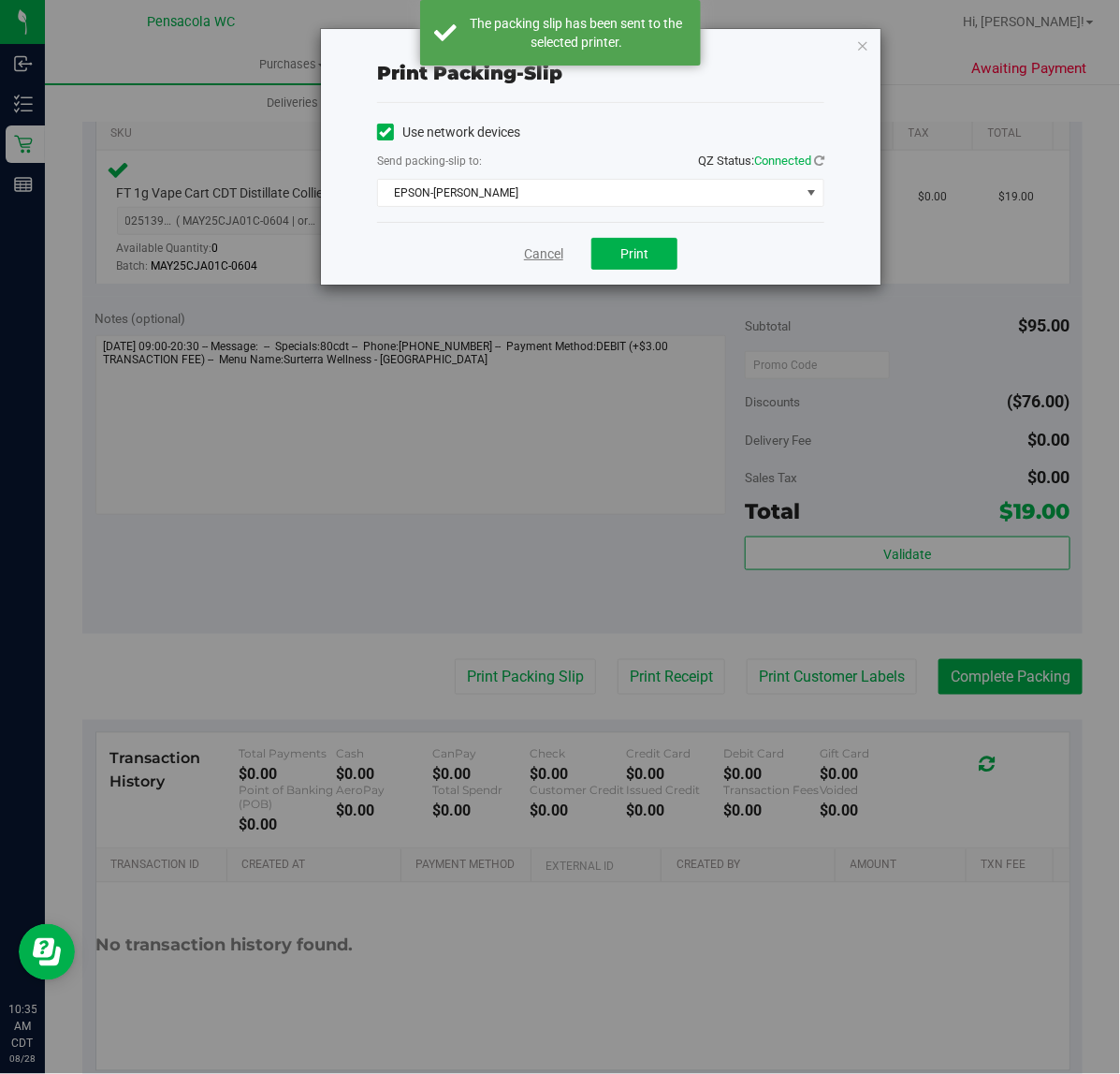
click at [543, 254] on link "Cancel" at bounding box center [544, 254] width 40 height 20
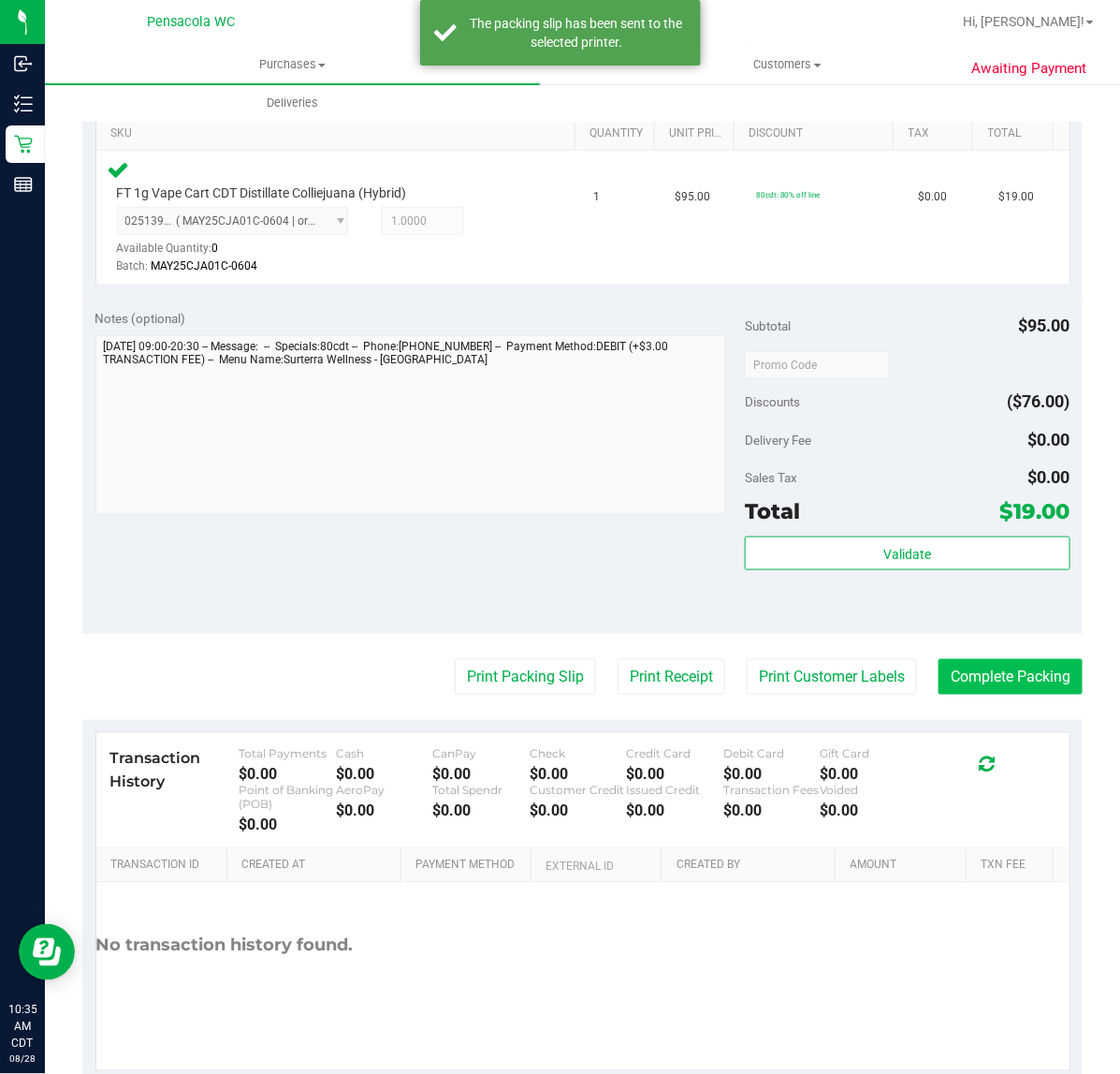
click at [988, 679] on button "Complete Packing" at bounding box center [1010, 677] width 144 height 36
